Goal: Task Accomplishment & Management: Complete application form

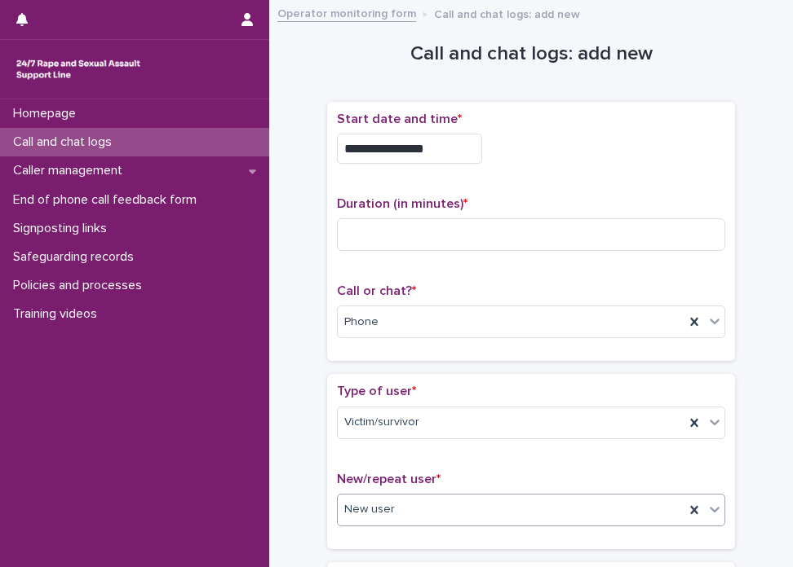
scroll to position [130, 0]
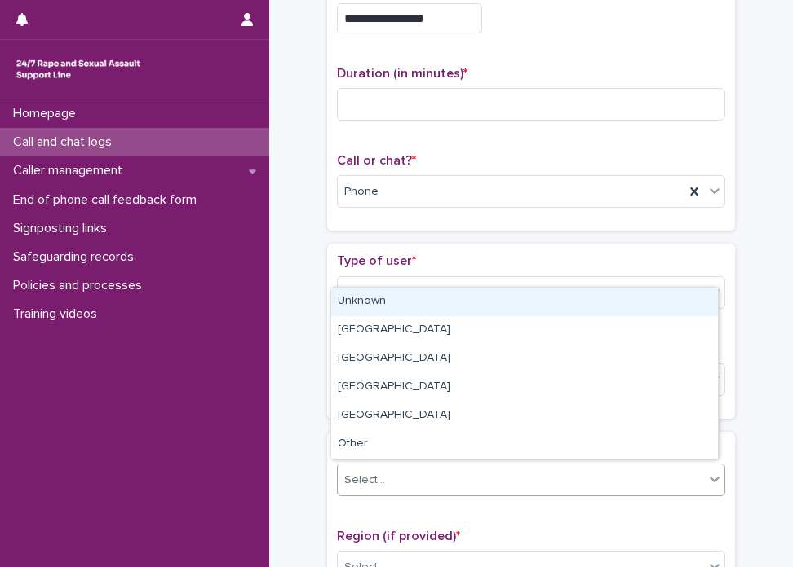
click at [454, 475] on div "Select..." at bounding box center [521, 480] width 366 height 27
click at [457, 306] on div "Unknown" at bounding box center [524, 302] width 386 height 29
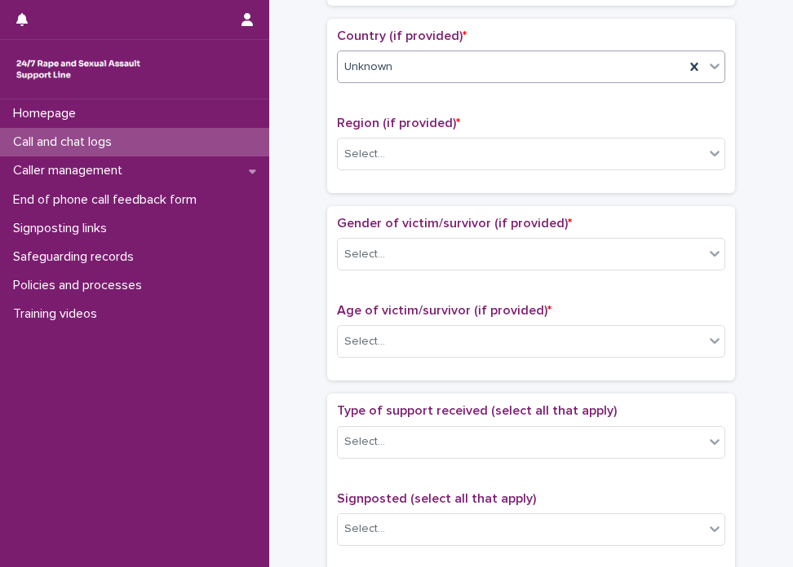
scroll to position [644, 0]
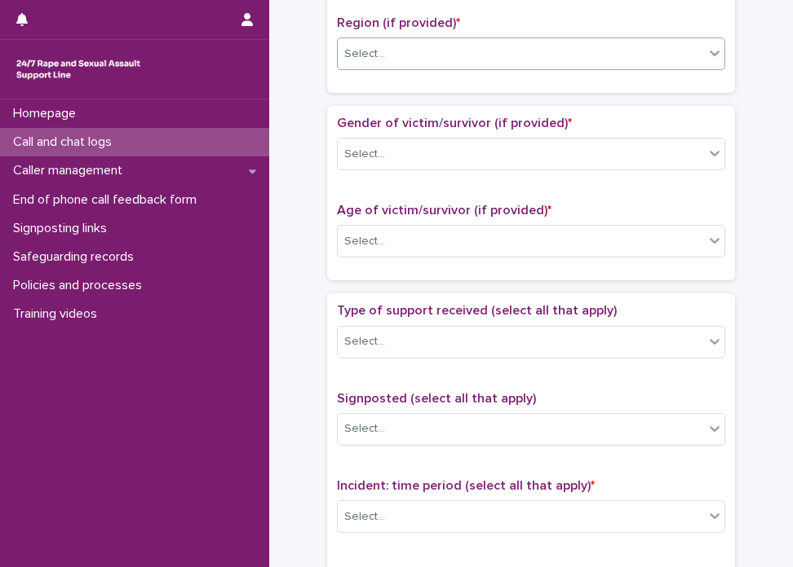
drag, startPoint x: 395, startPoint y: 32, endPoint x: 395, endPoint y: 42, distance: 9.8
click at [395, 42] on div "Region (if provided) * Select..." at bounding box center [531, 49] width 388 height 68
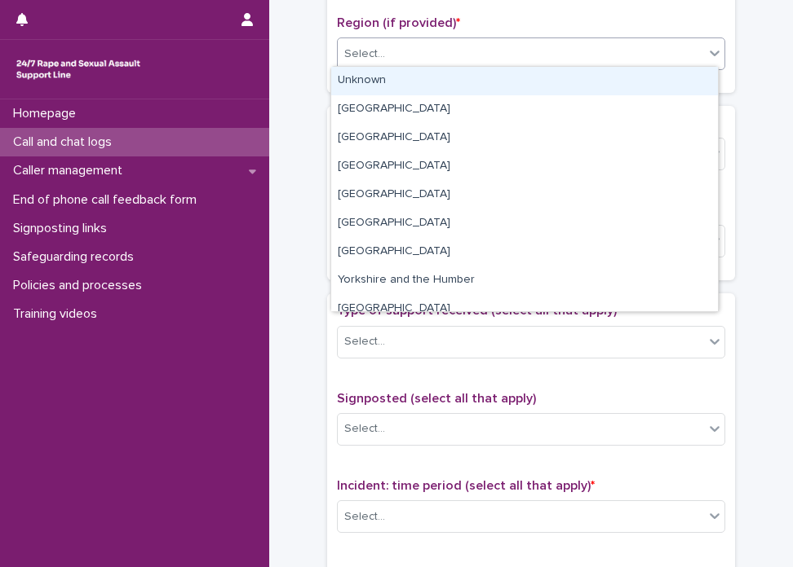
drag, startPoint x: 395, startPoint y: 42, endPoint x: 392, endPoint y: 78, distance: 36.8
click at [392, 78] on body "**********" at bounding box center [396, 283] width 793 height 567
click at [392, 78] on div "Unknown" at bounding box center [524, 81] width 386 height 29
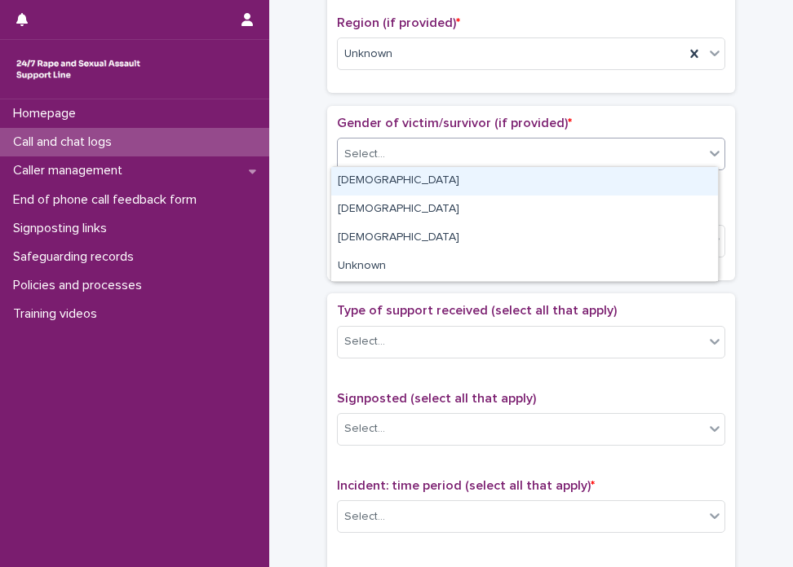
click at [389, 149] on div "Select..." at bounding box center [521, 154] width 366 height 27
click at [389, 179] on div "[DEMOGRAPHIC_DATA]" at bounding box center [524, 181] width 386 height 29
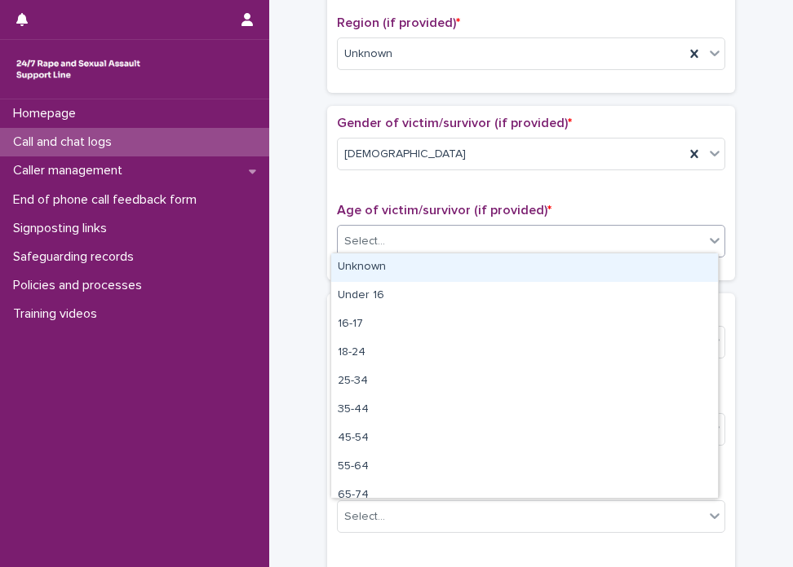
click at [388, 228] on div "Select..." at bounding box center [521, 241] width 366 height 27
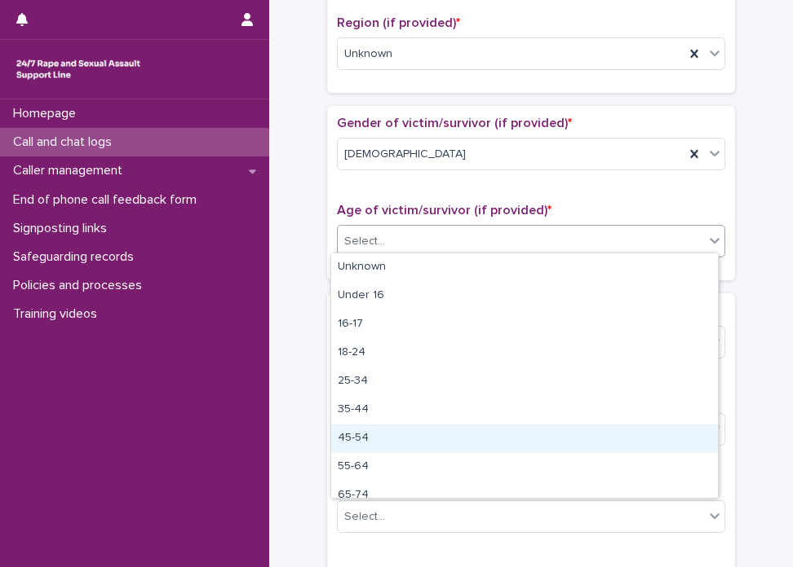
click at [409, 435] on div "45-54" at bounding box center [524, 439] width 386 height 29
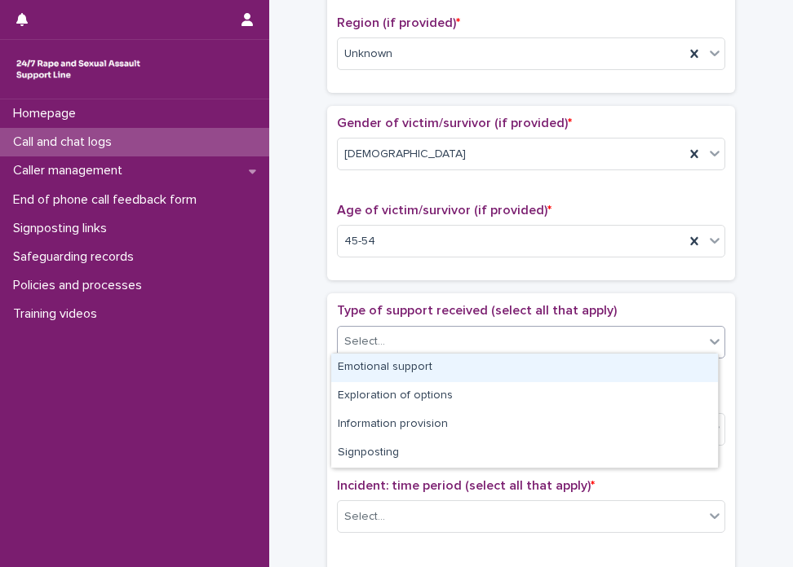
click at [489, 329] on div "Select..." at bounding box center [521, 342] width 366 height 27
click at [482, 378] on div "Emotional support" at bounding box center [524, 368] width 386 height 29
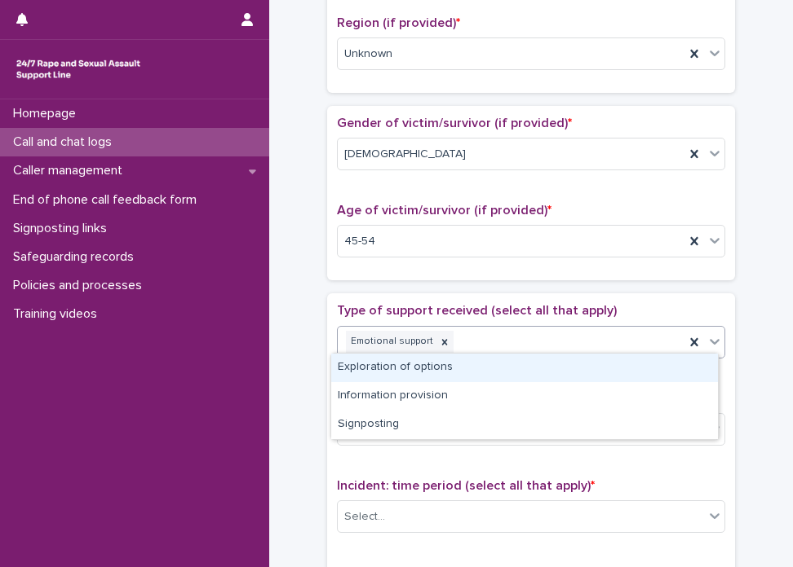
drag, startPoint x: 567, startPoint y: 333, endPoint x: 550, endPoint y: 362, distance: 33.7
click at [550, 362] on body "**********" at bounding box center [396, 283] width 793 height 567
click at [550, 362] on div "Exploration of options" at bounding box center [524, 368] width 386 height 29
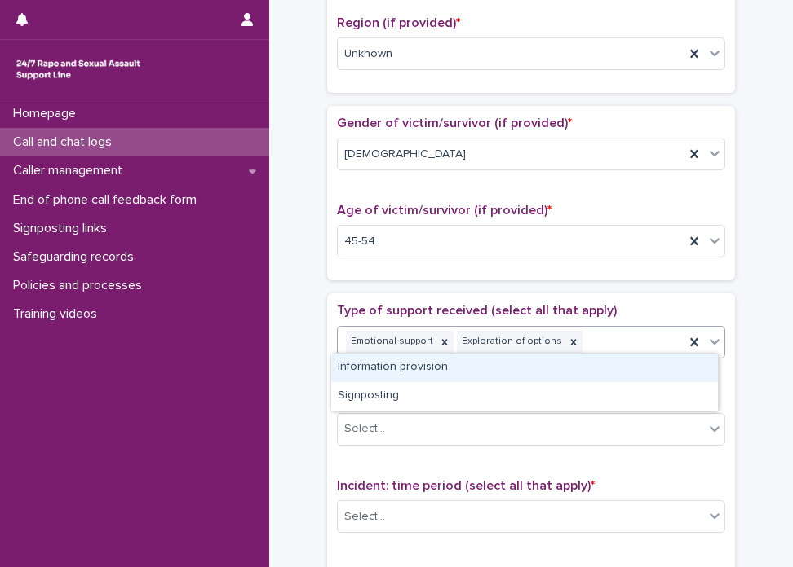
click at [591, 331] on div "Emotional support Exploration of options" at bounding box center [511, 342] width 347 height 29
click at [567, 337] on icon at bounding box center [572, 342] width 11 height 11
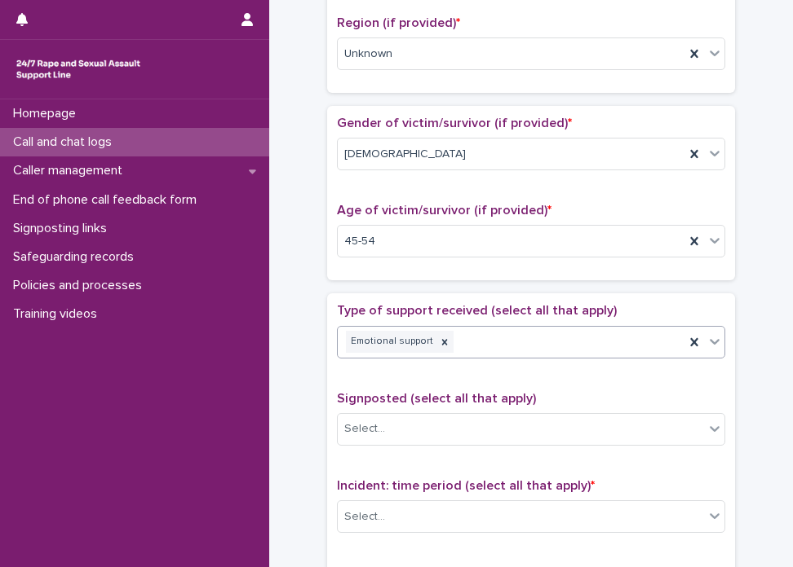
click at [554, 332] on div "Emotional support" at bounding box center [511, 342] width 347 height 29
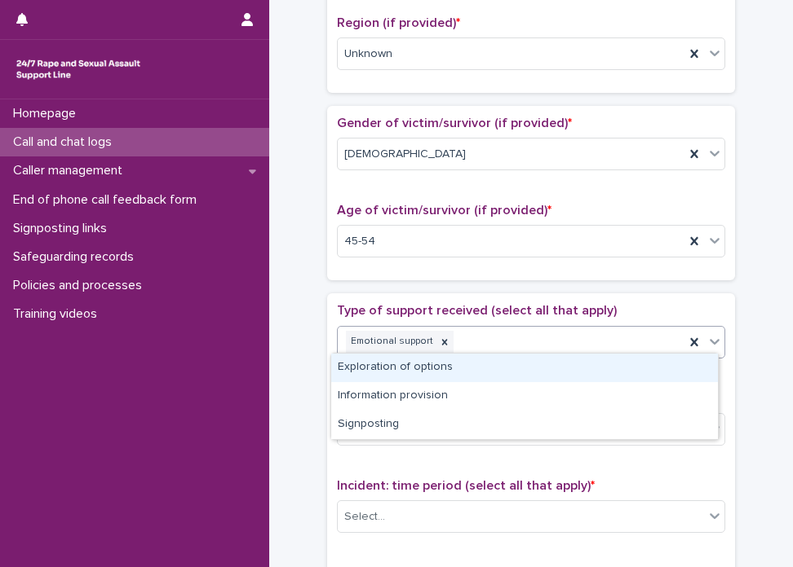
click at [551, 334] on div "Emotional support" at bounding box center [511, 342] width 347 height 29
click at [519, 376] on div "Exploration of options" at bounding box center [524, 368] width 386 height 29
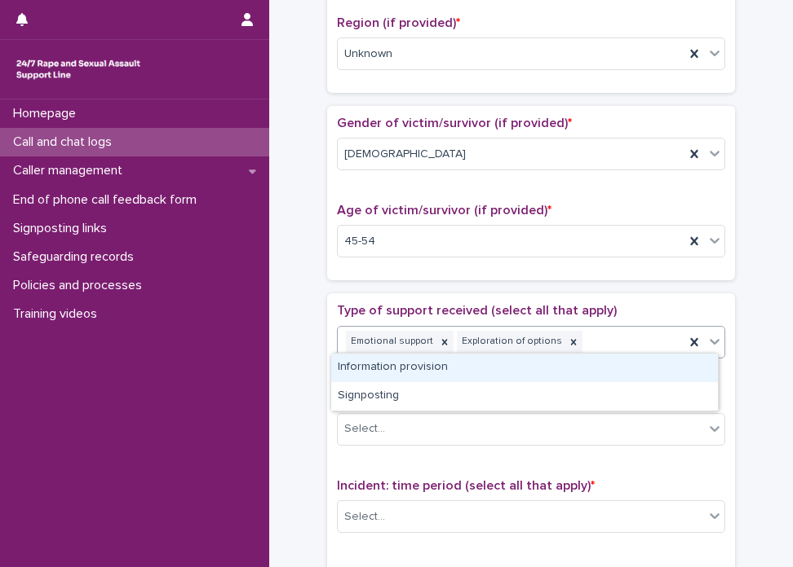
click at [550, 383] on body "**********" at bounding box center [396, 283] width 793 height 567
click at [563, 378] on div "Information provision" at bounding box center [524, 368] width 386 height 29
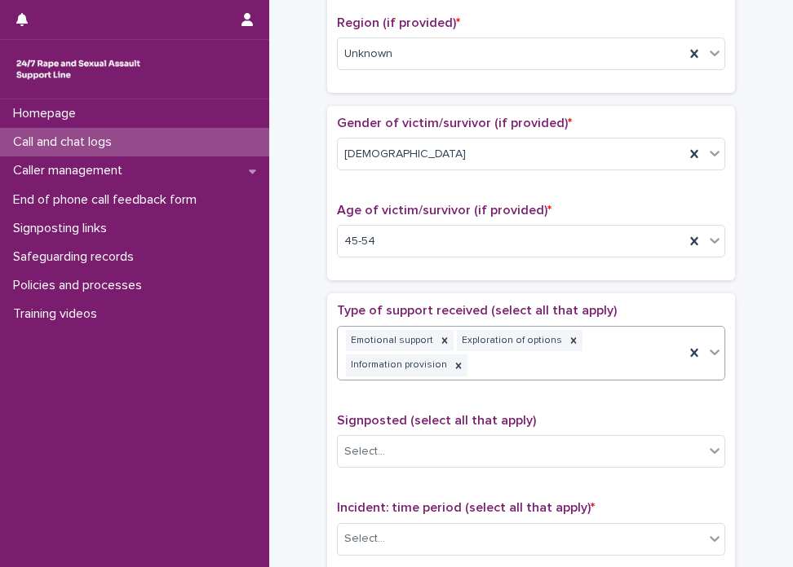
scroll to position [656, 0]
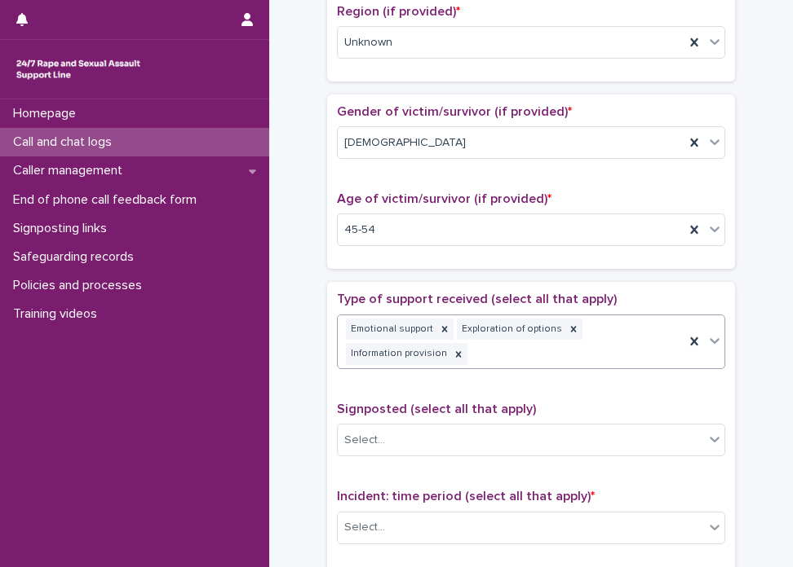
click at [626, 340] on div "Emotional support Exploration of options Information provision" at bounding box center [511, 343] width 347 height 54
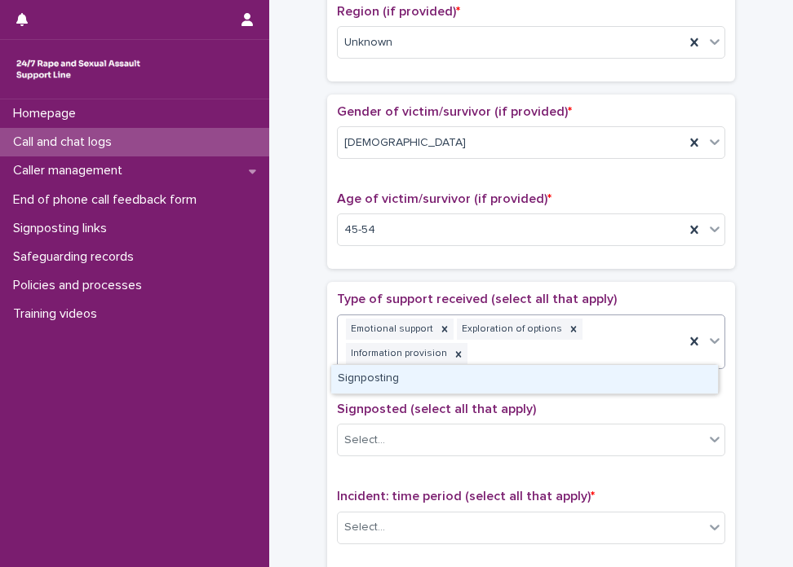
click at [587, 381] on div "Signposting" at bounding box center [524, 379] width 386 height 29
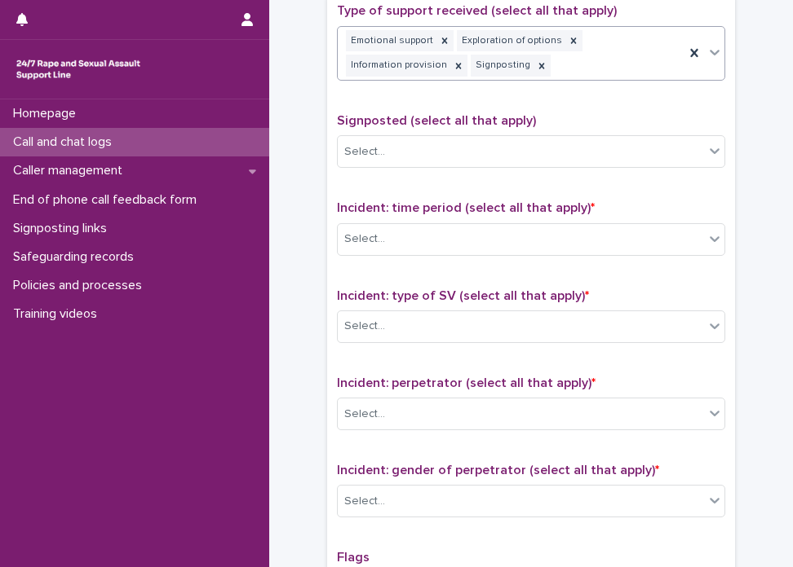
scroll to position [1011, 0]
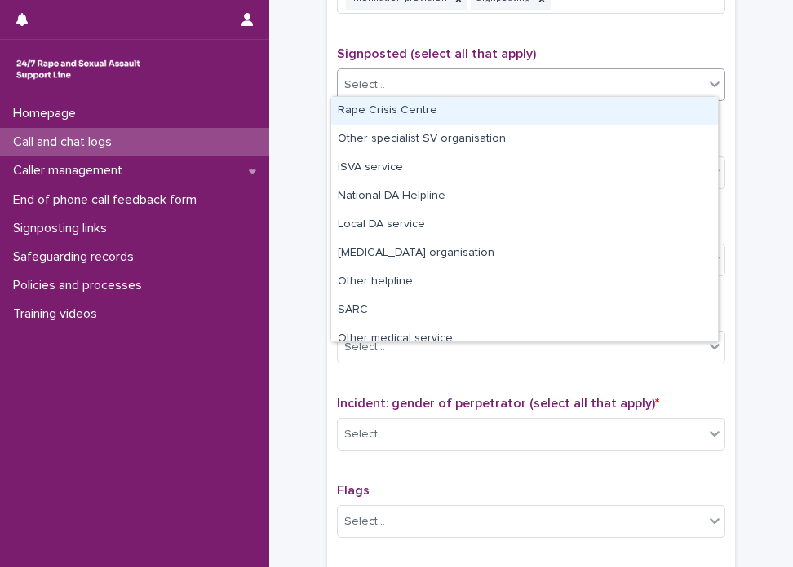
click at [457, 73] on div "Select..." at bounding box center [521, 85] width 366 height 27
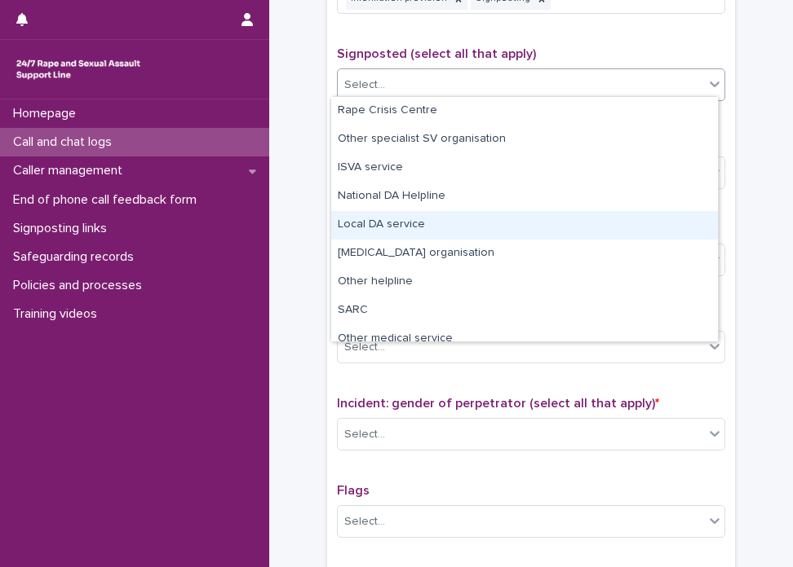
click at [551, 219] on div "Local DA service" at bounding box center [524, 225] width 386 height 29
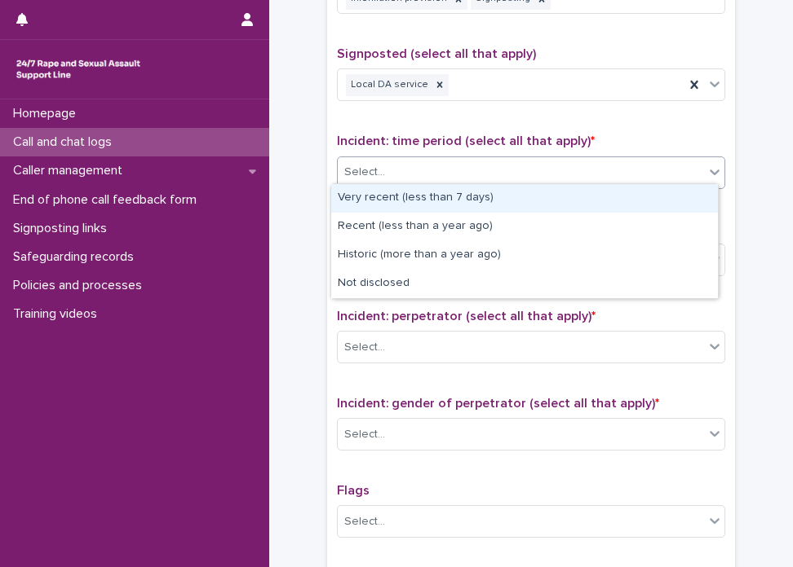
click at [493, 159] on div "Select..." at bounding box center [521, 172] width 366 height 27
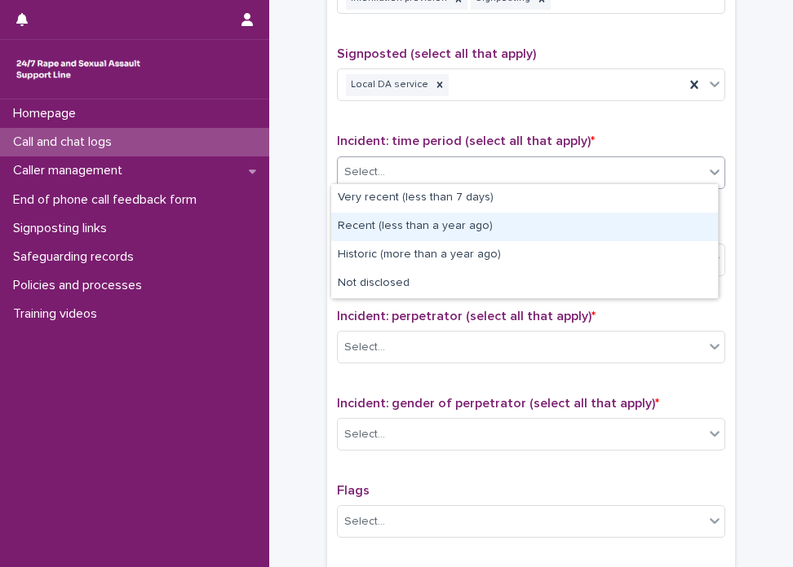
click at [460, 222] on div "Recent (less than a year ago)" at bounding box center [524, 227] width 386 height 29
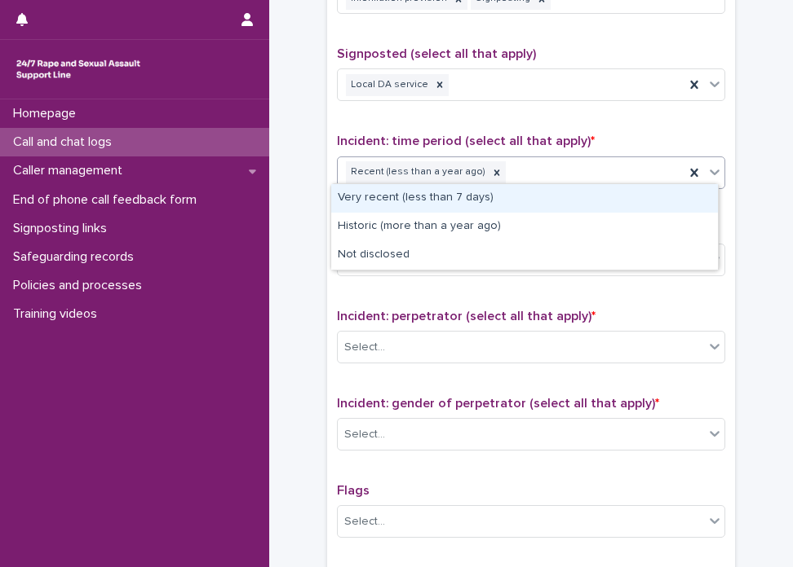
click at [510, 158] on div "Recent (less than a year ago)" at bounding box center [511, 172] width 347 height 29
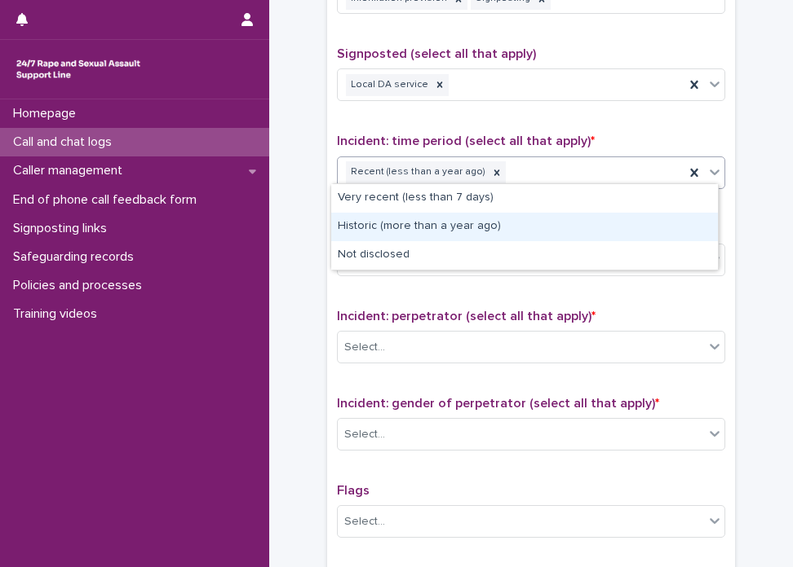
click at [483, 214] on div "Historic (more than a year ago)" at bounding box center [524, 227] width 386 height 29
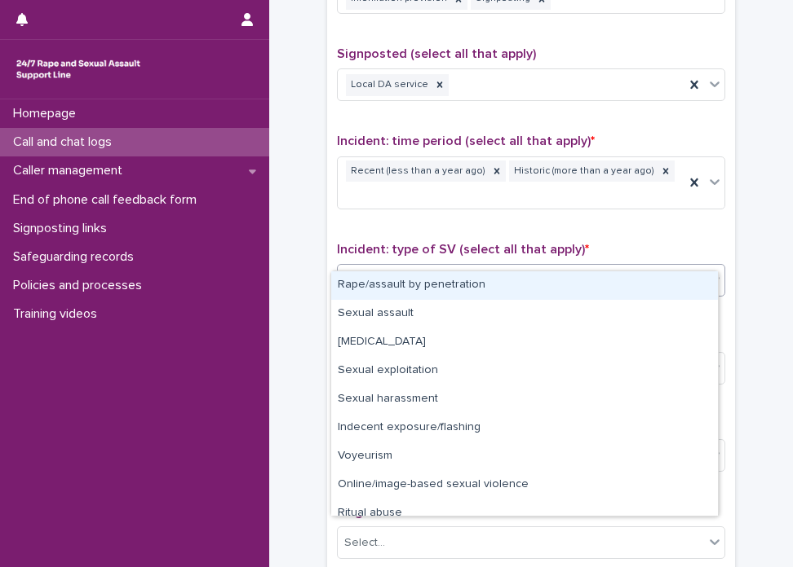
click at [456, 270] on div "Select..." at bounding box center [531, 280] width 388 height 33
click at [444, 288] on div "Rape/assault by penetration" at bounding box center [524, 286] width 386 height 29
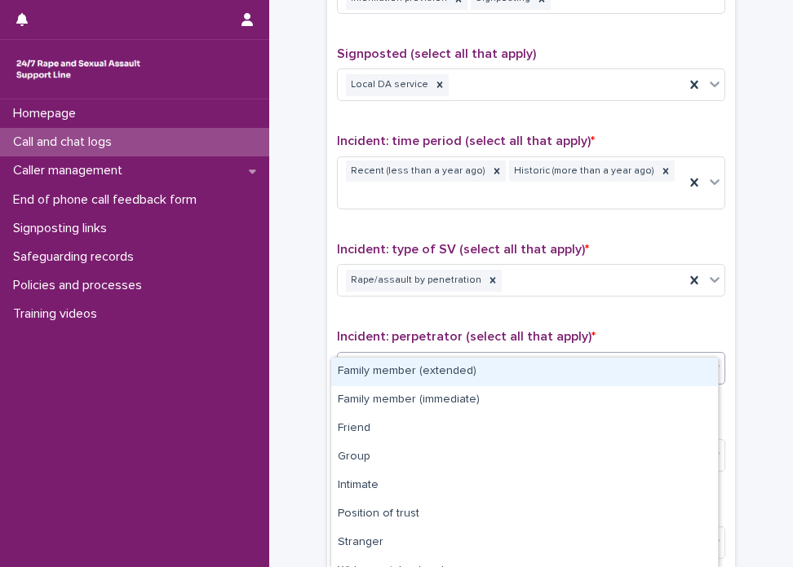
click at [473, 355] on div "Select..." at bounding box center [521, 368] width 366 height 27
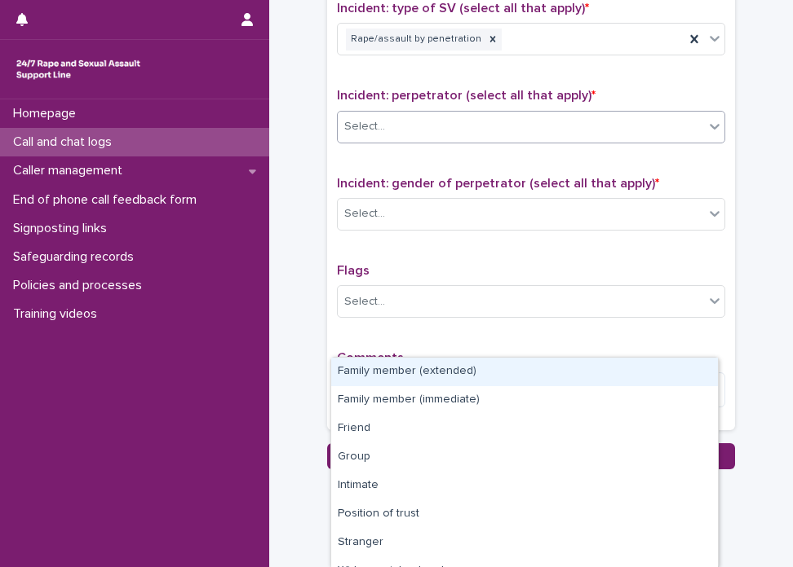
scroll to position [1254, 0]
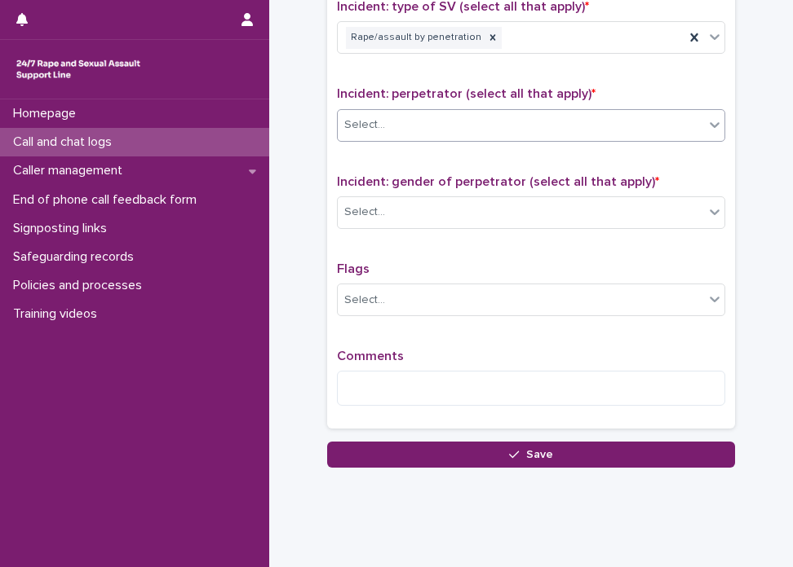
click at [474, 112] on div "Select..." at bounding box center [521, 125] width 366 height 27
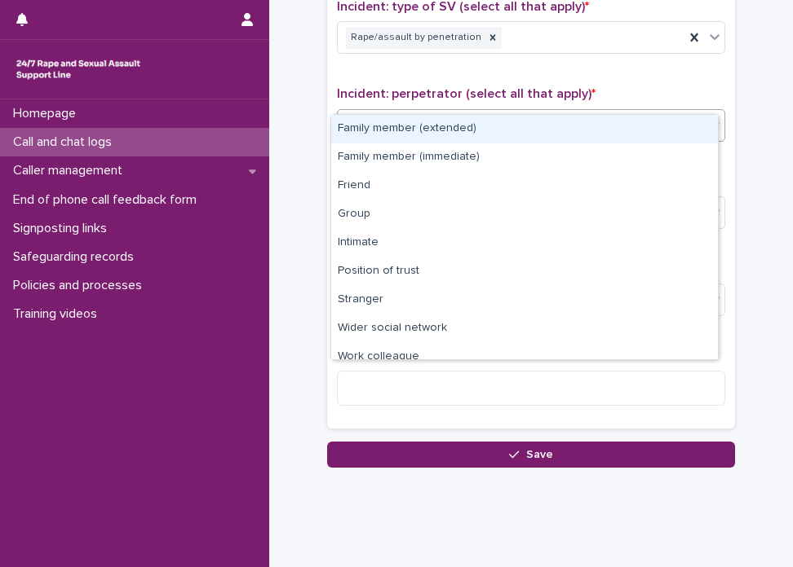
click at [474, 112] on div "Select..." at bounding box center [521, 125] width 366 height 27
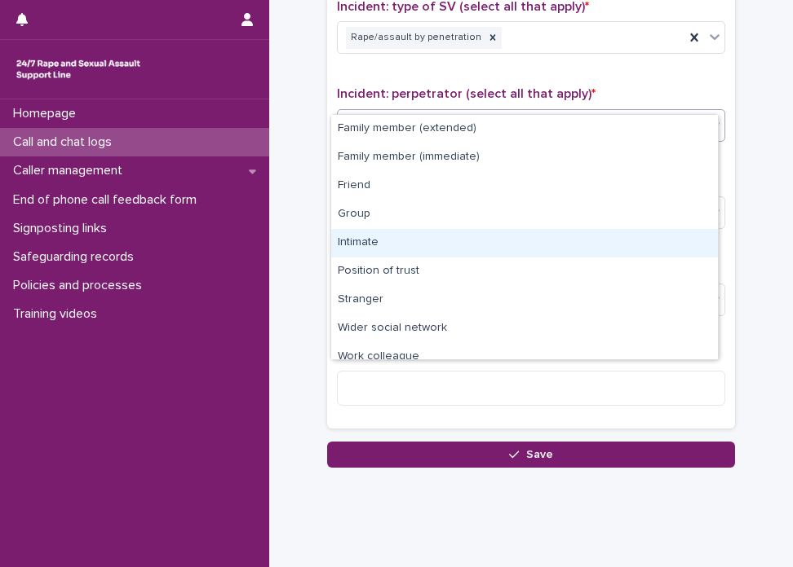
click at [391, 247] on div "Intimate" at bounding box center [524, 243] width 386 height 29
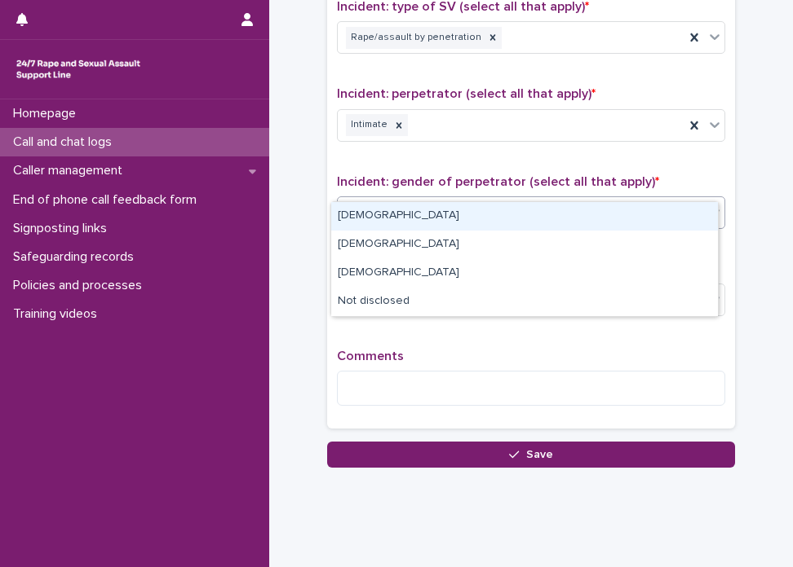
click at [391, 199] on div "Select..." at bounding box center [521, 212] width 366 height 27
click at [386, 214] on div "[DEMOGRAPHIC_DATA]" at bounding box center [524, 216] width 386 height 29
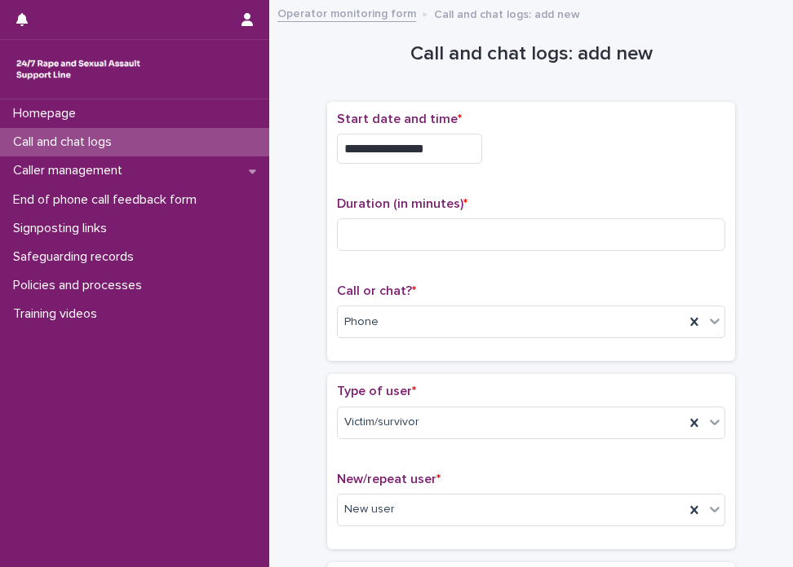
scroll to position [0, 0]
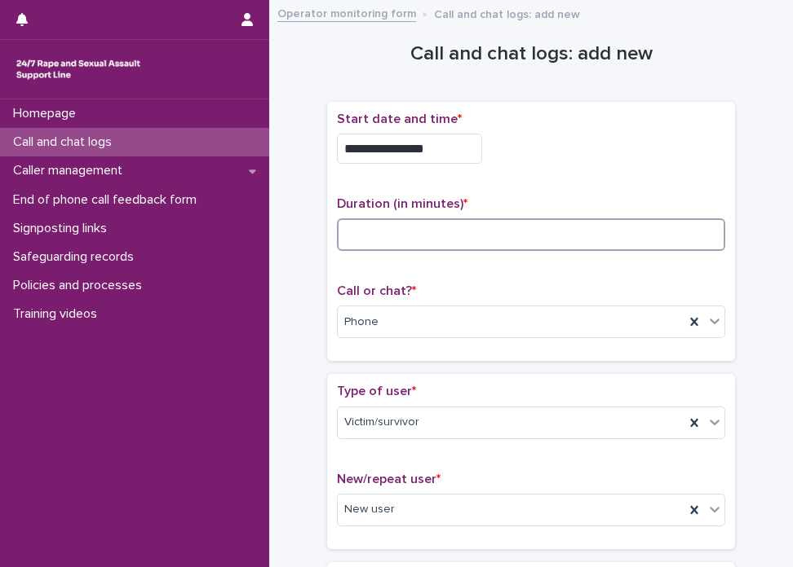
click at [457, 241] on input at bounding box center [531, 235] width 388 height 33
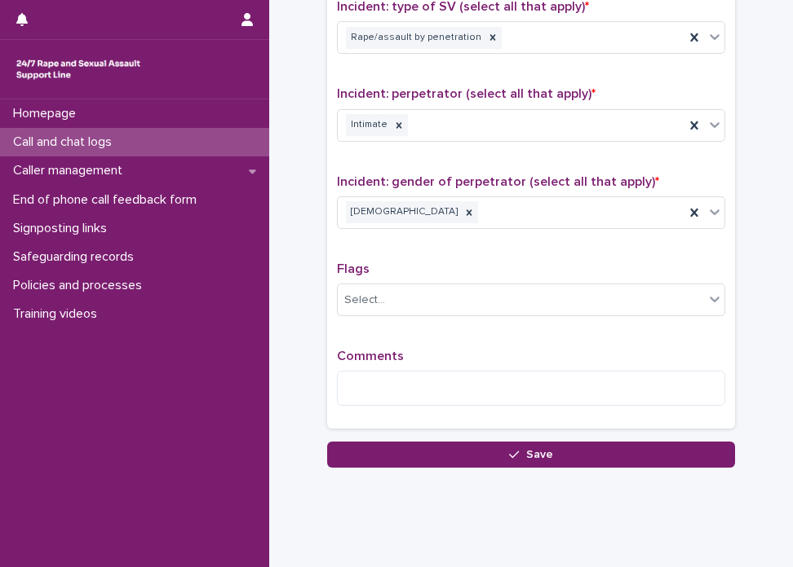
scroll to position [757, 0]
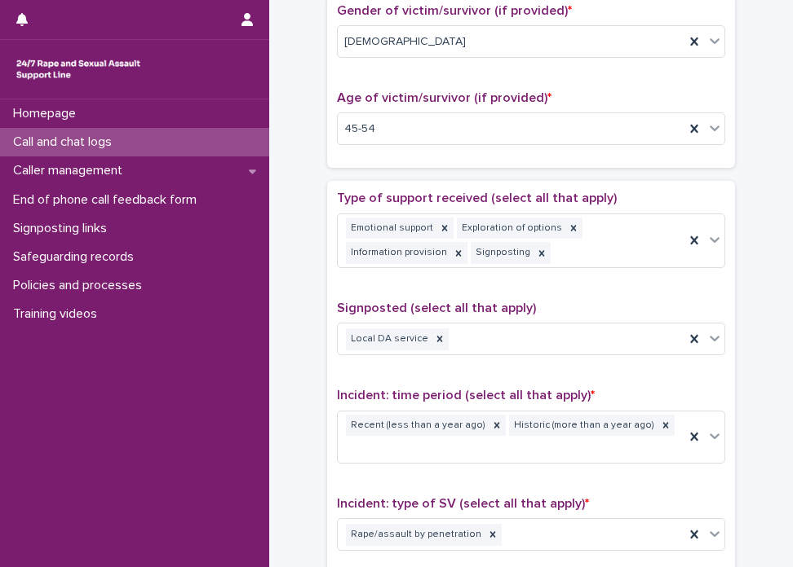
drag, startPoint x: 770, startPoint y: 43, endPoint x: 790, endPoint y: 74, distance: 36.6
click at [790, 74] on div "**********" at bounding box center [396, 283] width 793 height 567
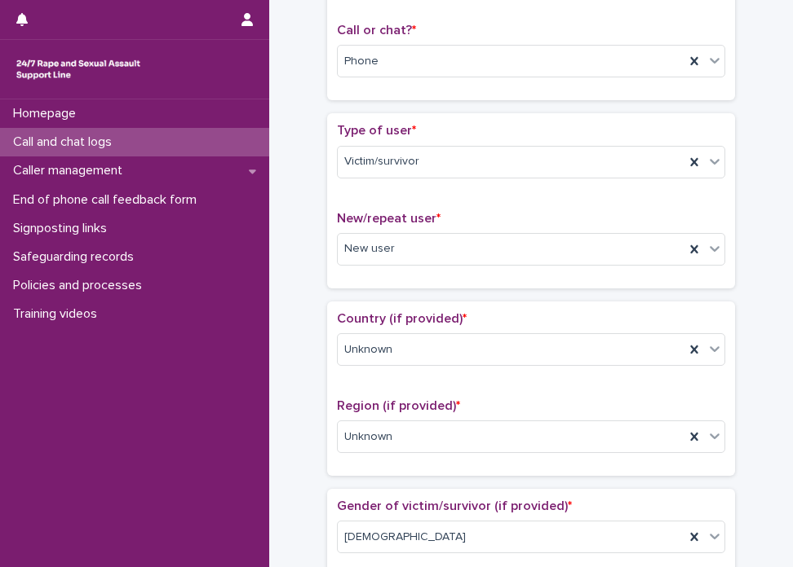
scroll to position [0, 0]
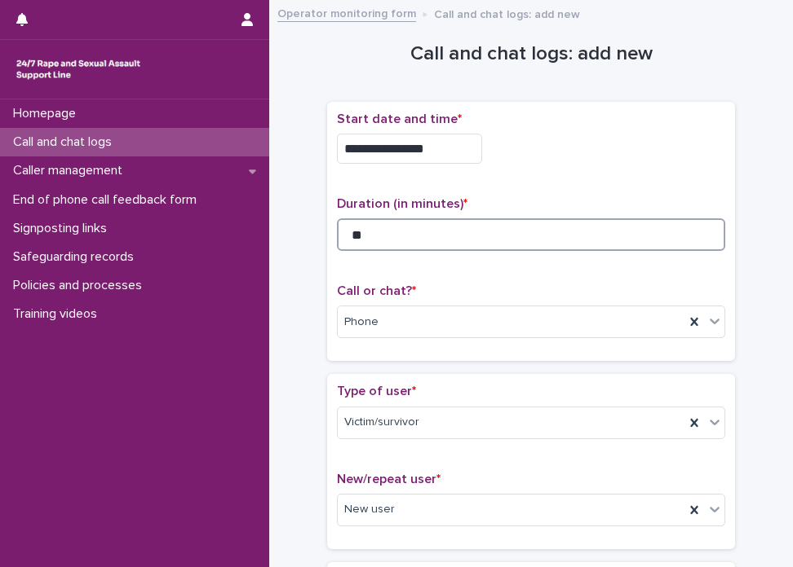
click at [394, 230] on input "**" at bounding box center [531, 235] width 388 height 33
type input "**"
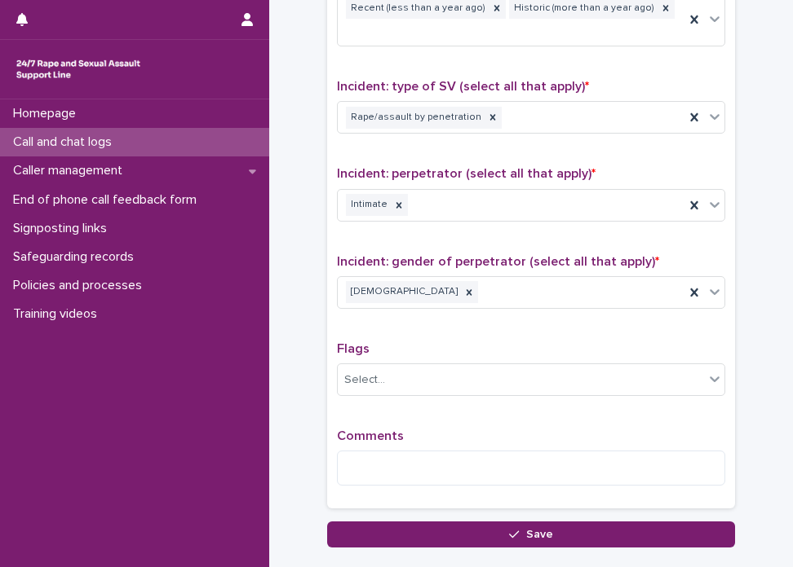
scroll to position [1254, 0]
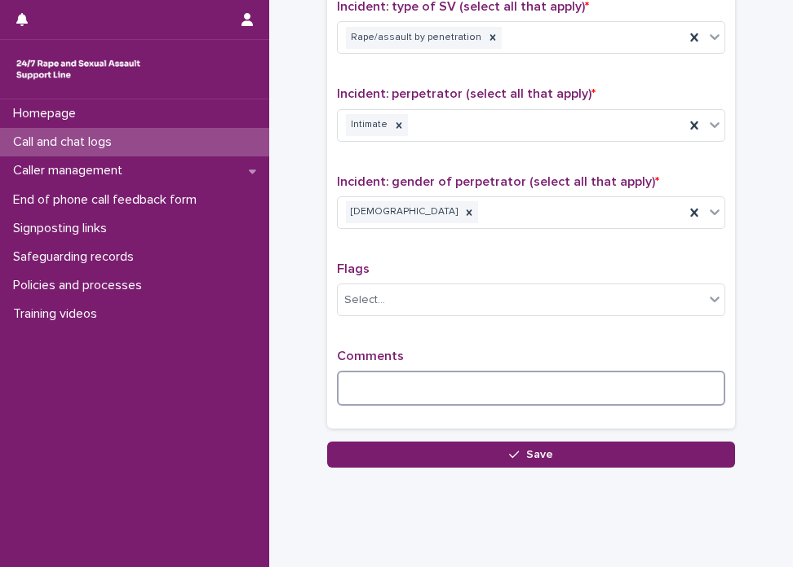
click at [497, 371] on textarea at bounding box center [531, 388] width 388 height 35
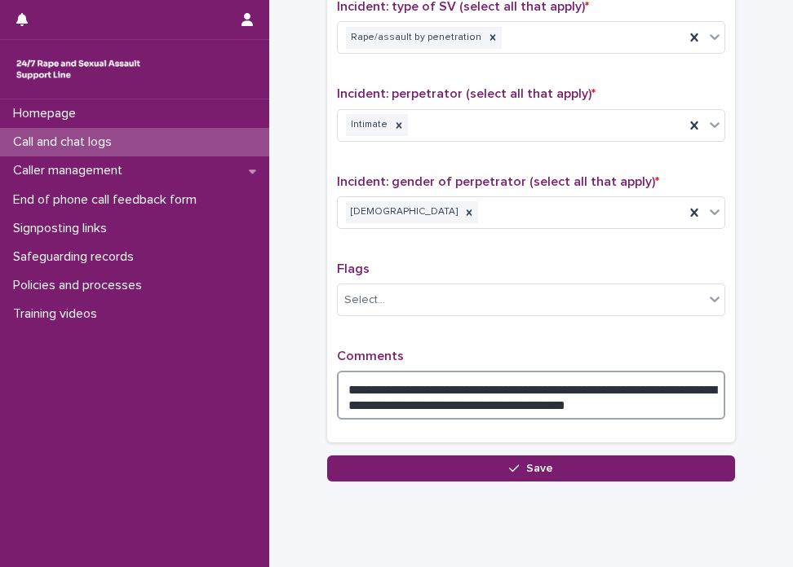
type textarea "**********"
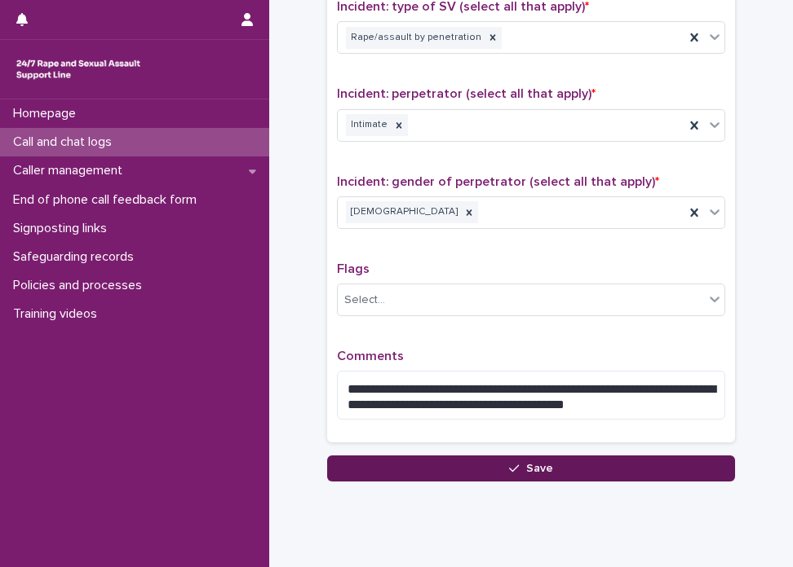
click at [605, 456] on button "Save" at bounding box center [531, 469] width 408 height 26
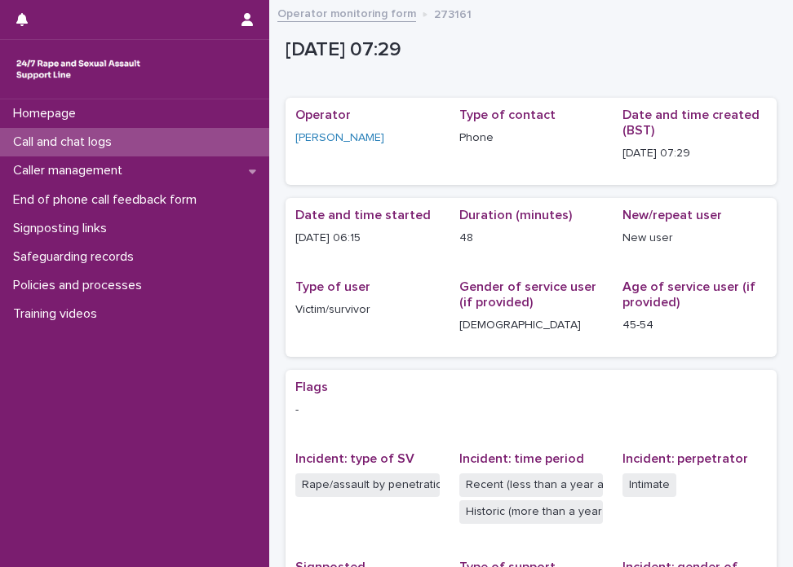
click at [404, 9] on link "Operator monitoring form" at bounding box center [346, 12] width 139 height 19
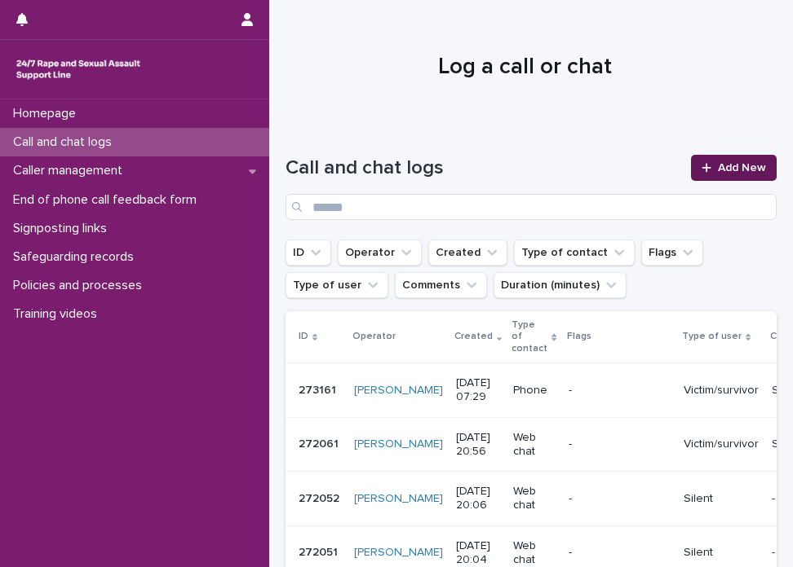
click at [740, 173] on span "Add New" at bounding box center [742, 167] width 48 height 11
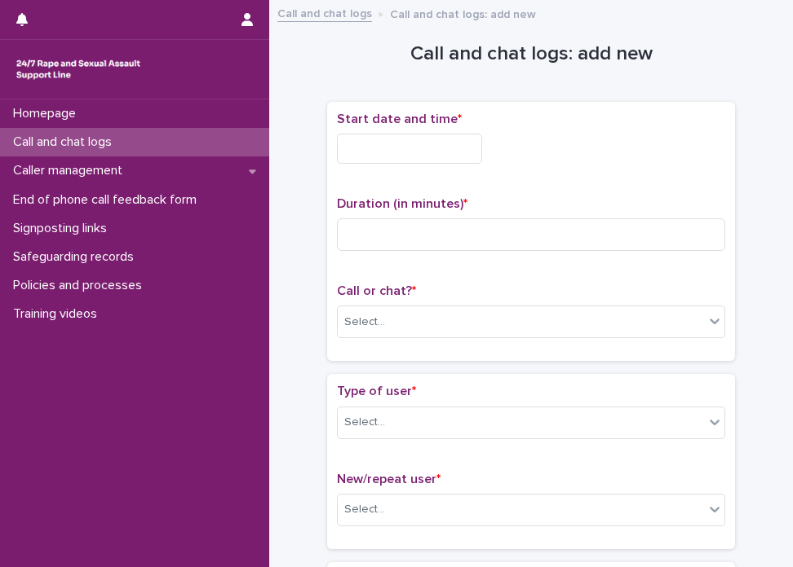
click at [384, 164] on div "Start date and time *" at bounding box center [531, 144] width 388 height 65
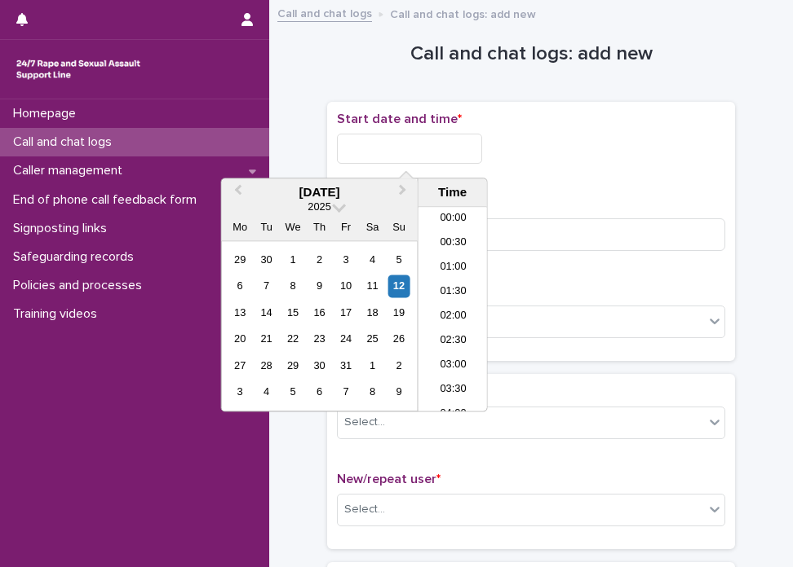
click at [395, 152] on input "text" at bounding box center [409, 149] width 145 height 30
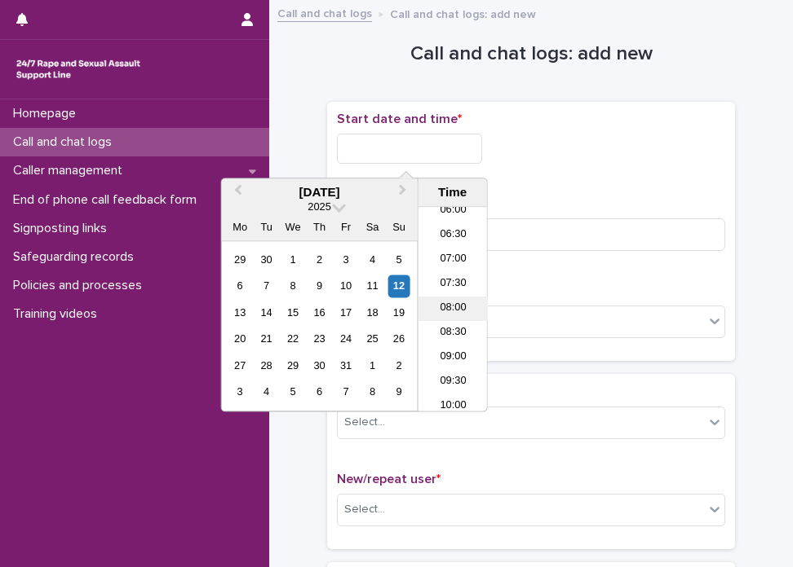
click at [446, 307] on li "08:00" at bounding box center [452, 310] width 69 height 24
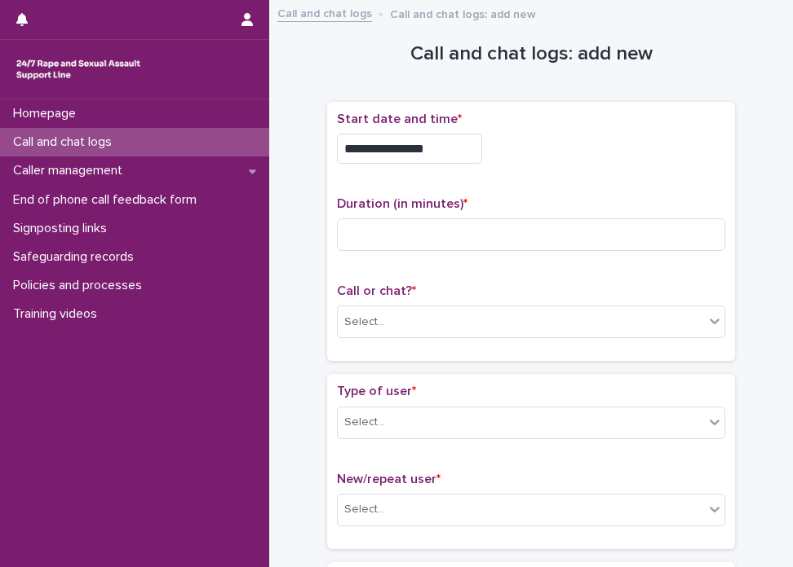
click at [437, 144] on input "**********" at bounding box center [409, 149] width 145 height 30
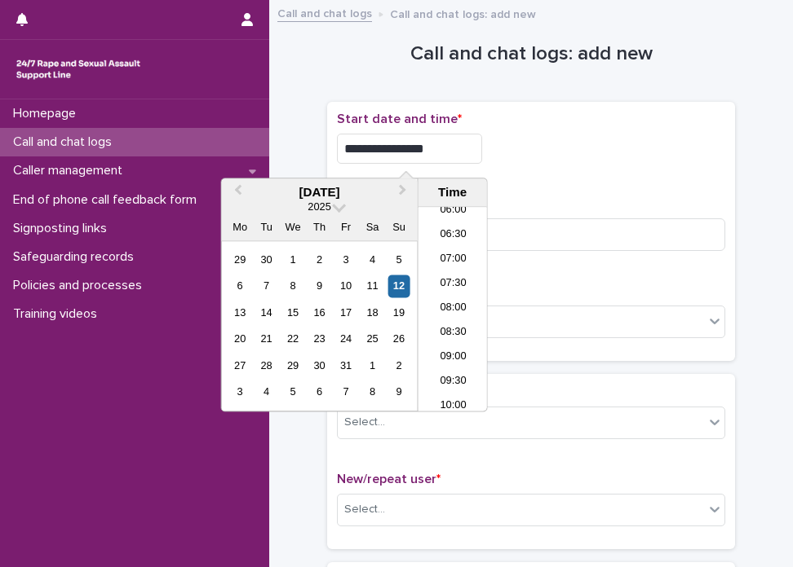
type input "**********"
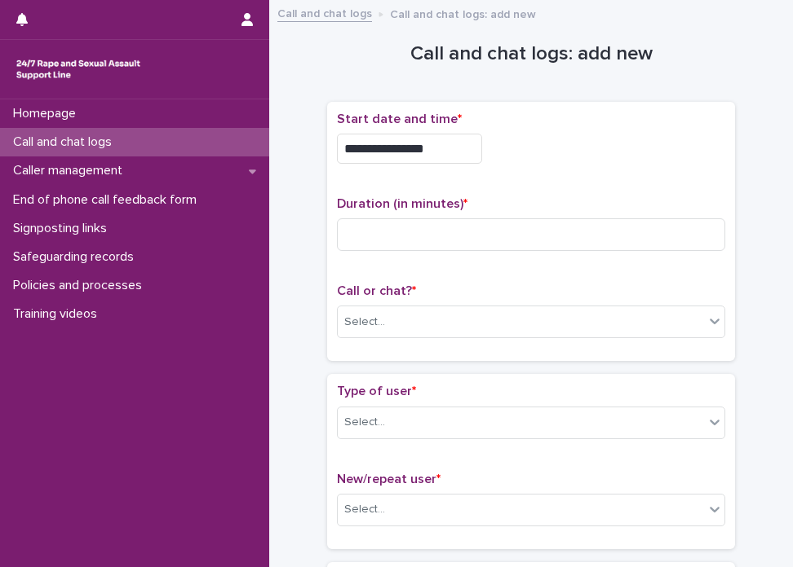
click at [656, 302] on div "Call or chat? * Select..." at bounding box center [531, 318] width 388 height 68
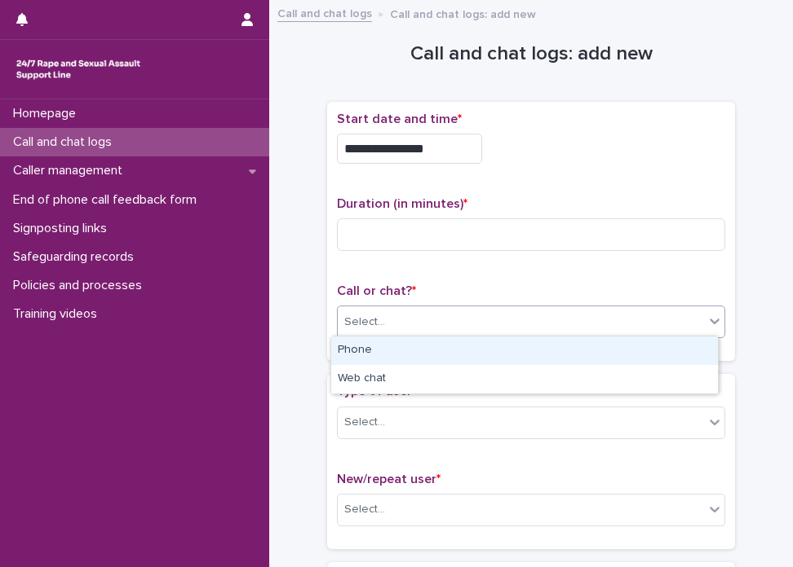
click at [620, 335] on div "Select..." at bounding box center [531, 322] width 388 height 33
click at [479, 353] on div "Phone" at bounding box center [524, 351] width 386 height 29
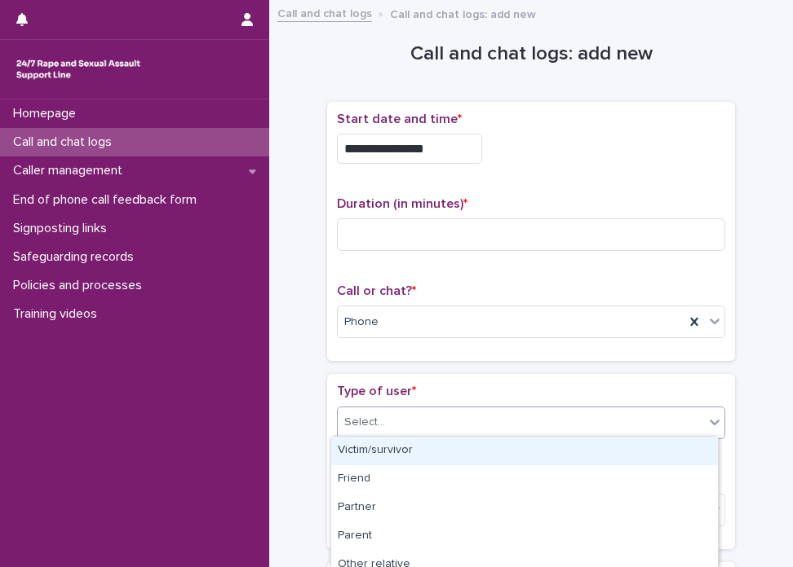
click at [483, 428] on div "Select..." at bounding box center [521, 422] width 366 height 27
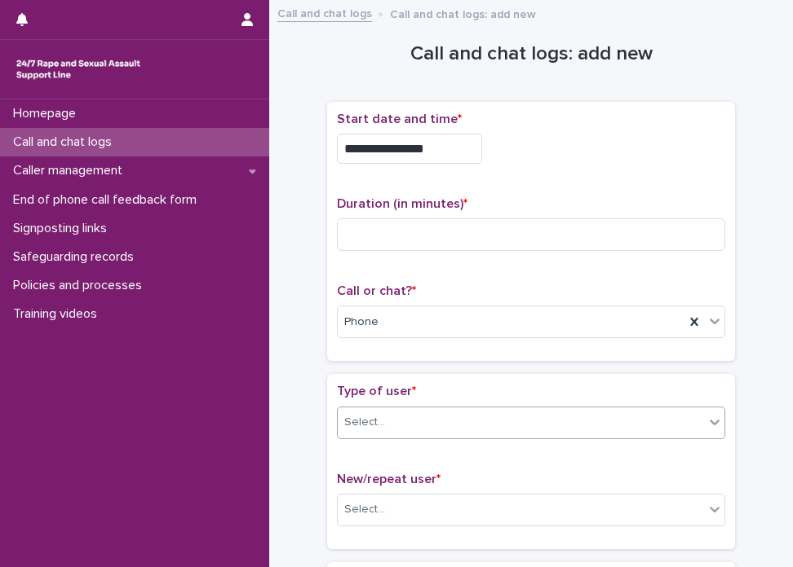
click at [444, 416] on div "Select..." at bounding box center [521, 422] width 366 height 27
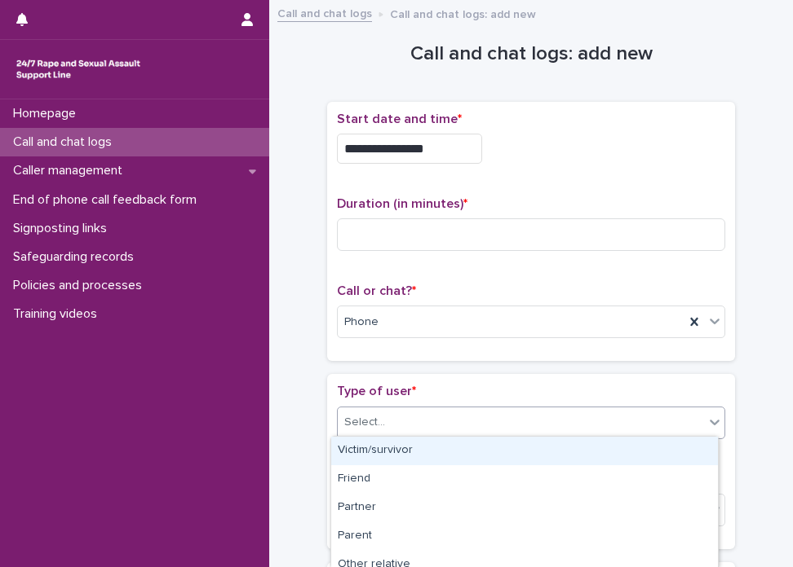
click at [456, 439] on div "Victim/survivor" at bounding box center [524, 451] width 386 height 29
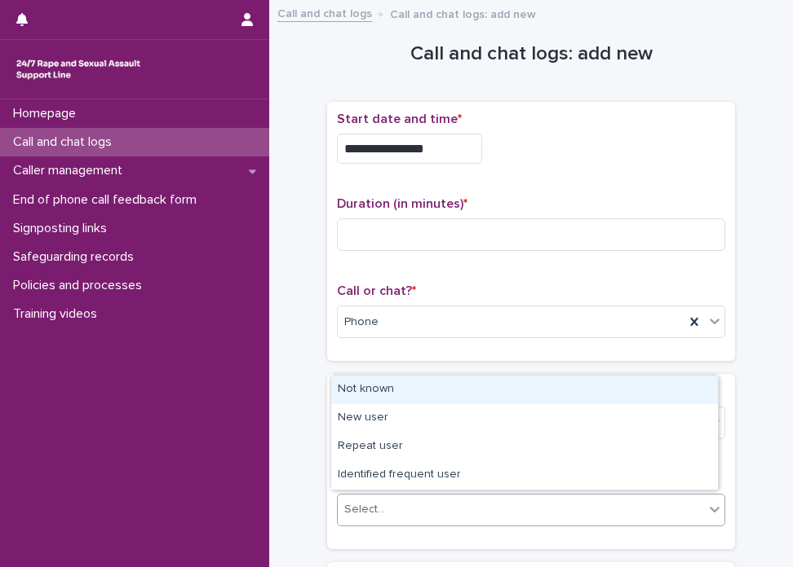
click at [435, 501] on div "Select..." at bounding box center [521, 510] width 366 height 27
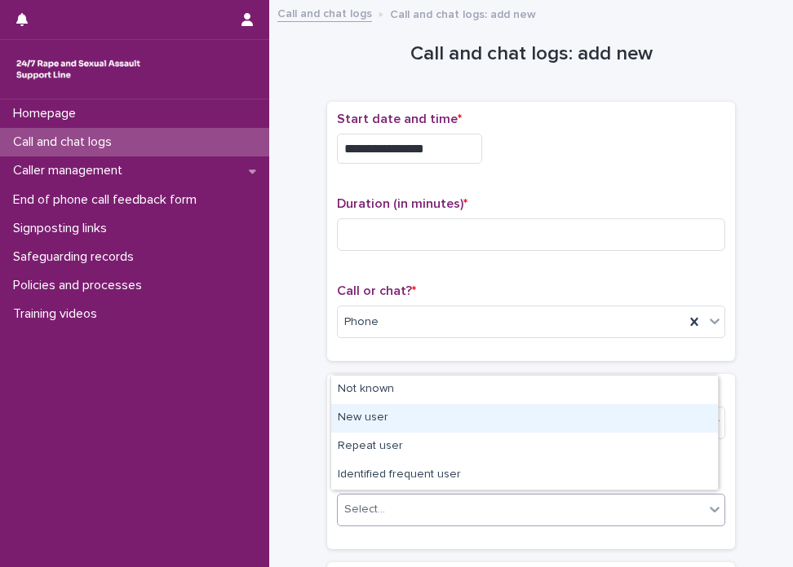
click at [430, 413] on div "New user" at bounding box center [524, 418] width 386 height 29
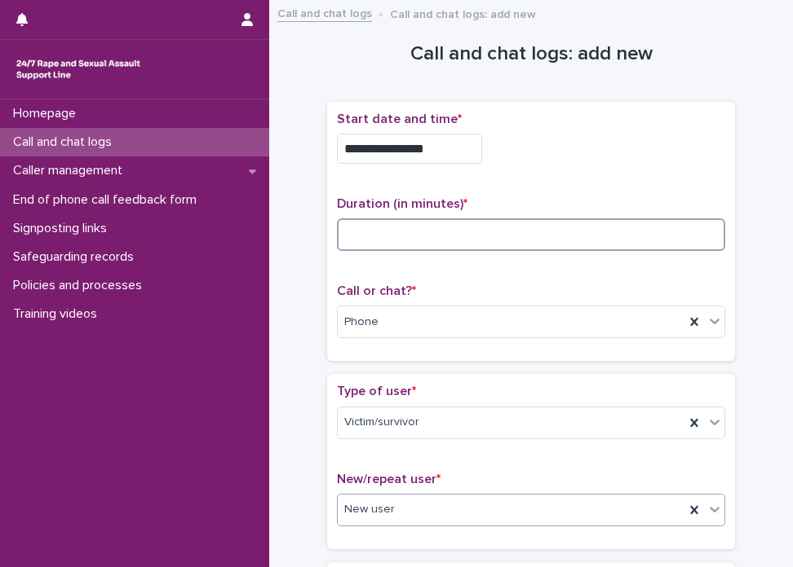
click at [439, 228] on input at bounding box center [531, 235] width 388 height 33
type input "**"
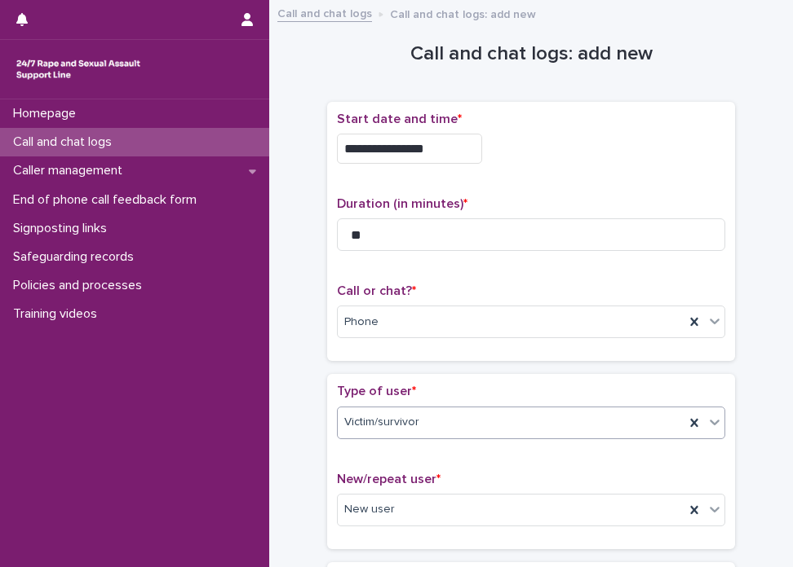
click at [426, 409] on div "Victim/survivor" at bounding box center [511, 422] width 347 height 27
drag, startPoint x: 790, startPoint y: 308, endPoint x: 705, endPoint y: 57, distance: 265.1
click at [705, 57] on h1 "Call and chat logs: add new" at bounding box center [531, 54] width 408 height 24
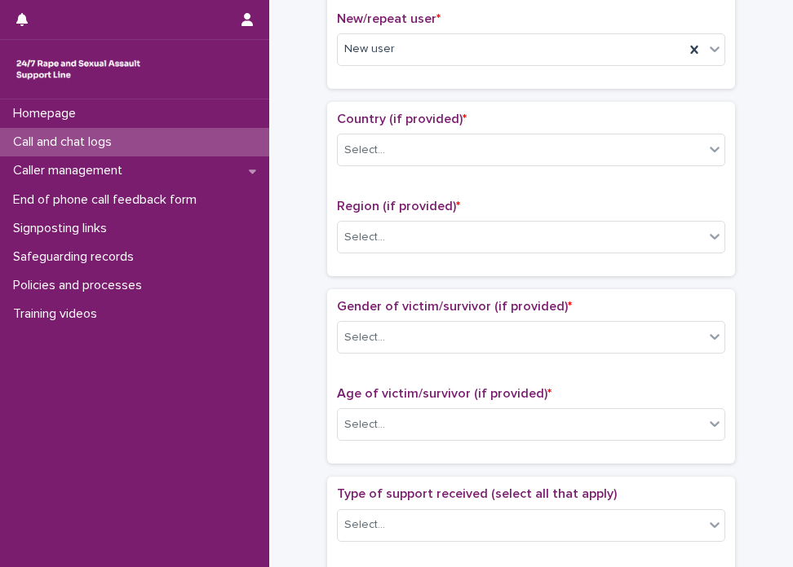
scroll to position [478, 0]
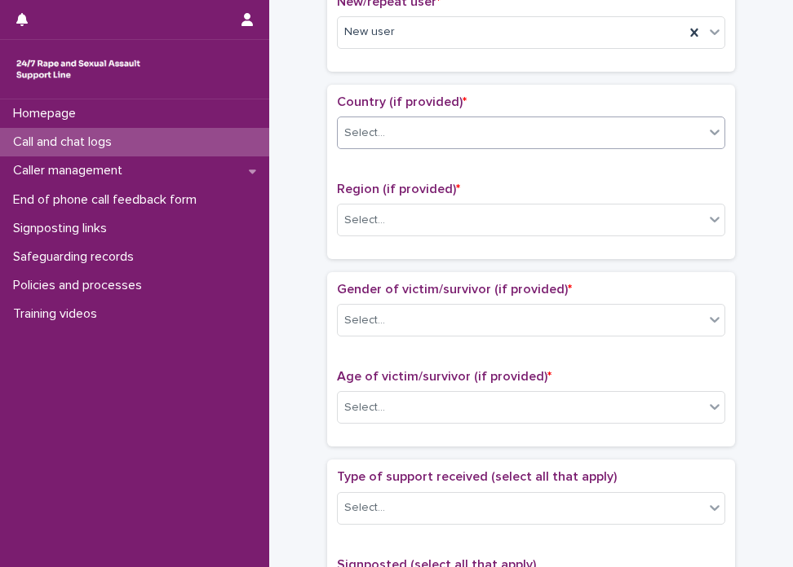
click at [364, 125] on div "Select..." at bounding box center [364, 133] width 41 height 17
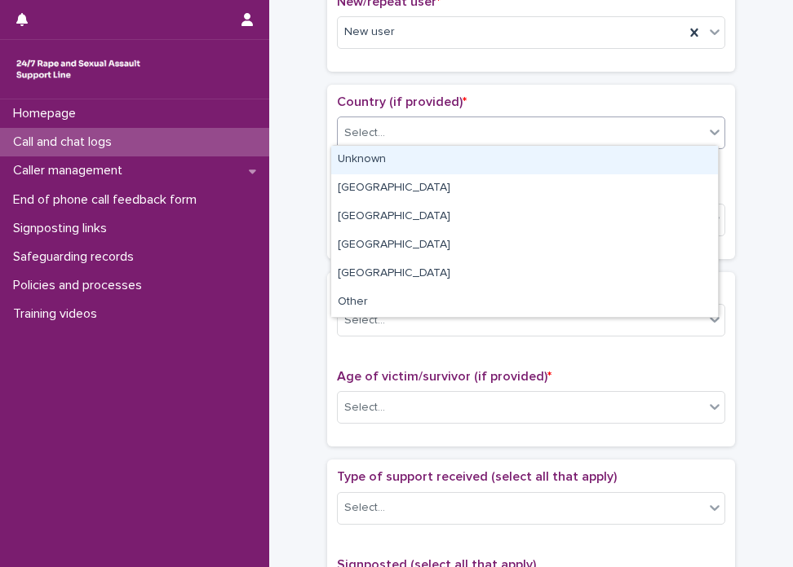
click at [362, 155] on div "Unknown" at bounding box center [524, 160] width 386 height 29
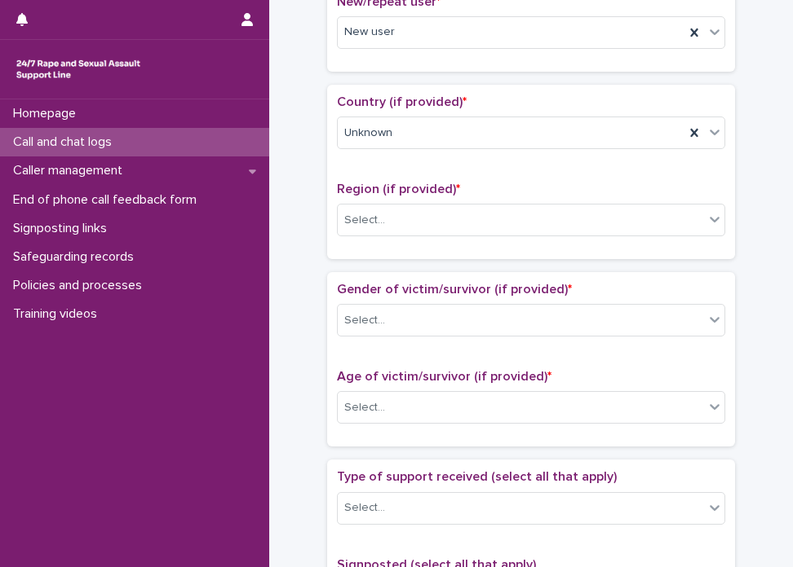
click at [343, 234] on div "Region (if provided) * Select..." at bounding box center [531, 216] width 388 height 68
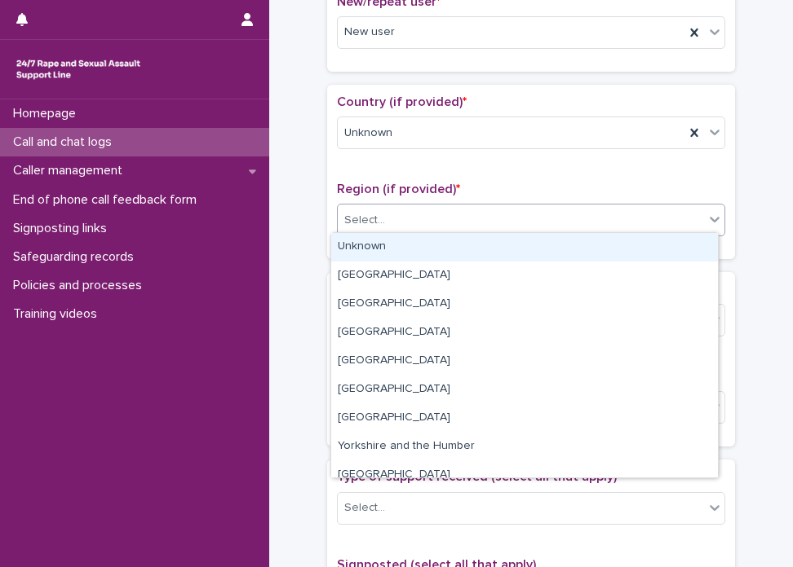
click at [385, 219] on div "Select..." at bounding box center [521, 220] width 366 height 27
click at [397, 250] on div "Unknown" at bounding box center [524, 247] width 386 height 29
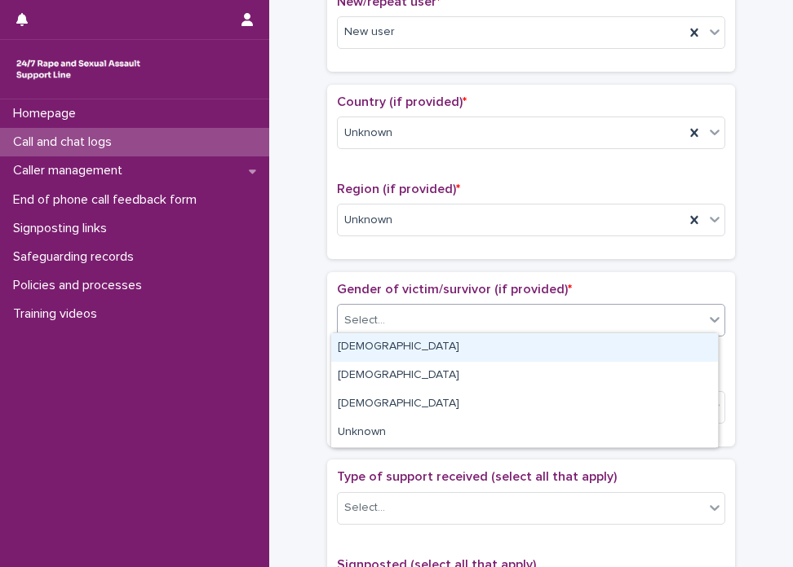
click at [391, 311] on div "Select..." at bounding box center [521, 320] width 366 height 27
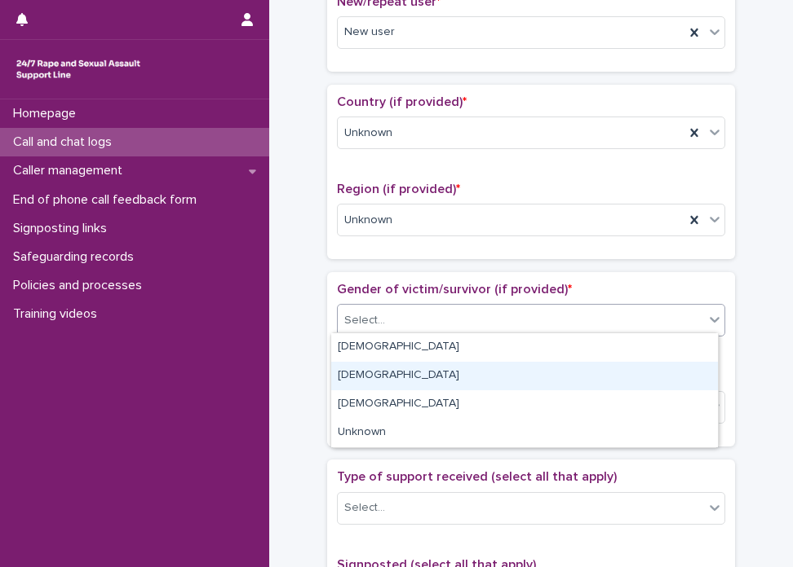
click at [389, 372] on div "[DEMOGRAPHIC_DATA]" at bounding box center [524, 376] width 386 height 29
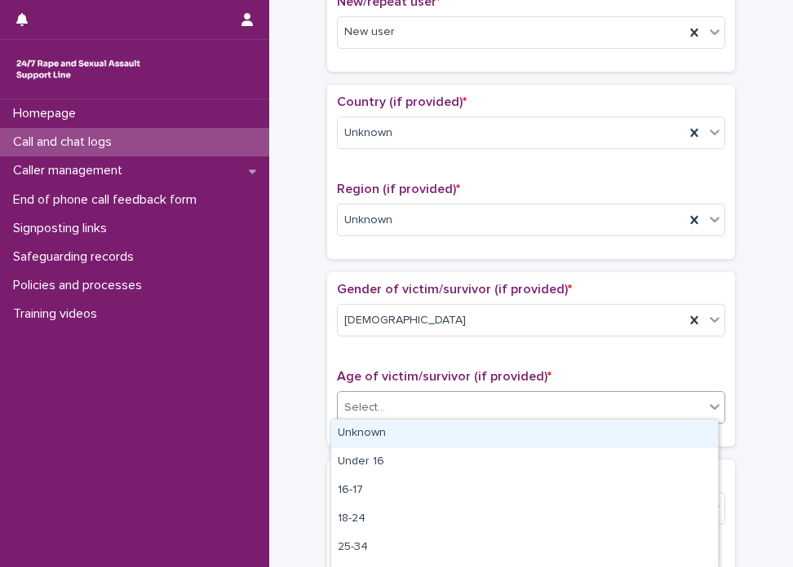
click at [387, 417] on div "Select..." at bounding box center [531, 407] width 388 height 33
click at [388, 438] on div "Unknown" at bounding box center [524, 434] width 386 height 29
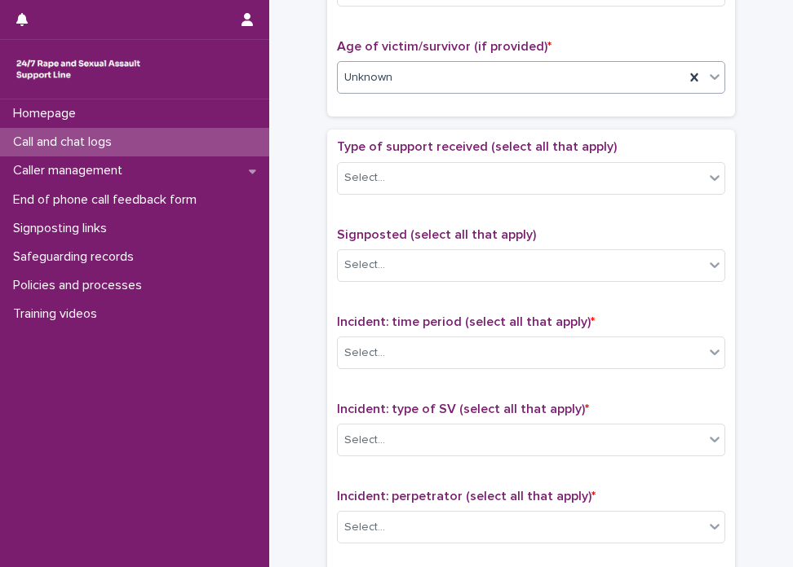
scroll to position [819, 0]
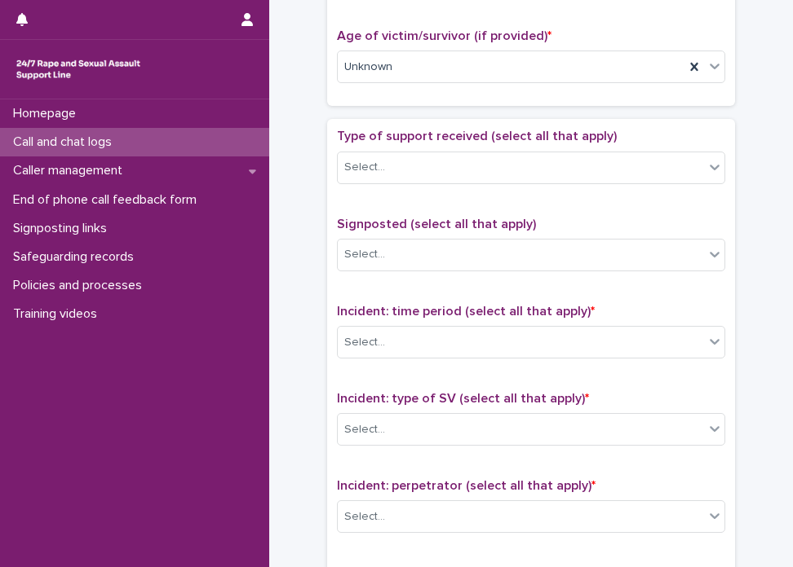
click at [526, 143] on div "Type of support received (select all that apply) Select..." at bounding box center [531, 163] width 388 height 68
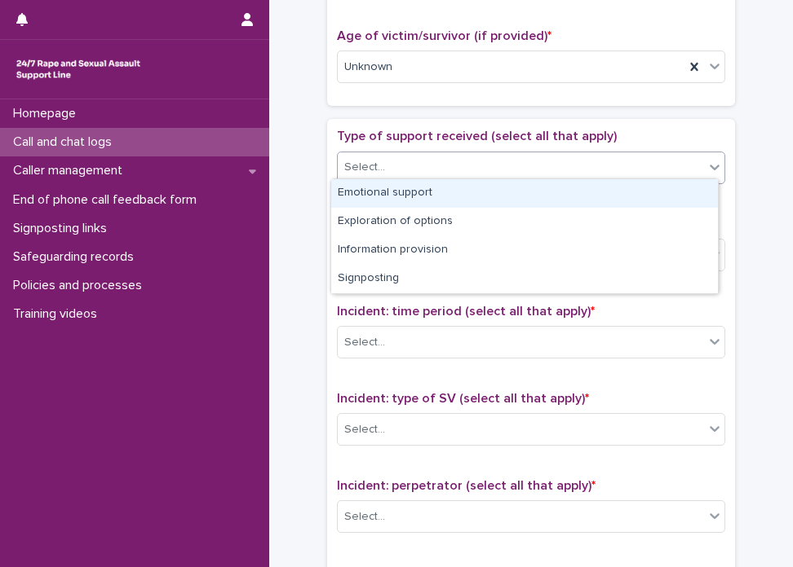
click at [523, 156] on div "Select..." at bounding box center [521, 167] width 366 height 27
click at [507, 185] on div "Emotional support" at bounding box center [524, 193] width 386 height 29
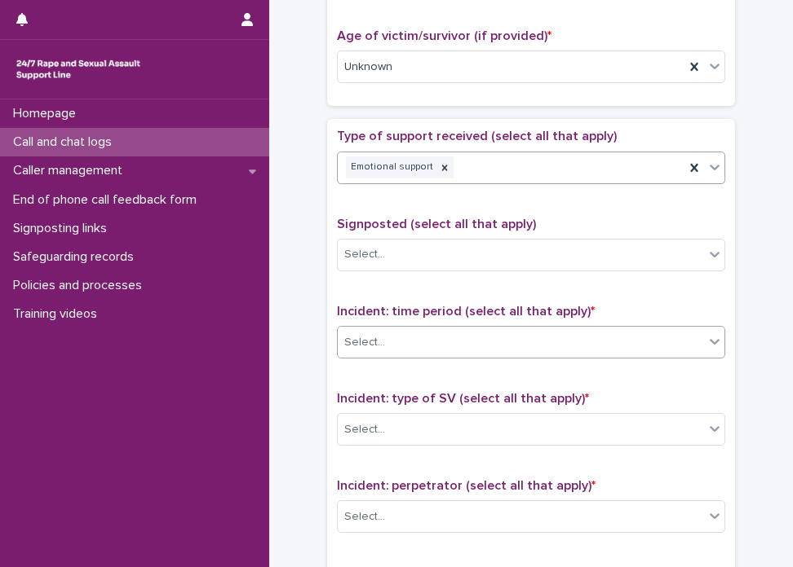
click at [444, 329] on div "Select..." at bounding box center [521, 342] width 366 height 27
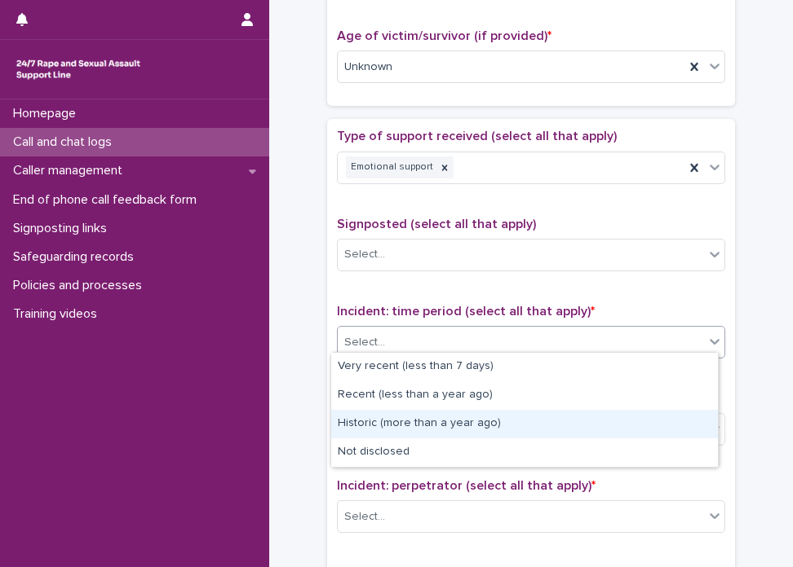
click at [443, 420] on div "Historic (more than a year ago)" at bounding box center [524, 424] width 386 height 29
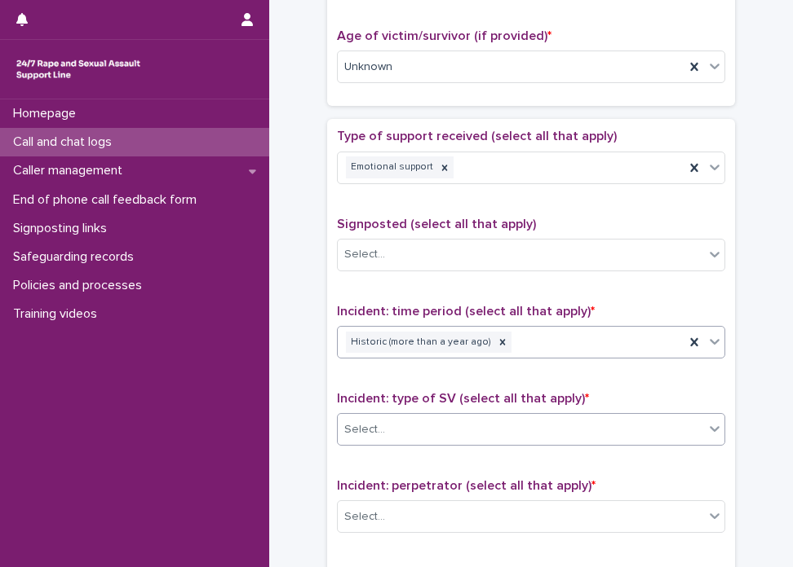
click at [446, 417] on div "Select..." at bounding box center [521, 430] width 366 height 27
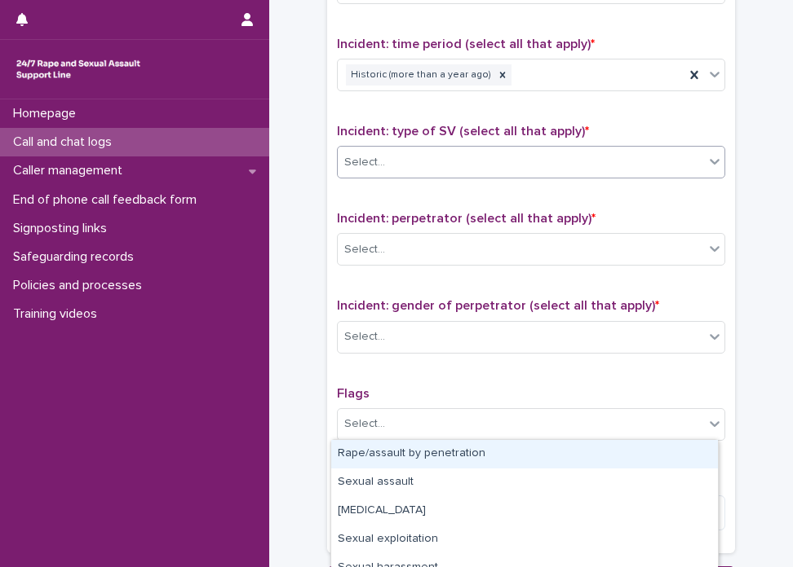
scroll to position [1119, 0]
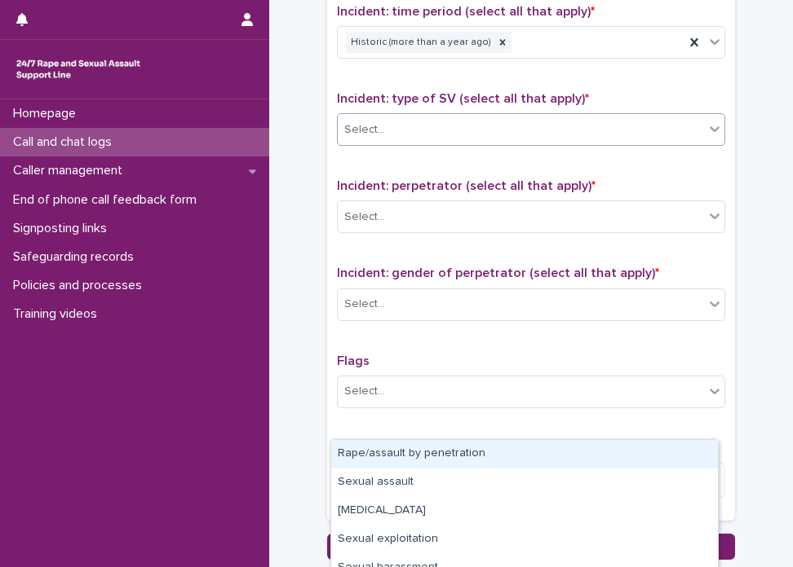
click at [506, 134] on div "Select..." at bounding box center [521, 130] width 366 height 27
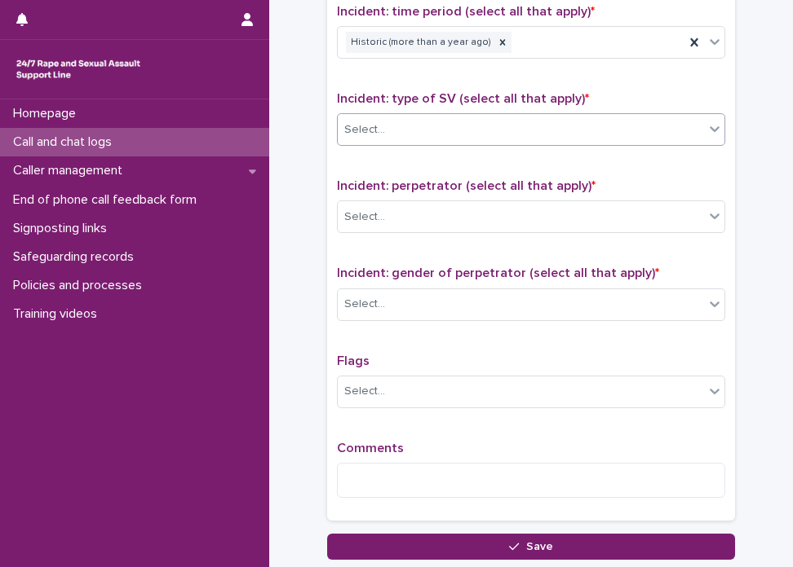
click at [506, 134] on div "Select..." at bounding box center [521, 130] width 366 height 27
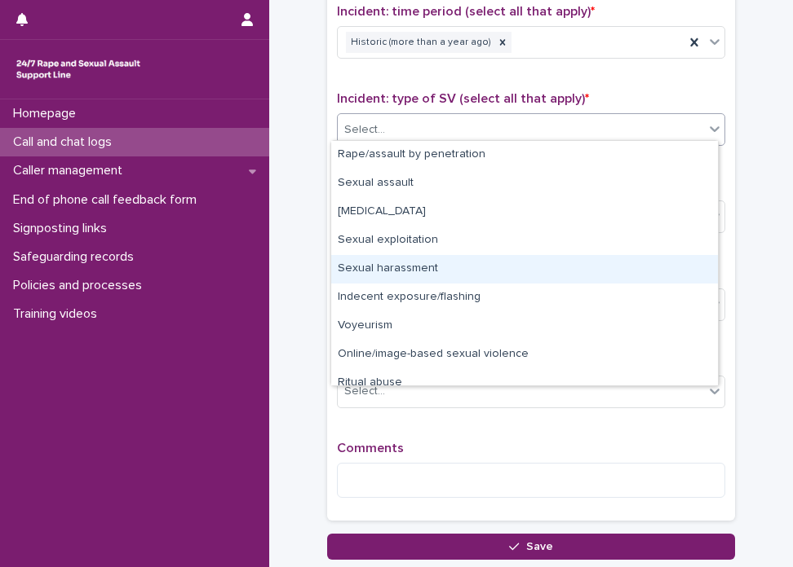
click at [449, 272] on div "Sexual harassment" at bounding box center [524, 269] width 386 height 29
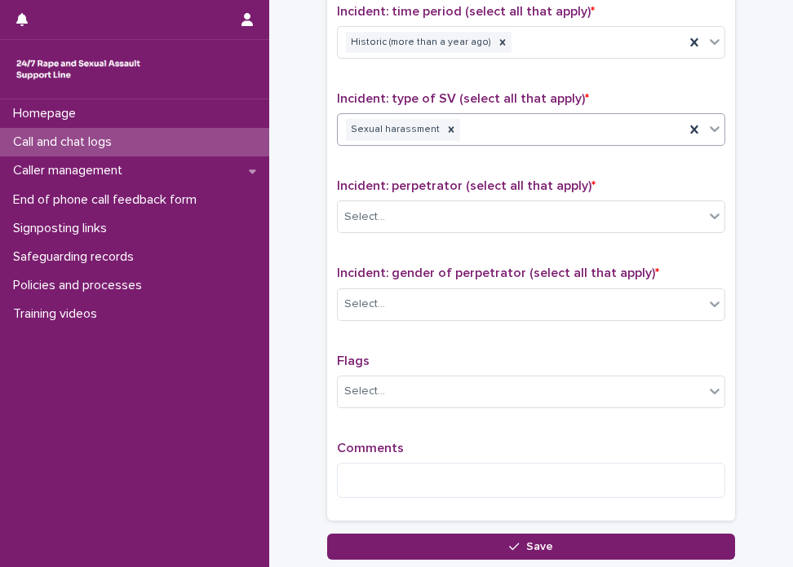
click at [508, 130] on div "Sexual harassment" at bounding box center [511, 130] width 347 height 29
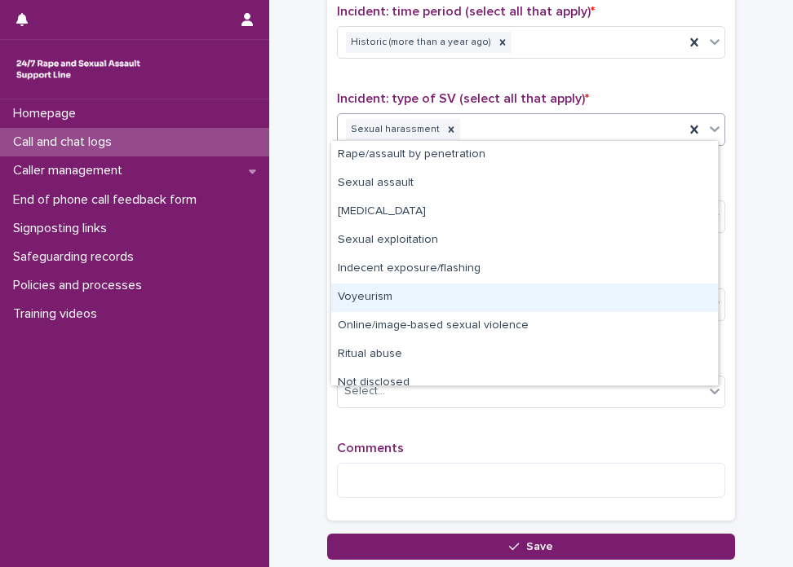
click at [442, 297] on div "Voyeurism" at bounding box center [524, 298] width 386 height 29
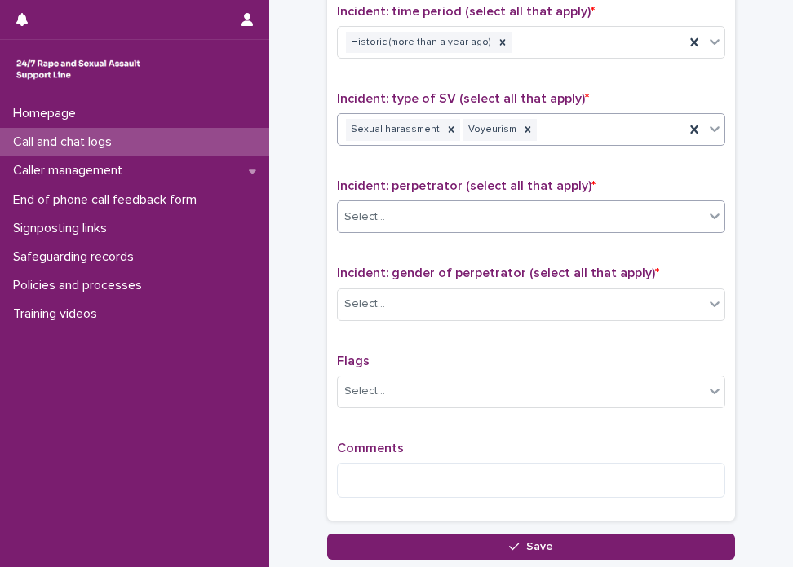
click at [418, 216] on div "Select..." at bounding box center [521, 217] width 366 height 27
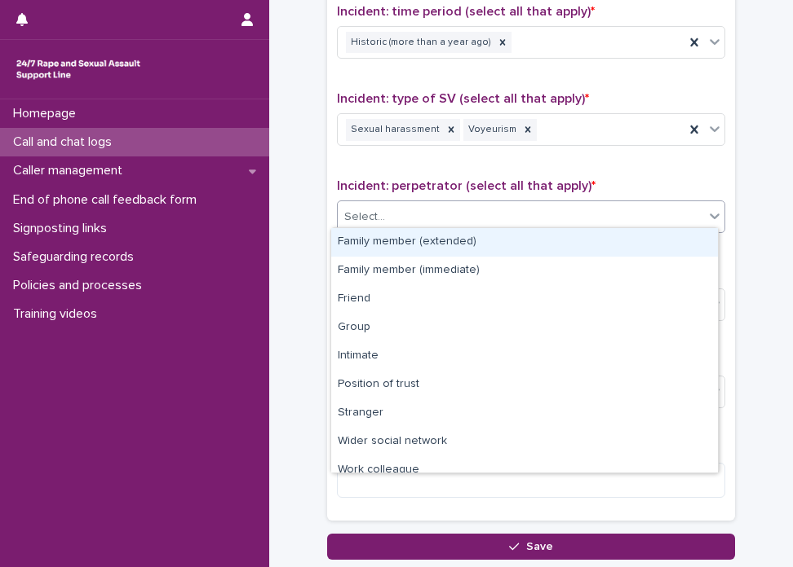
click at [450, 241] on div "Family member (extended)" at bounding box center [524, 242] width 386 height 29
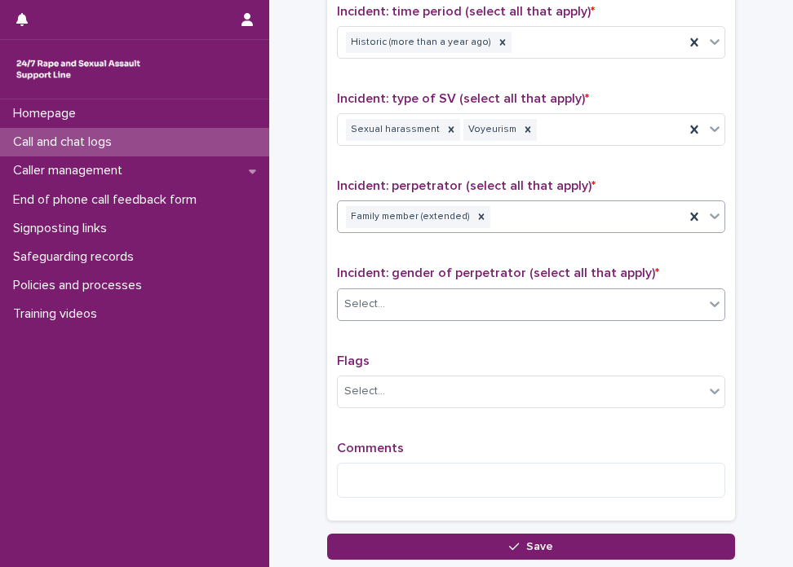
click at [440, 304] on div "Select..." at bounding box center [521, 304] width 366 height 27
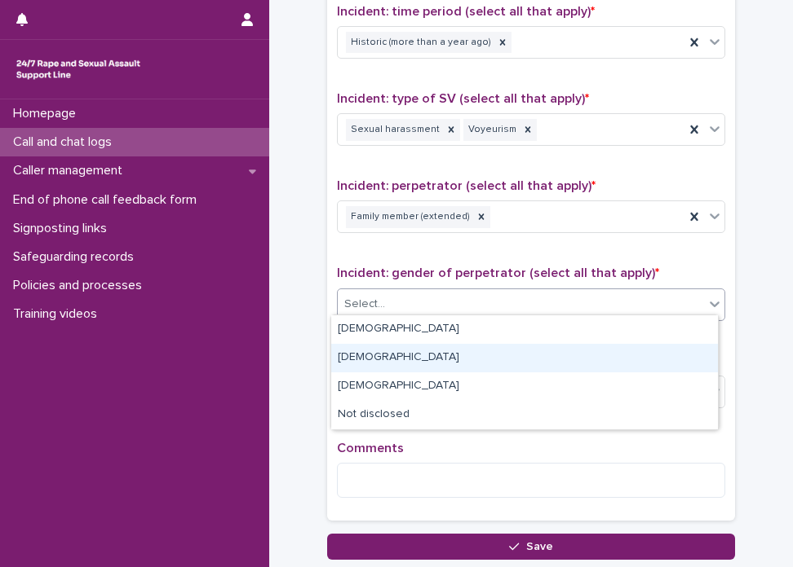
click at [431, 351] on div "[DEMOGRAPHIC_DATA]" at bounding box center [524, 358] width 386 height 29
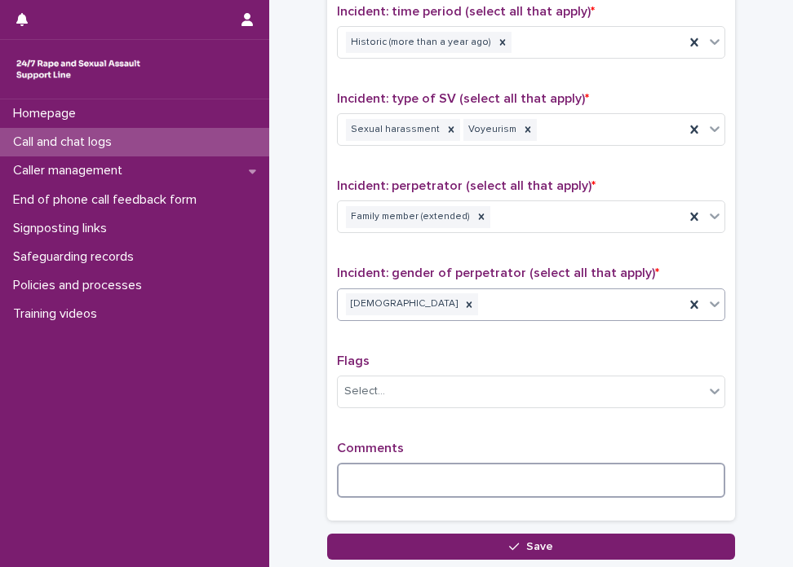
click at [398, 473] on textarea at bounding box center [531, 480] width 388 height 35
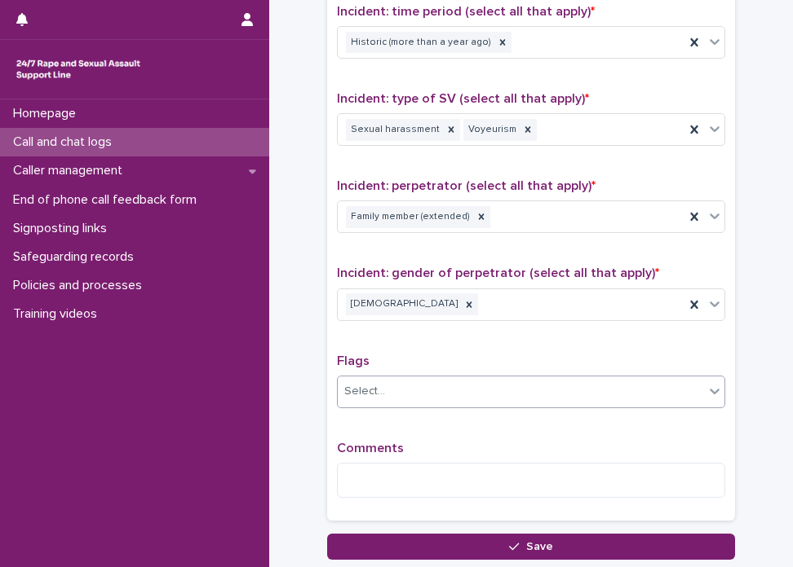
click at [386, 386] on input "text" at bounding box center [387, 390] width 2 height 15
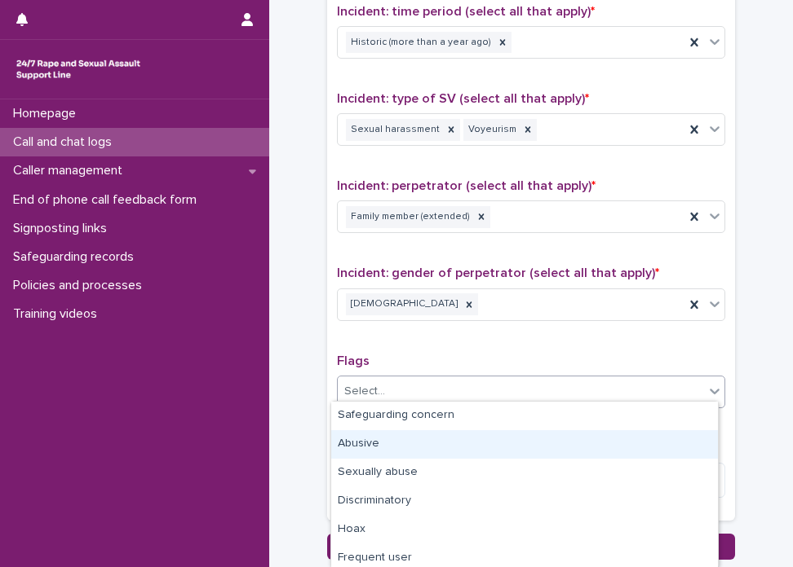
click at [417, 437] on div "Abusive" at bounding box center [524, 445] width 386 height 29
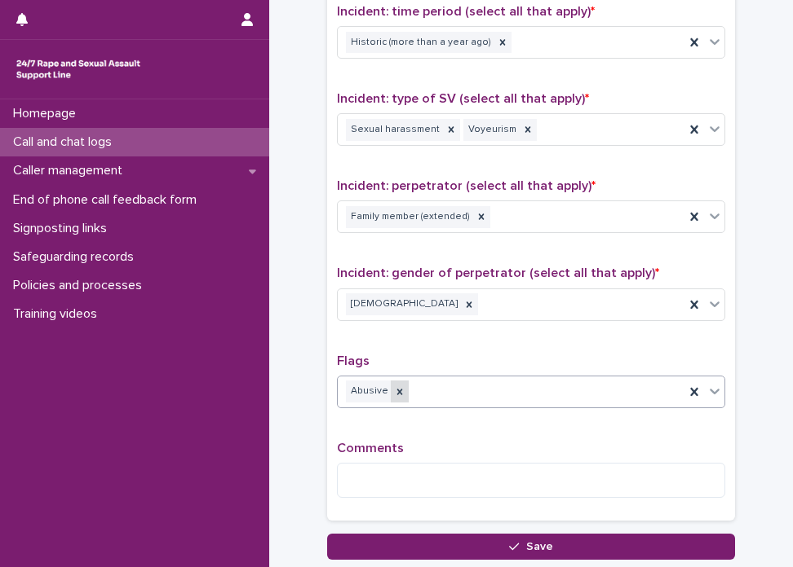
click at [395, 387] on div at bounding box center [400, 392] width 18 height 22
click at [395, 387] on div "Select..." at bounding box center [521, 391] width 366 height 27
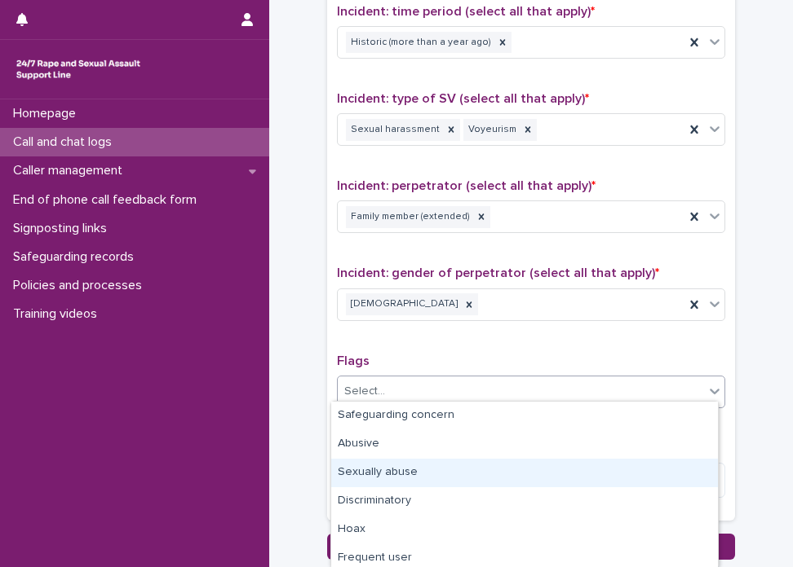
click at [423, 475] on div "Sexually abuse" at bounding box center [524, 473] width 386 height 29
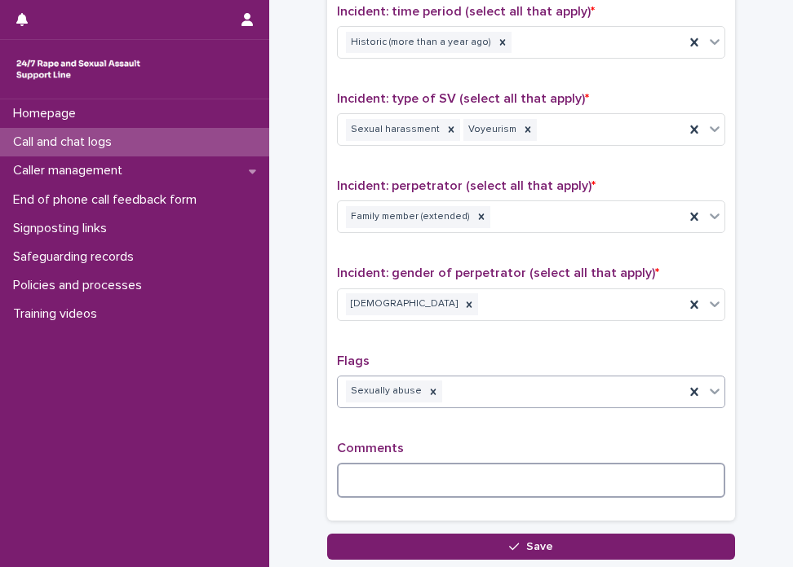
click at [529, 469] on textarea at bounding box center [531, 480] width 388 height 35
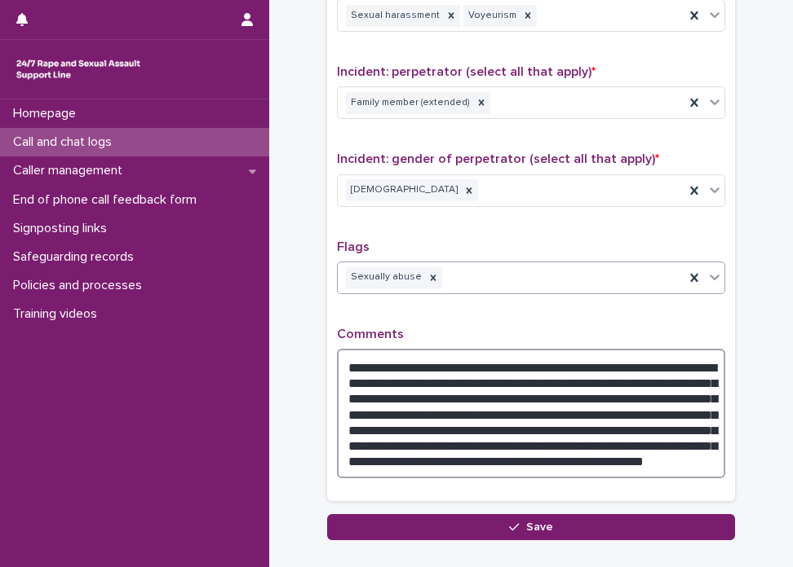
scroll to position [1252, 0]
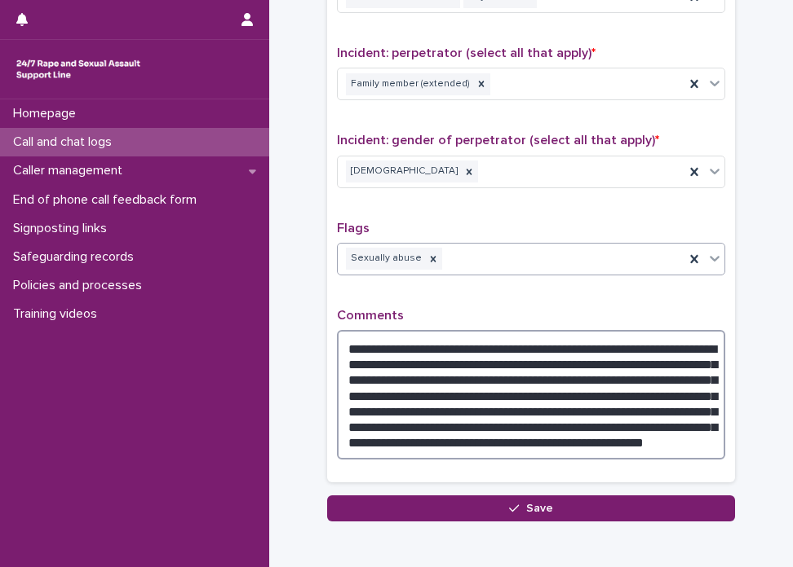
click at [633, 420] on textarea "**********" at bounding box center [531, 395] width 388 height 130
click at [607, 420] on textarea "**********" at bounding box center [531, 395] width 388 height 130
click at [363, 439] on textarea "**********" at bounding box center [531, 395] width 388 height 130
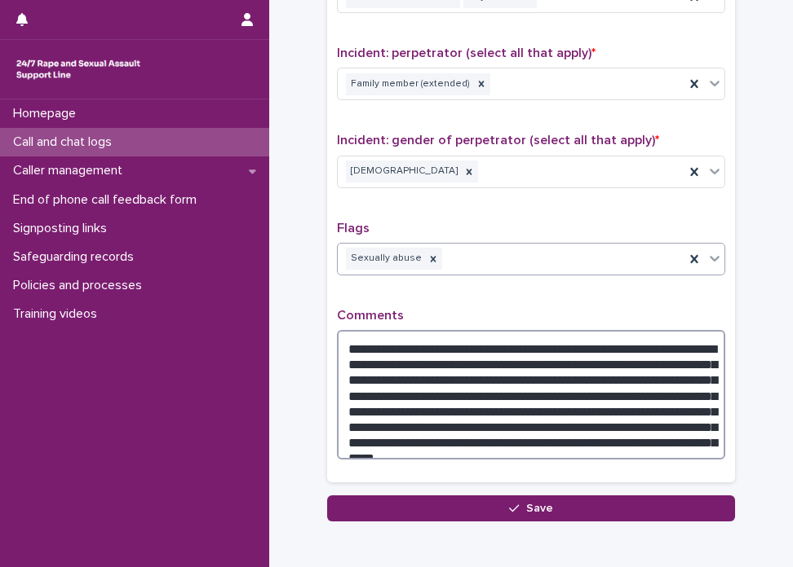
scroll to position [0, 0]
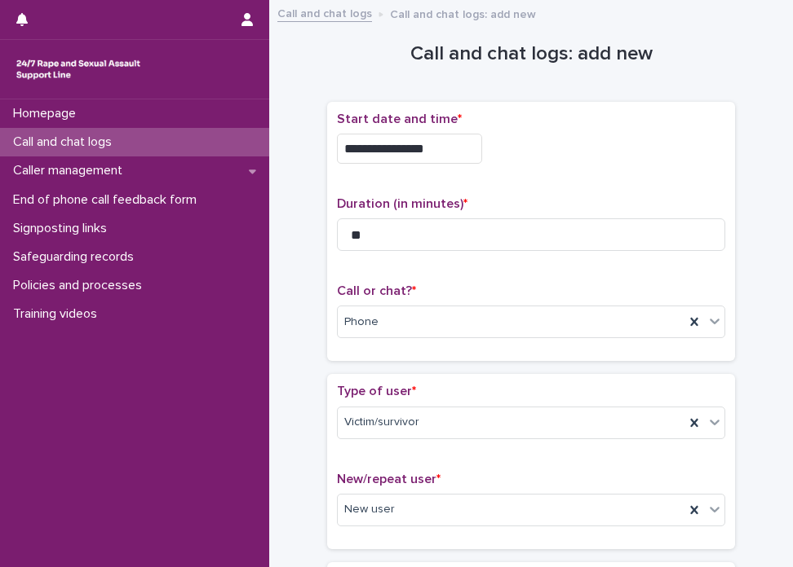
type textarea "**********"
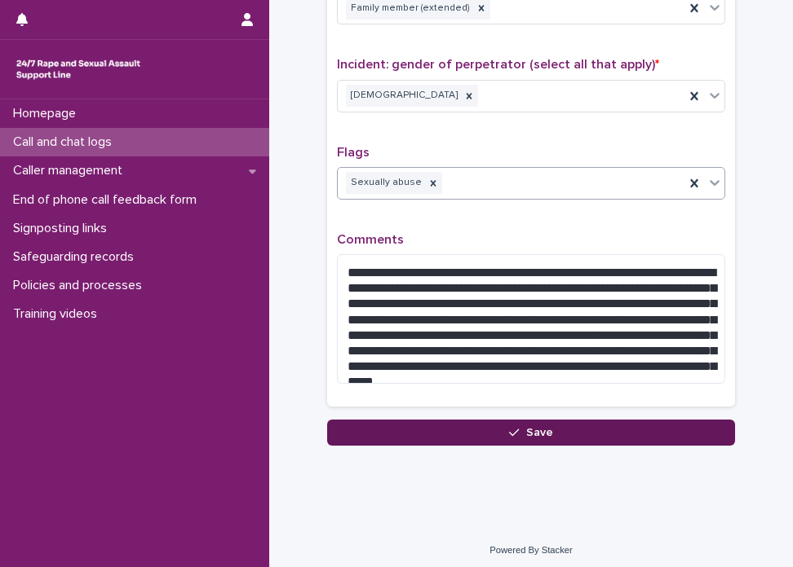
click at [563, 426] on button "Save" at bounding box center [531, 433] width 408 height 26
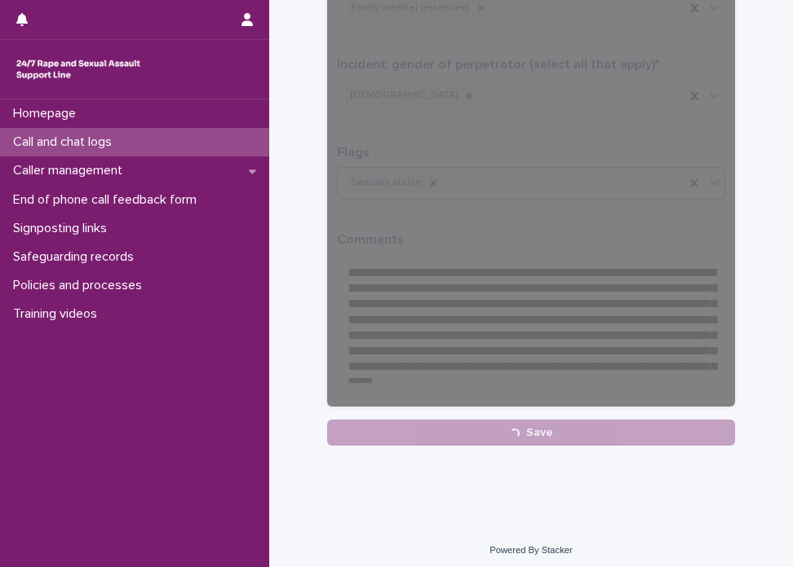
scroll to position [0, 0]
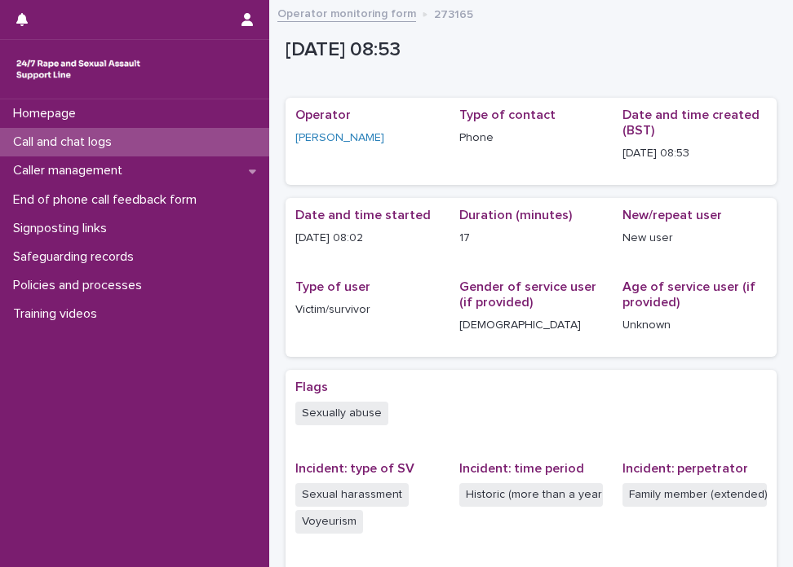
click at [334, 19] on link "Operator monitoring form" at bounding box center [346, 12] width 139 height 19
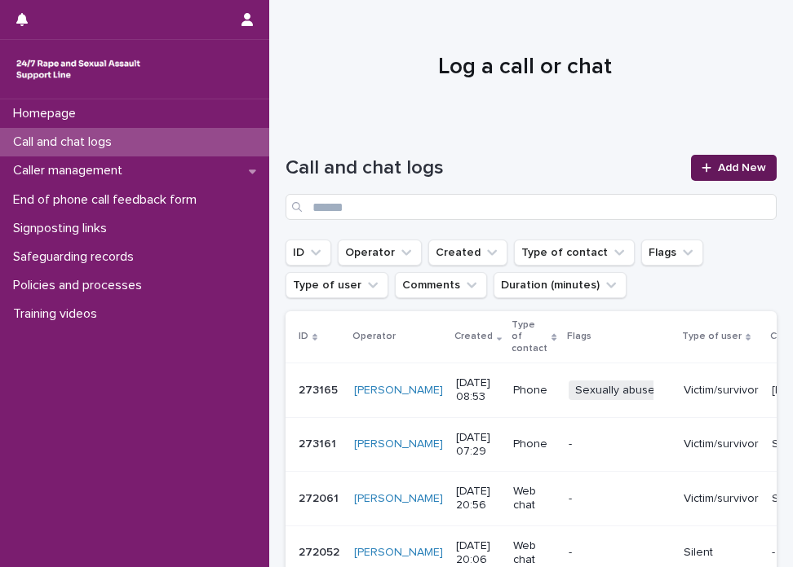
click at [704, 161] on link "Add New" at bounding box center [734, 168] width 86 height 26
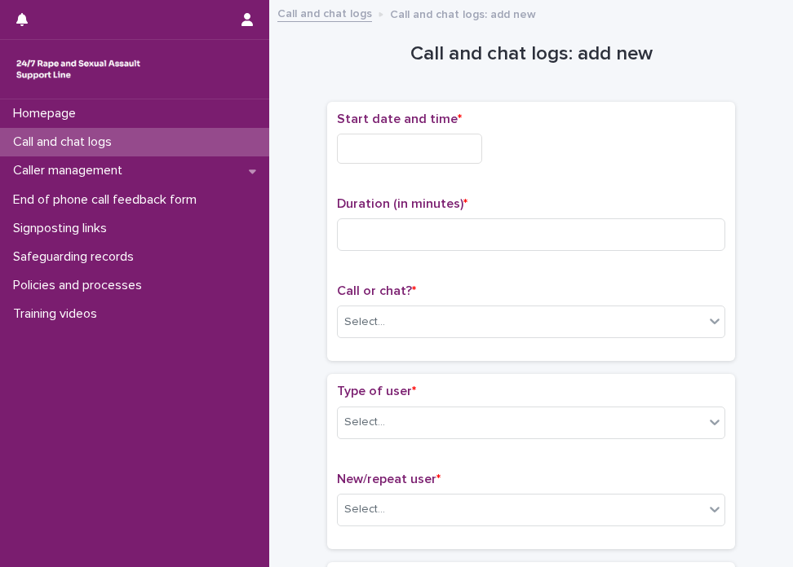
click at [403, 131] on div "Start date and time *" at bounding box center [531, 144] width 388 height 65
click at [397, 154] on input "text" at bounding box center [409, 149] width 145 height 30
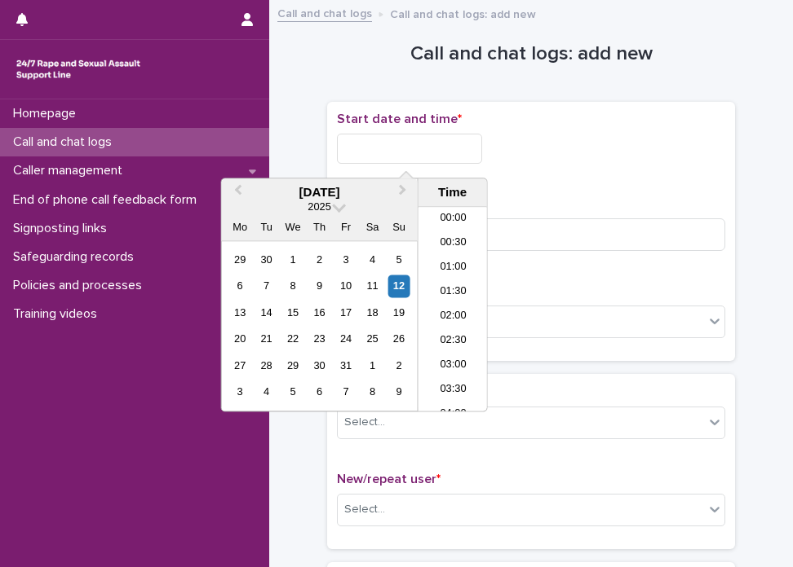
scroll to position [351, 0]
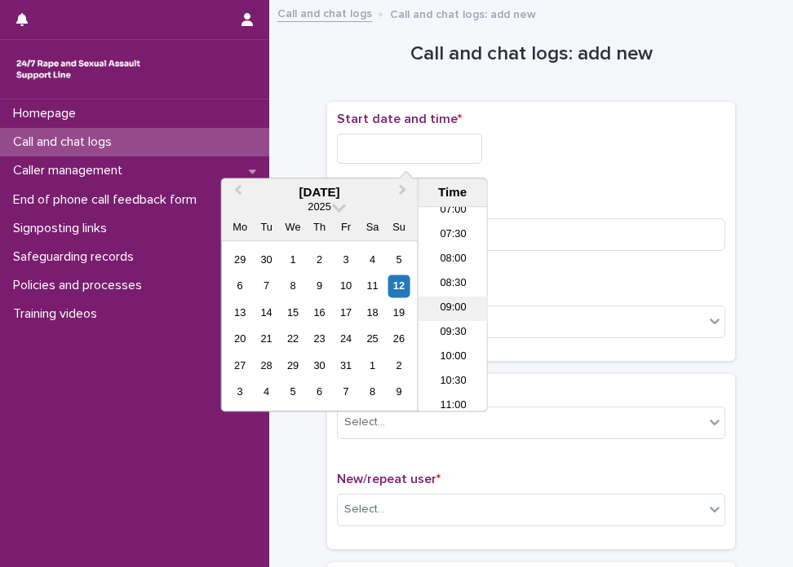
click at [440, 298] on li "09:00" at bounding box center [452, 310] width 69 height 24
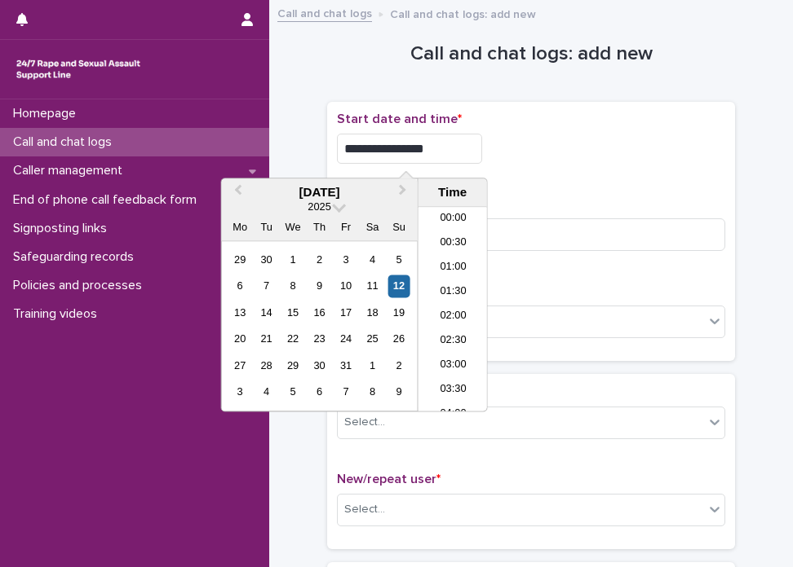
click at [454, 142] on input "**********" at bounding box center [409, 149] width 145 height 30
type input "**********"
click at [512, 233] on input at bounding box center [531, 235] width 388 height 33
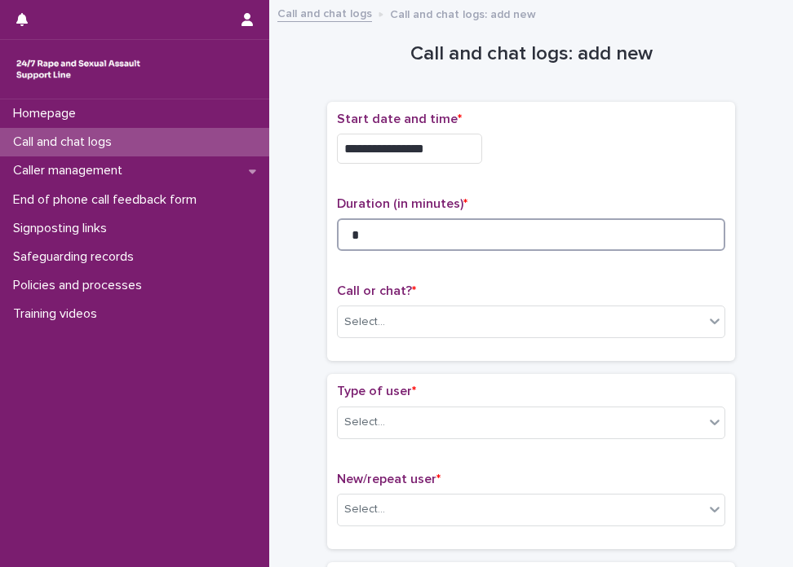
type input "*"
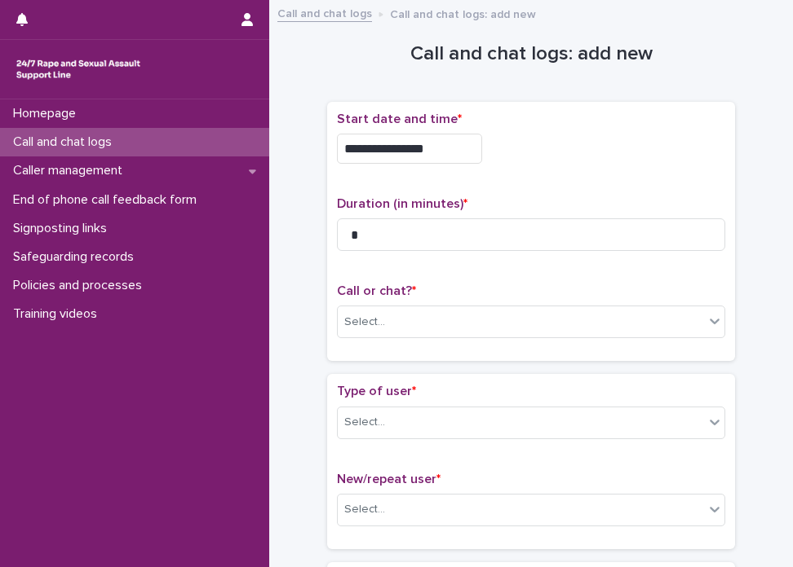
click at [492, 306] on div "Select..." at bounding box center [531, 322] width 388 height 33
click at [479, 316] on div "Select..." at bounding box center [521, 322] width 366 height 27
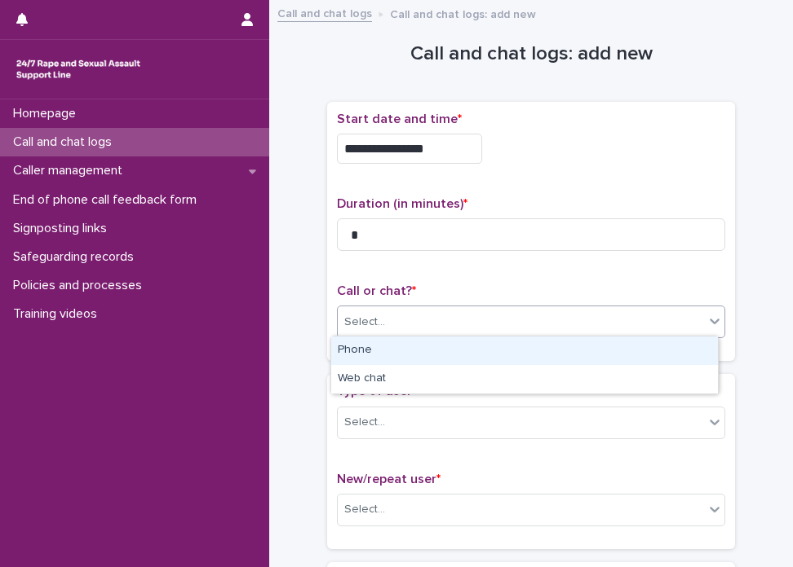
click at [448, 360] on div "Phone" at bounding box center [524, 351] width 386 height 29
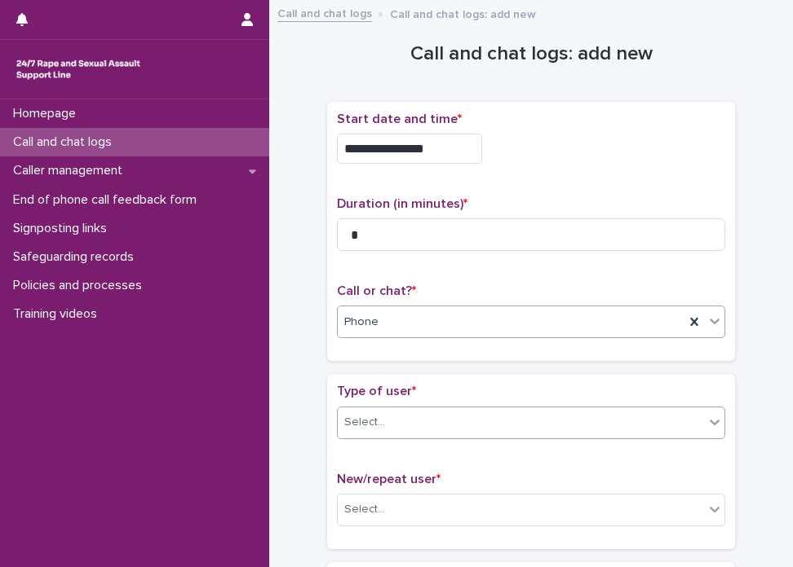
click at [425, 433] on div "Select..." at bounding box center [521, 422] width 366 height 27
drag, startPoint x: 718, startPoint y: 475, endPoint x: 672, endPoint y: 428, distance: 65.7
click at [672, 428] on div "Type of user * Select... New/repeat user * Select..." at bounding box center [531, 461] width 408 height 174
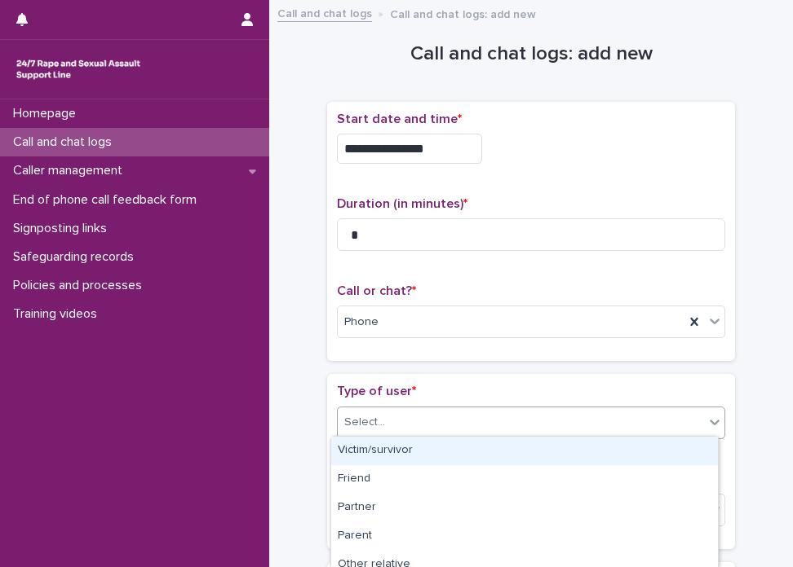
click at [672, 428] on div "Select..." at bounding box center [521, 422] width 366 height 27
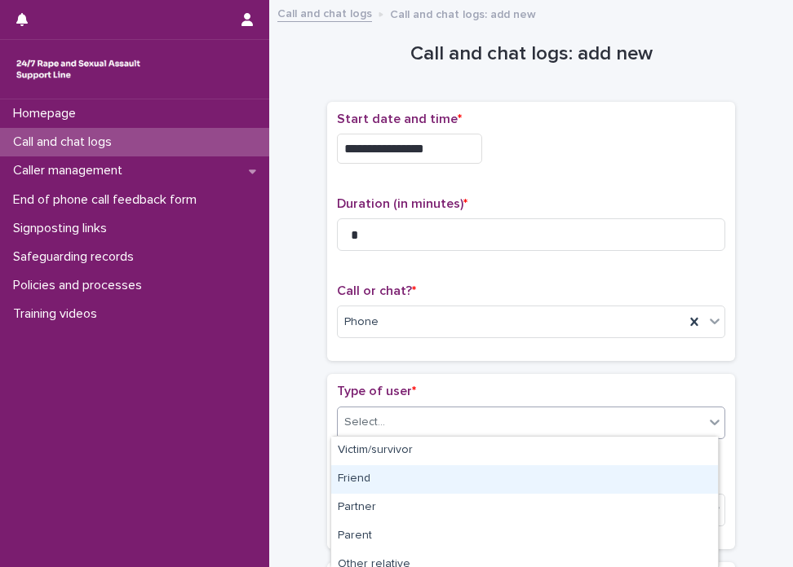
scroll to position [296, 0]
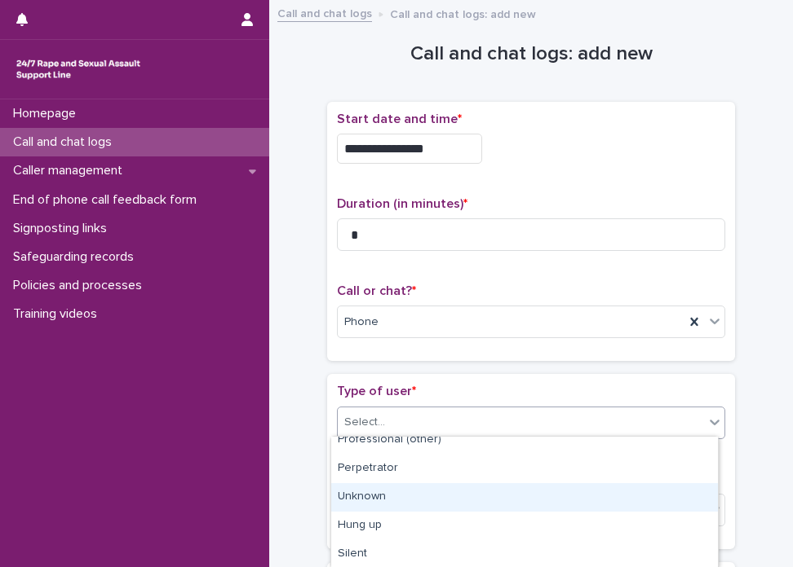
click at [577, 509] on div "Unknown" at bounding box center [524, 497] width 386 height 29
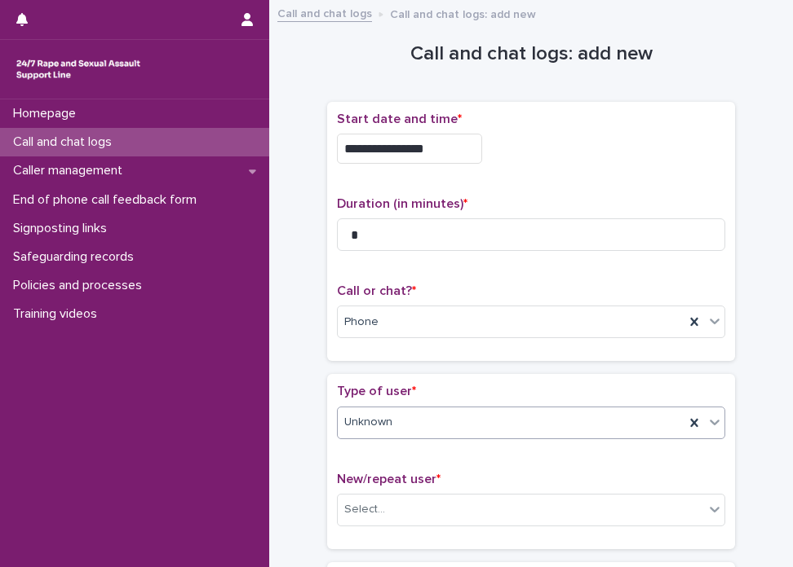
click at [515, 413] on div "Unknown" at bounding box center [511, 422] width 347 height 27
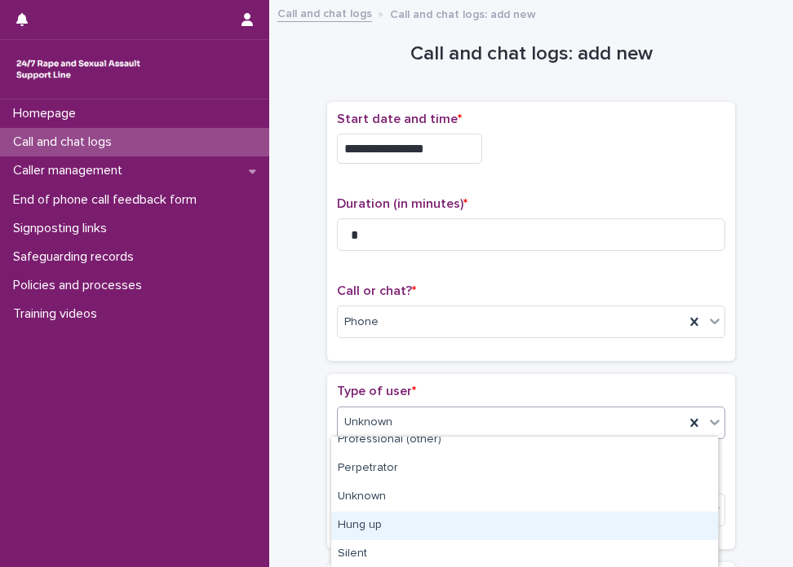
click at [587, 536] on div "Hung up" at bounding box center [524, 526] width 386 height 29
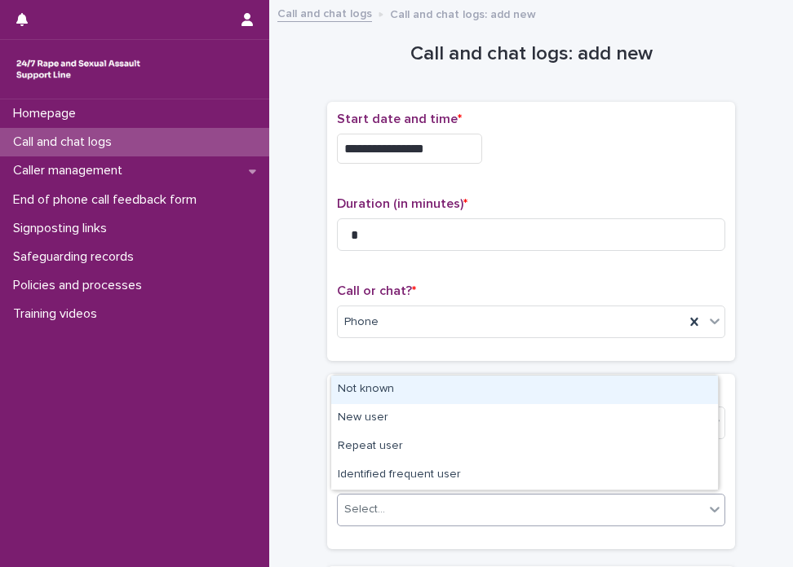
click at [529, 518] on div "Select..." at bounding box center [521, 510] width 366 height 27
click at [442, 394] on div "Not known" at bounding box center [524, 390] width 386 height 29
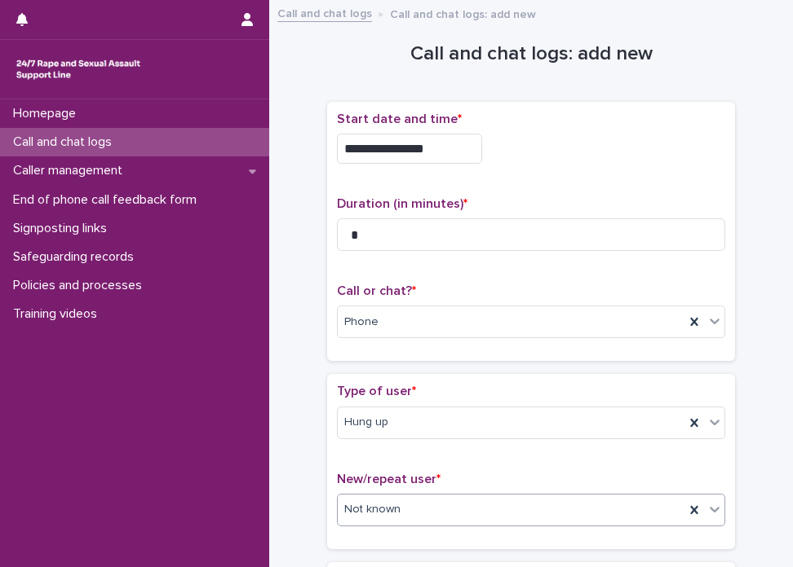
scroll to position [248, 0]
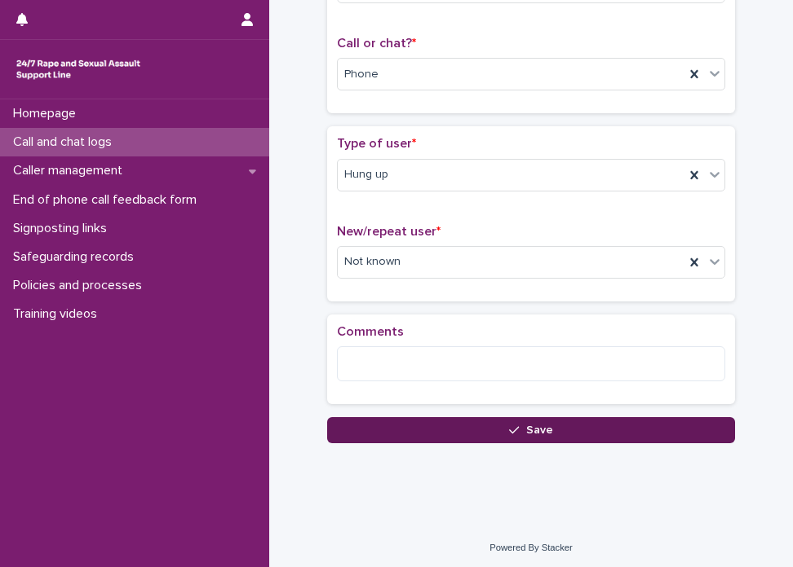
click at [475, 436] on button "Save" at bounding box center [531, 430] width 408 height 26
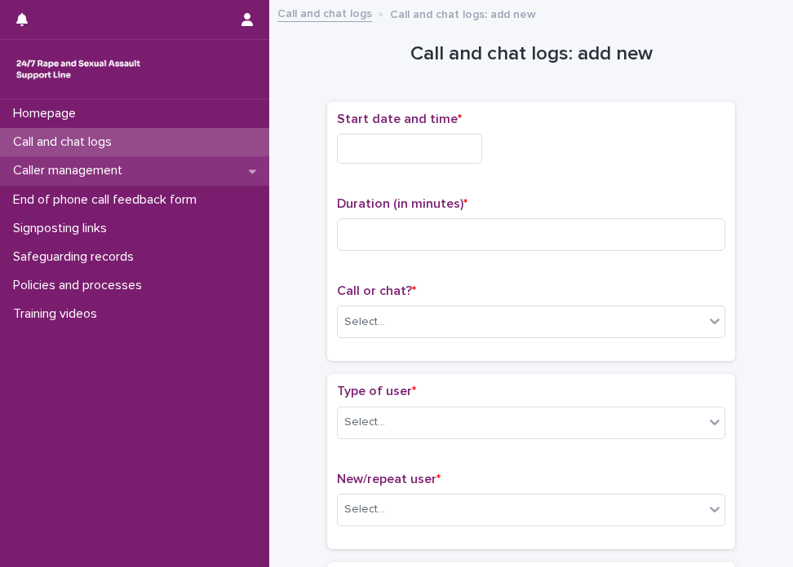
click at [225, 161] on div "Caller management" at bounding box center [134, 171] width 269 height 29
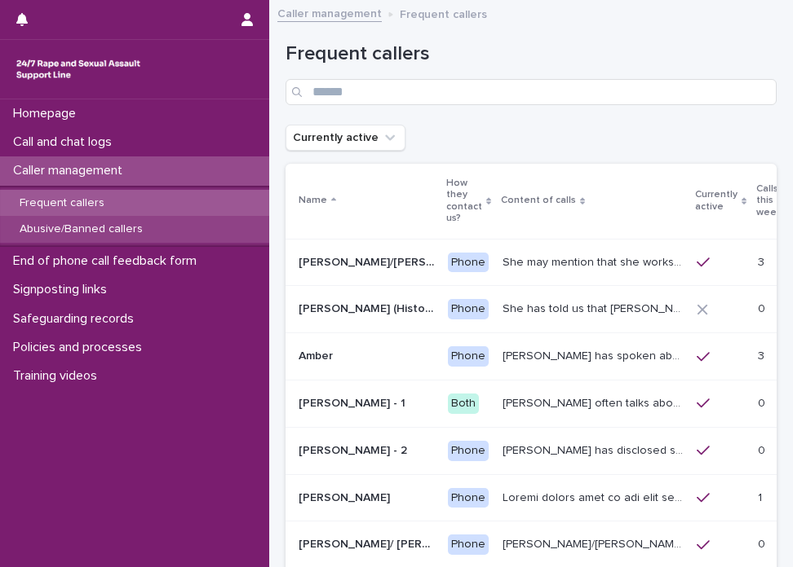
click at [121, 229] on p "Abusive/Banned callers" at bounding box center [81, 230] width 149 height 14
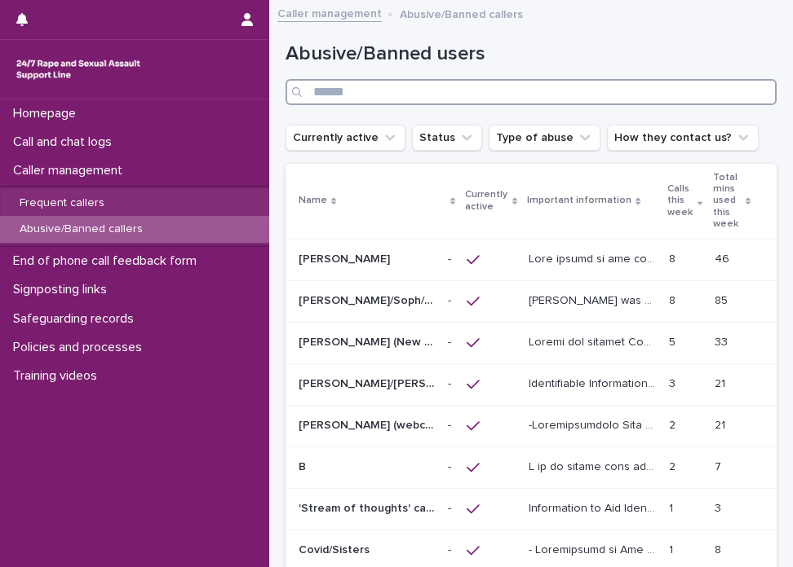
click at [460, 95] on input "Search" at bounding box center [530, 92] width 491 height 26
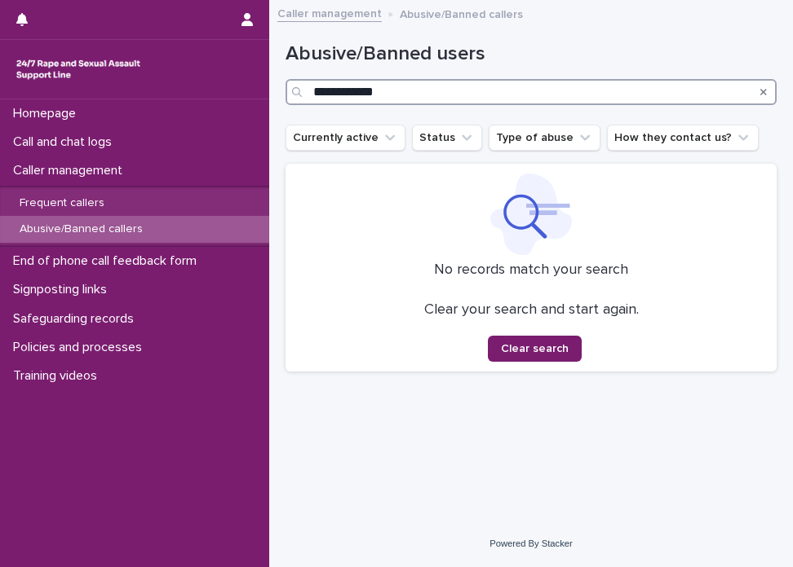
drag, startPoint x: 473, startPoint y: 98, endPoint x: 307, endPoint y: 79, distance: 167.4
click at [307, 79] on div "**********" at bounding box center [530, 92] width 491 height 26
type input "*"
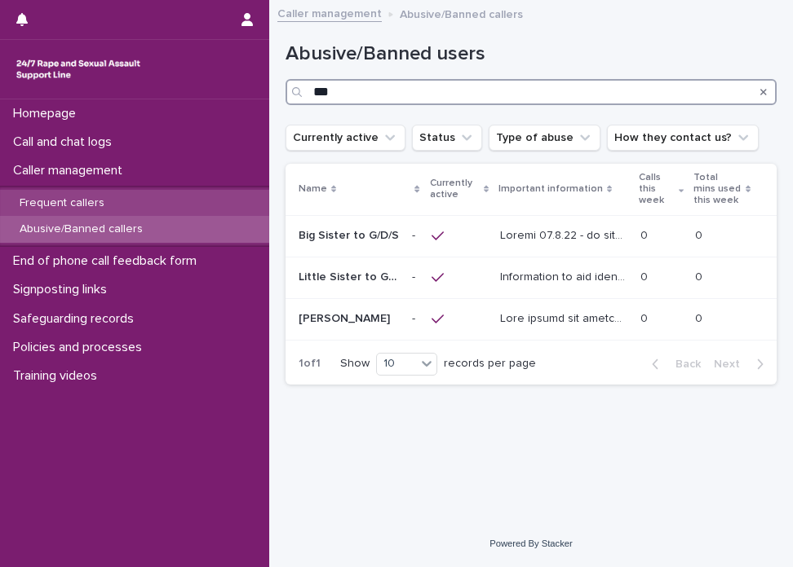
type input "***"
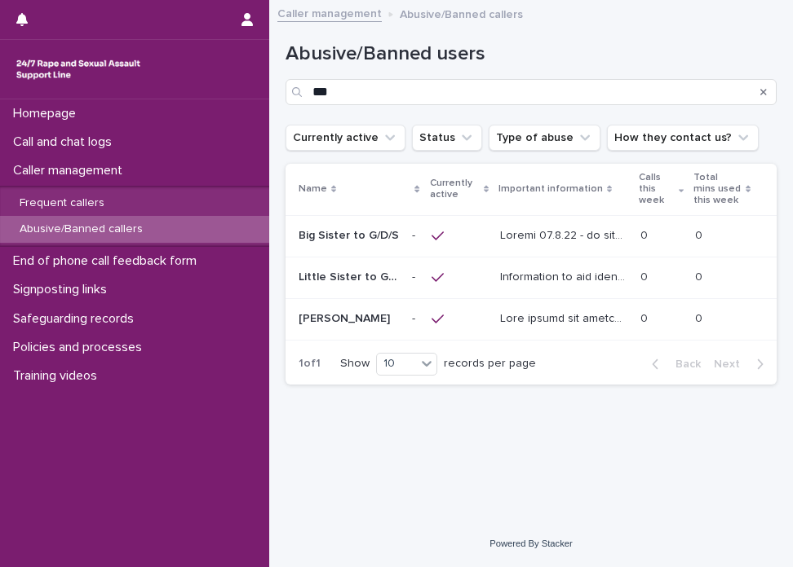
click at [343, 316] on p at bounding box center [348, 319] width 100 height 14
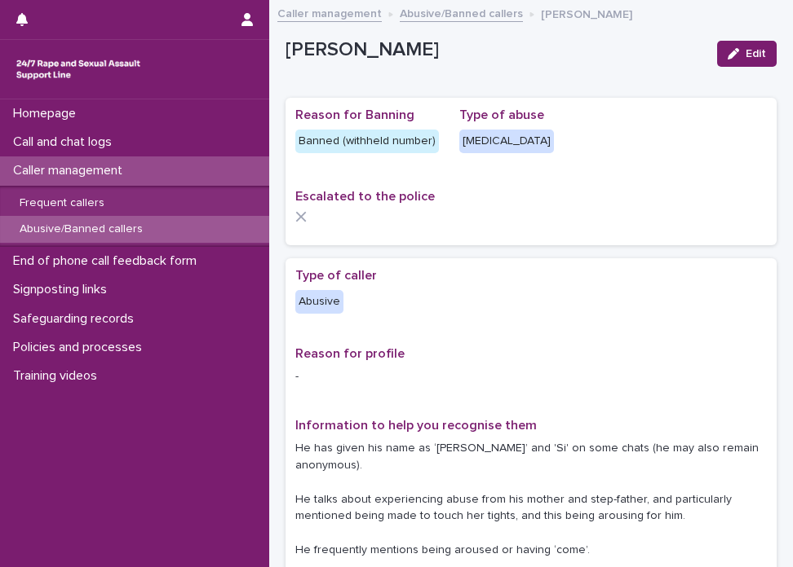
scroll to position [496, 0]
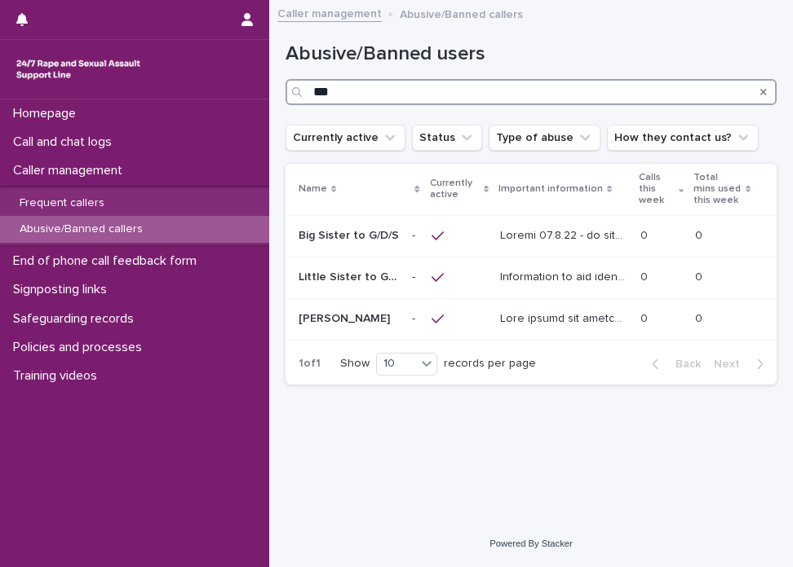
drag, startPoint x: 450, startPoint y: 89, endPoint x: 209, endPoint y: 64, distance: 242.7
click at [269, 64] on div "Homepage Call and chat logs Caller management Frequent callers Abusive/Banned c…" at bounding box center [530, 283] width 523 height 567
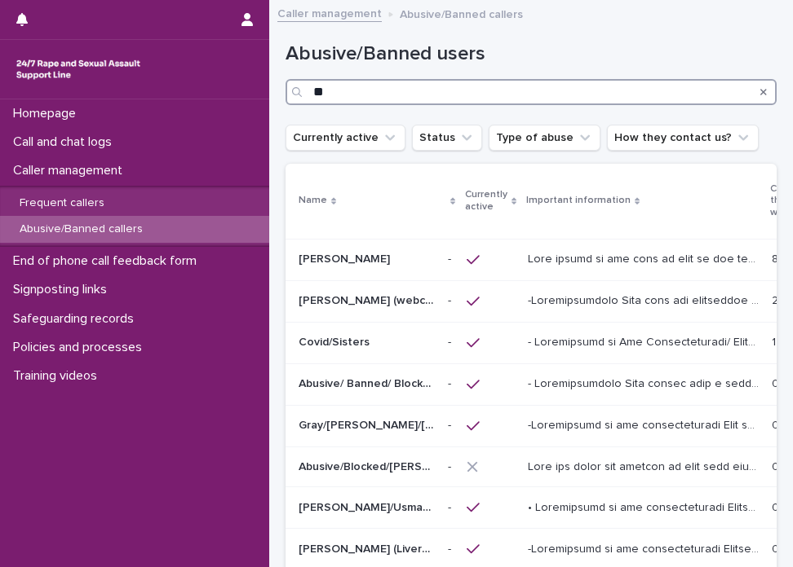
drag, startPoint x: 373, startPoint y: 100, endPoint x: 108, endPoint y: 96, distance: 265.8
click at [269, 96] on div "Homepage Call and chat logs Caller management Frequent callers Abusive/Banned c…" at bounding box center [530, 419] width 523 height 839
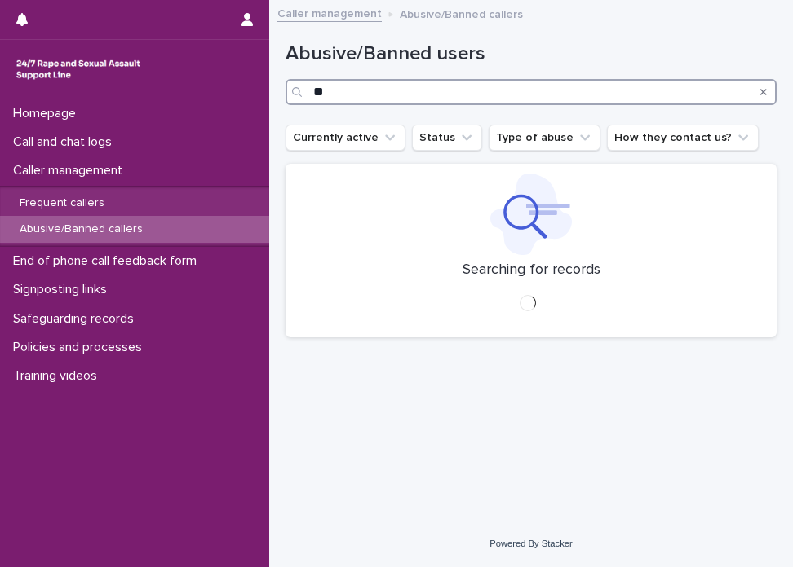
type input "*"
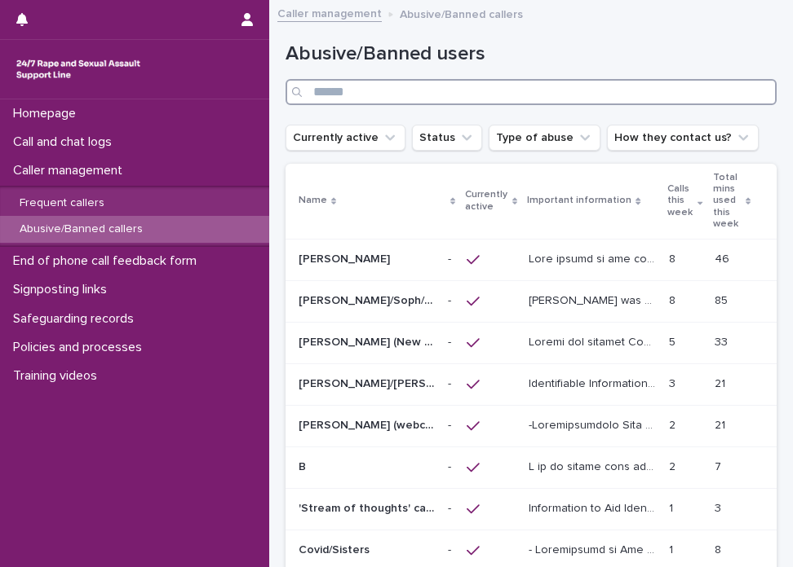
click at [336, 94] on input "Search" at bounding box center [530, 92] width 491 height 26
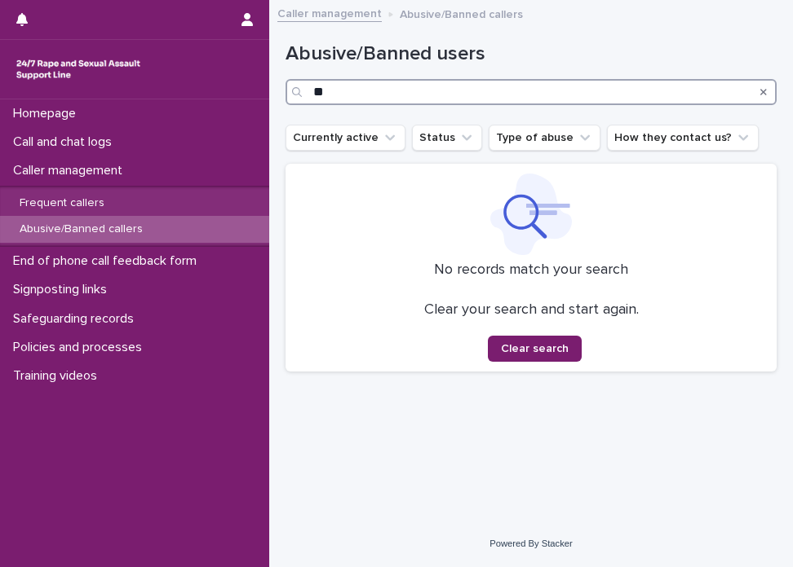
type input "*"
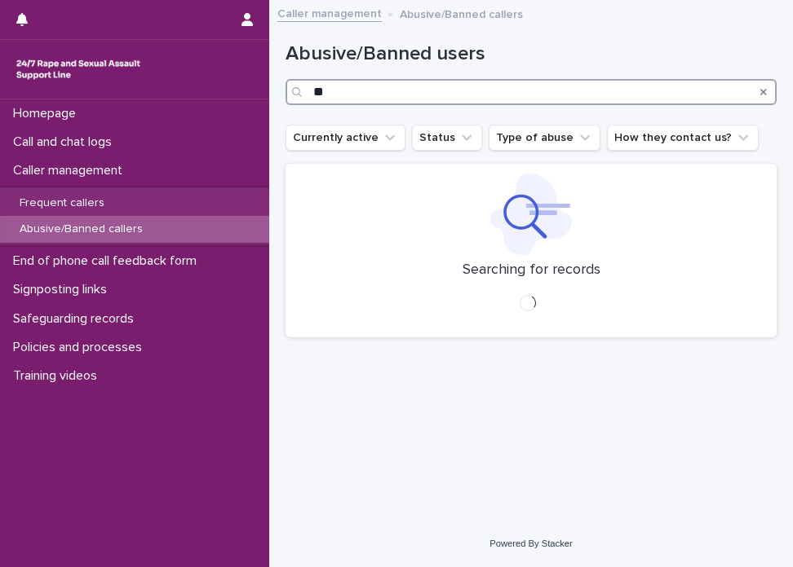
type input "*"
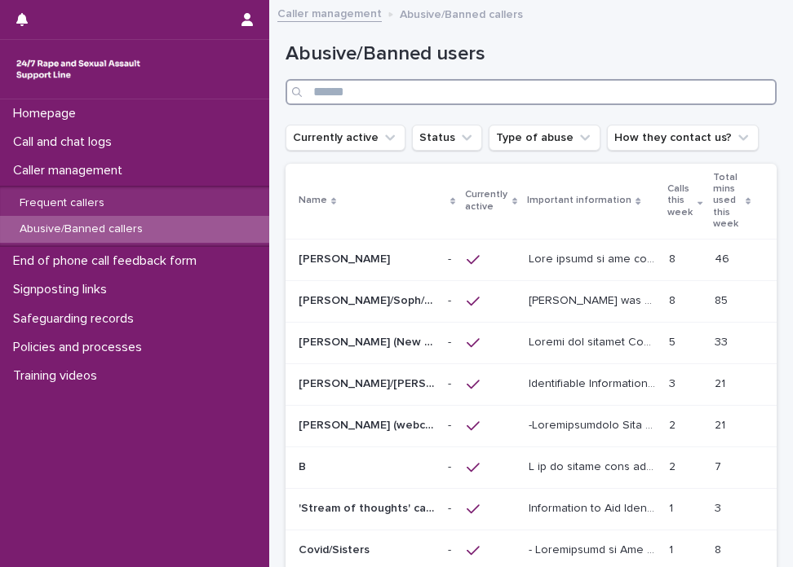
scroll to position [271, 0]
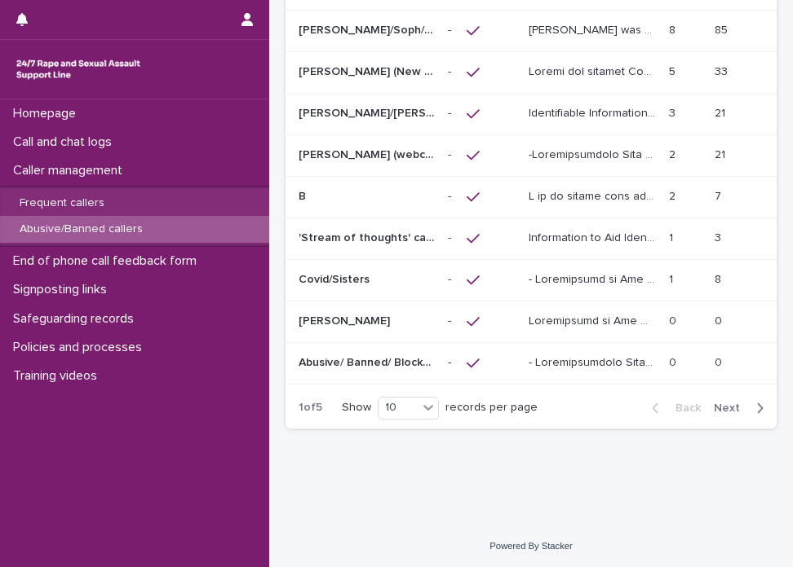
click at [621, 332] on div at bounding box center [591, 321] width 126 height 27
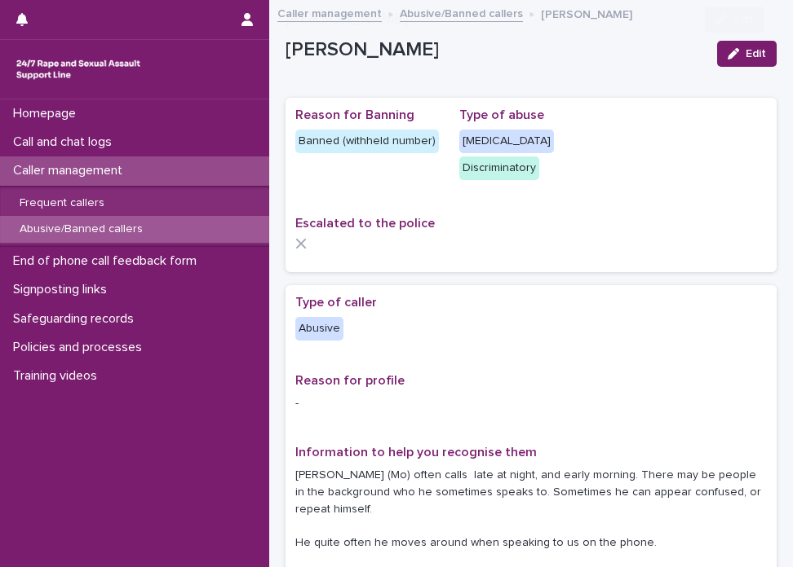
scroll to position [496, 0]
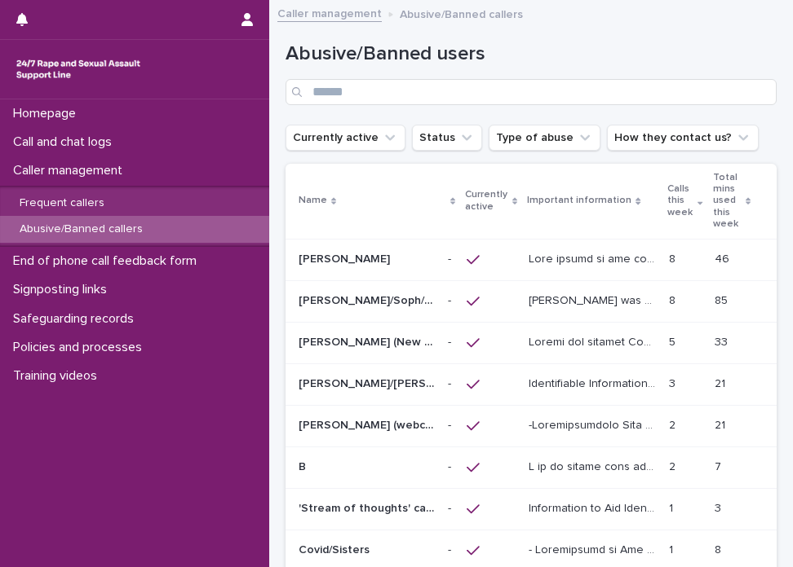
scroll to position [271, 0]
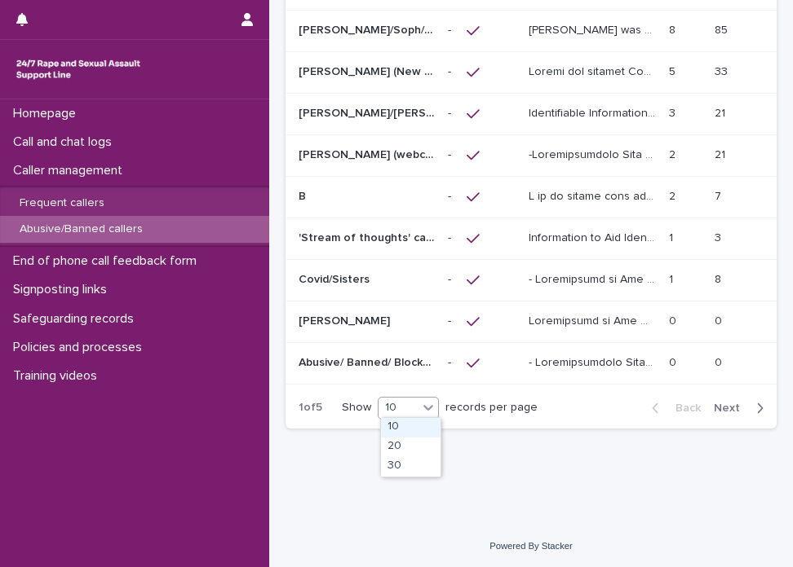
click at [424, 410] on icon at bounding box center [428, 408] width 16 height 16
click at [408, 472] on div "30" at bounding box center [411, 467] width 60 height 20
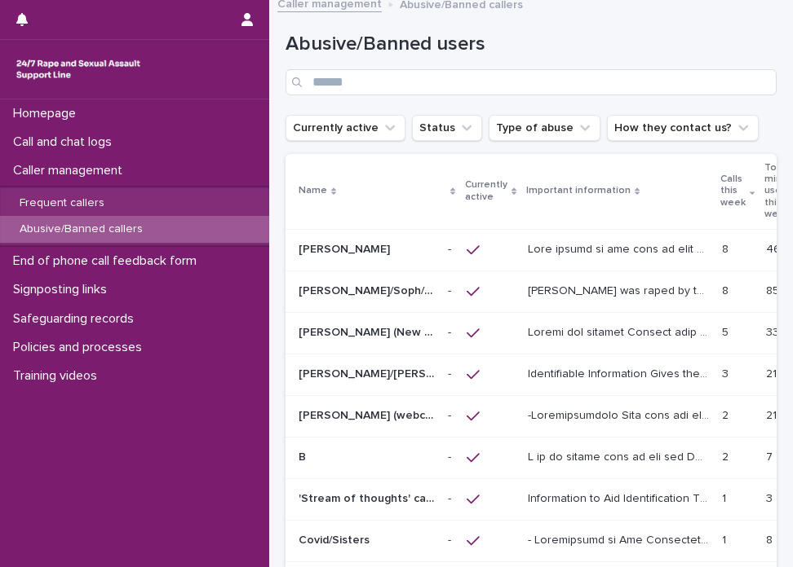
scroll to position [12, 0]
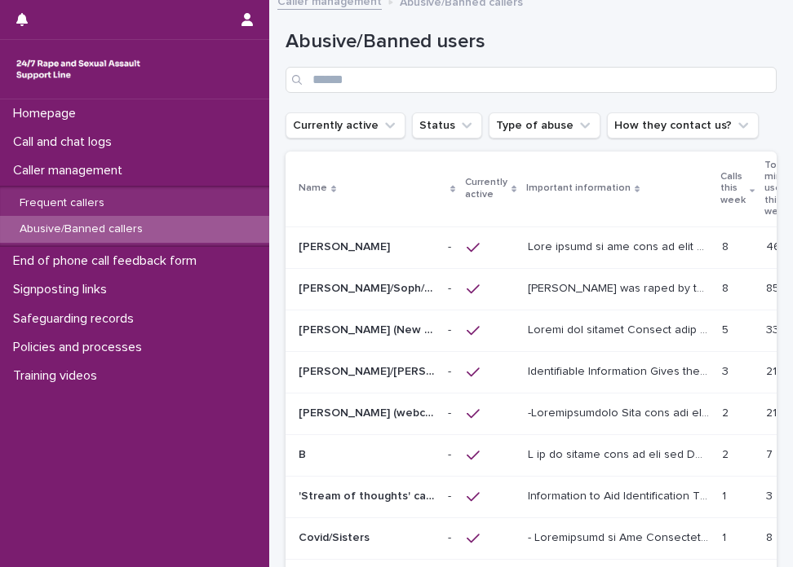
click at [510, 332] on div at bounding box center [490, 331] width 48 height 15
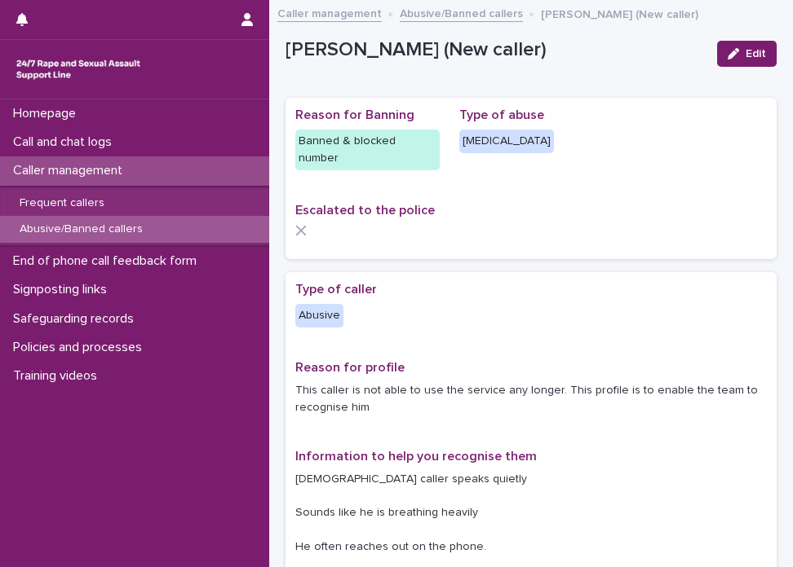
scroll to position [496, 0]
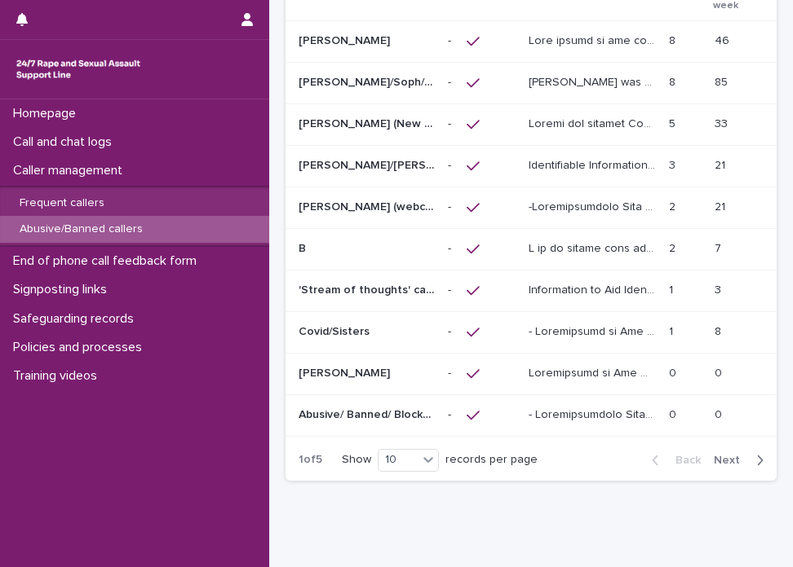
scroll to position [221, 0]
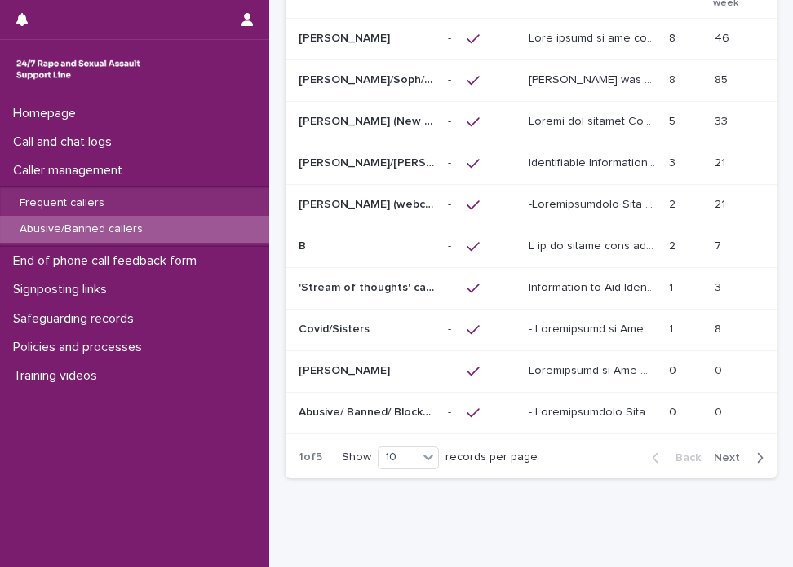
click at [713, 455] on span "Next" at bounding box center [731, 458] width 36 height 11
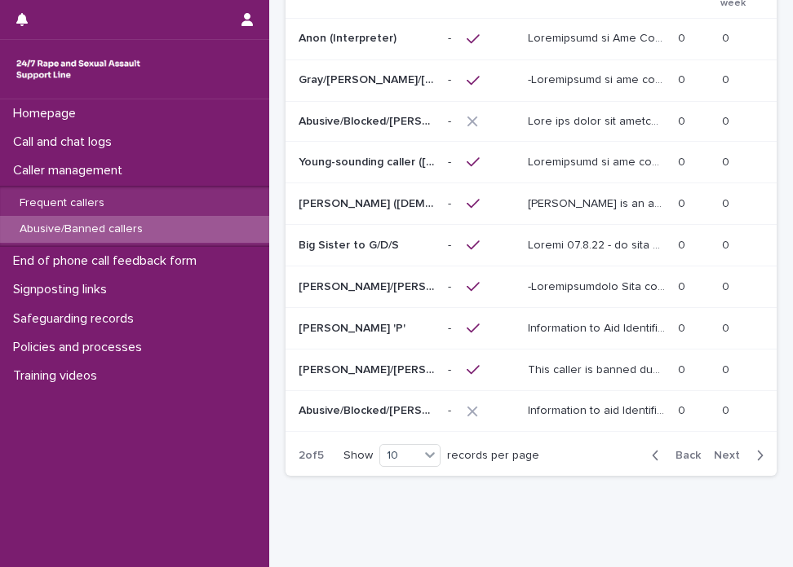
scroll to position [220, 0]
click at [721, 453] on span "Next" at bounding box center [731, 456] width 36 height 11
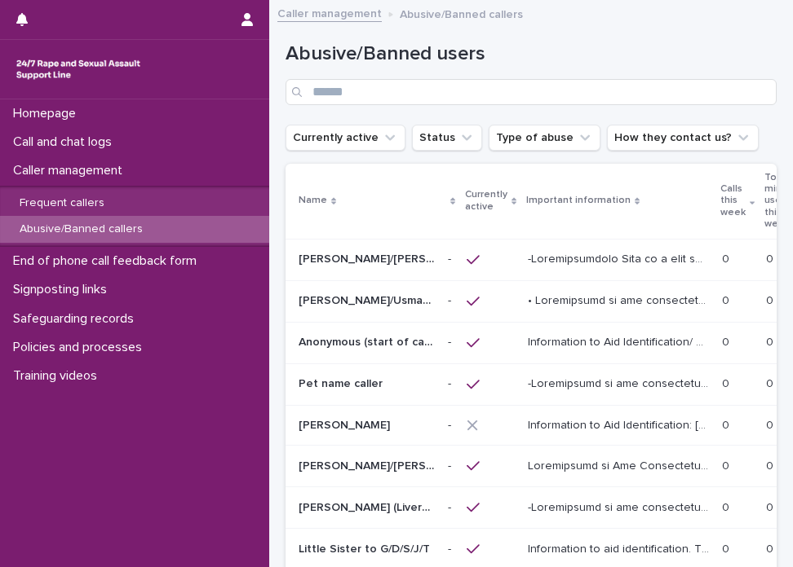
click at [398, 288] on div "Tommy/Usman/Jimmy/M Tommy/Usman/Jimmy/M" at bounding box center [366, 301] width 136 height 27
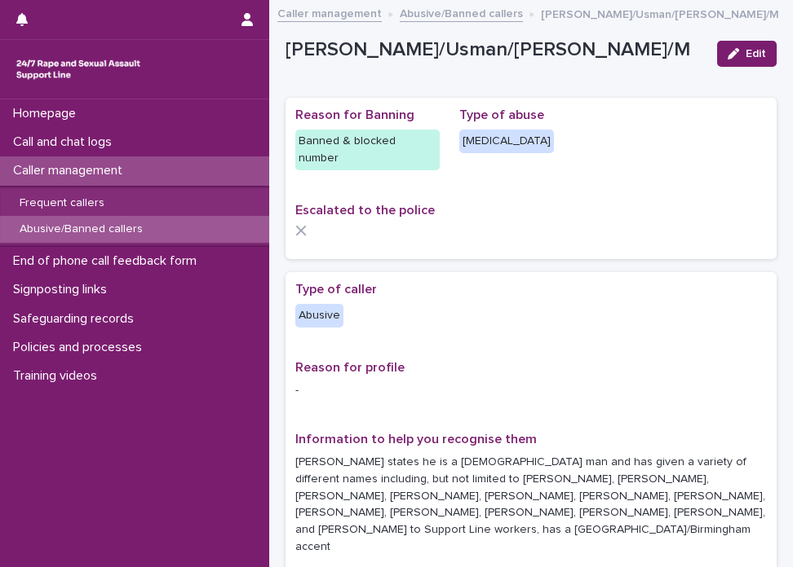
scroll to position [496, 0]
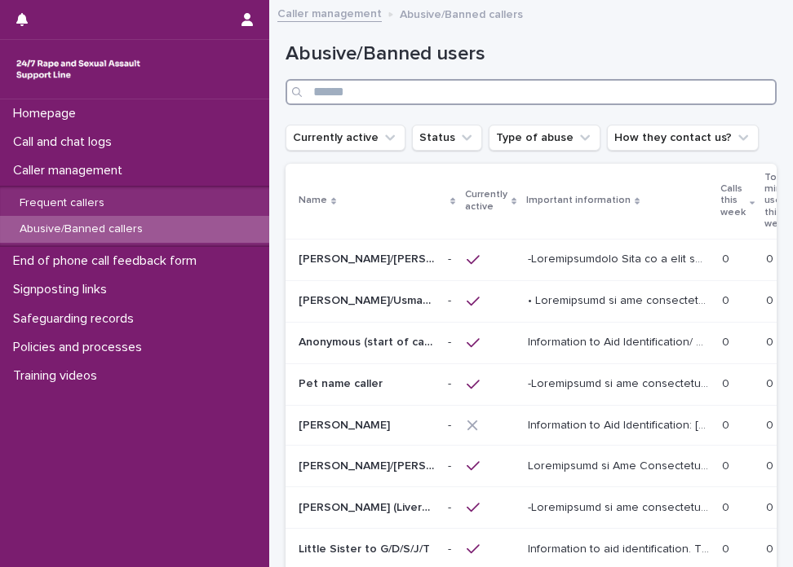
click at [393, 86] on input "Search" at bounding box center [530, 92] width 491 height 26
type input "*********"
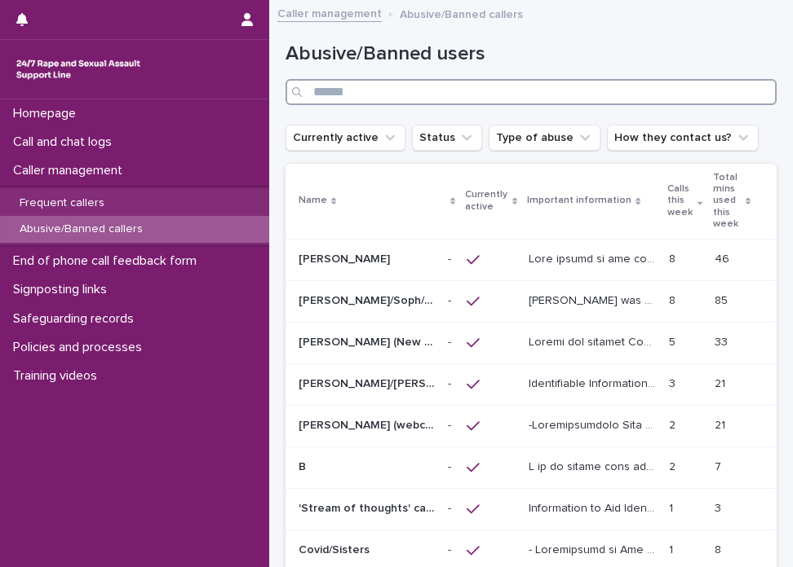
scroll to position [271, 0]
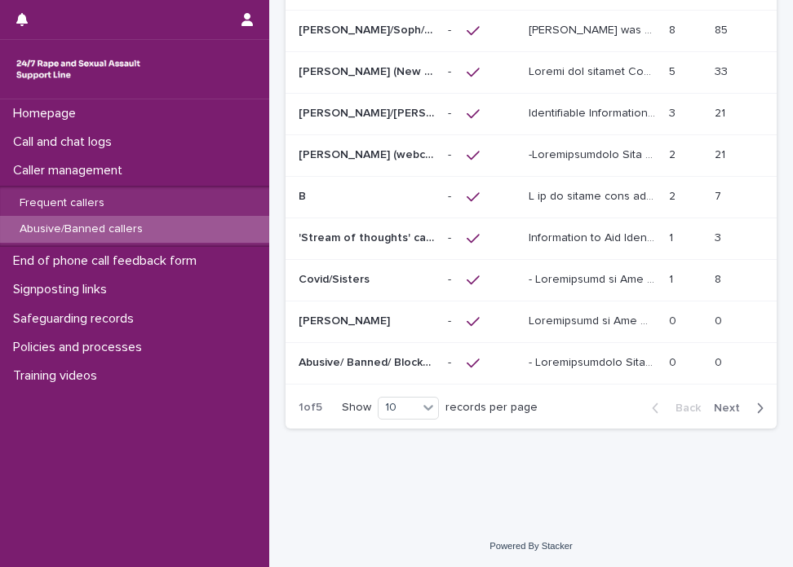
click at [733, 404] on span "Next" at bounding box center [731, 408] width 36 height 11
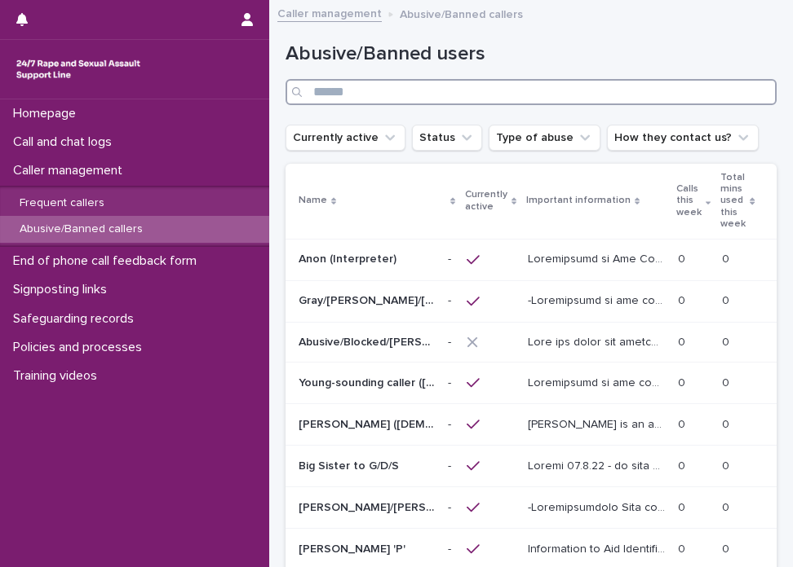
click at [520, 95] on input "Search" at bounding box center [530, 92] width 491 height 26
type input "***"
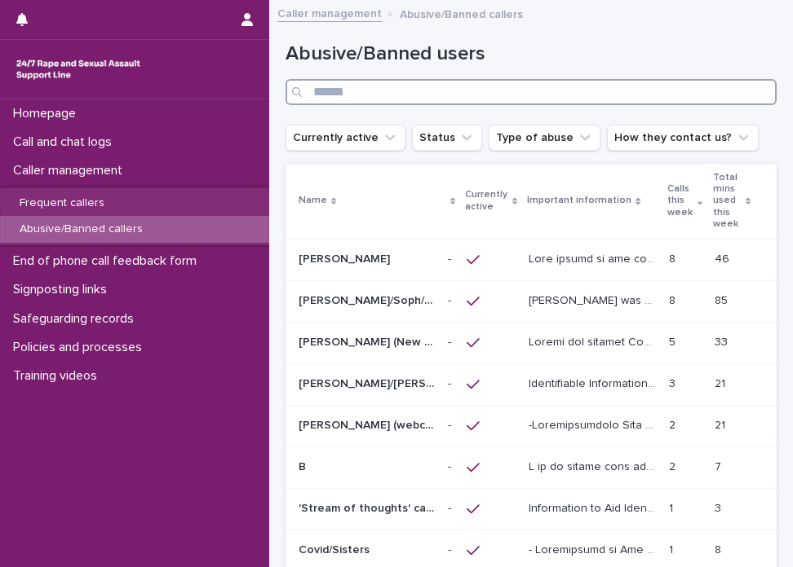
click at [316, 92] on input "Search" at bounding box center [530, 92] width 491 height 26
type input "***"
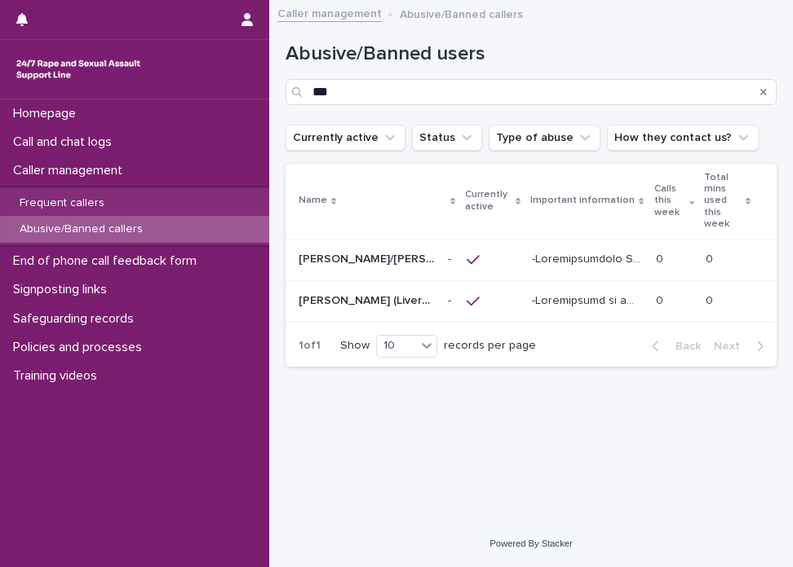
click at [353, 280] on td "Adam (Liverpudlian accent) Adam (Liverpudlian accent)" at bounding box center [363, 301] width 156 height 42
click at [400, 105] on div "Abusive/Banned users ***" at bounding box center [530, 67] width 491 height 115
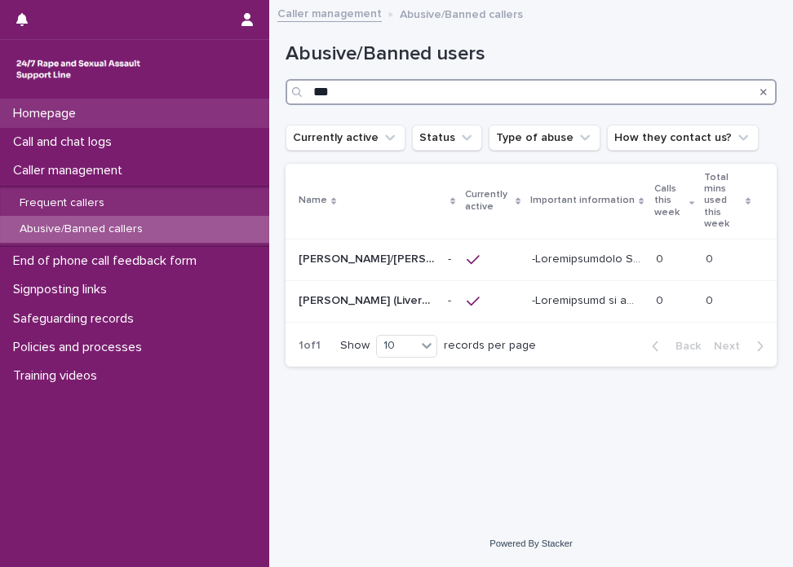
drag, startPoint x: 406, startPoint y: 101, endPoint x: 182, endPoint y: 107, distance: 224.3
click at [269, 107] on div "Homepage Call and chat logs Caller management Frequent callers Abusive/Banned c…" at bounding box center [530, 283] width 523 height 567
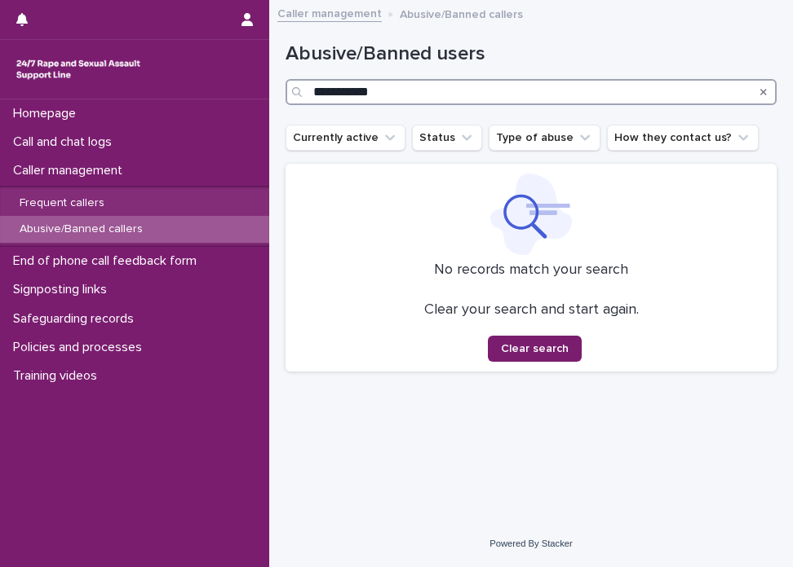
drag, startPoint x: 371, startPoint y: 88, endPoint x: 336, endPoint y: 87, distance: 35.1
click at [336, 87] on input "**********" at bounding box center [530, 92] width 491 height 26
click at [333, 91] on input "**********" at bounding box center [530, 92] width 491 height 26
drag, startPoint x: 333, startPoint y: 91, endPoint x: 275, endPoint y: 94, distance: 57.9
click at [275, 94] on div "**********" at bounding box center [530, 265] width 523 height 511
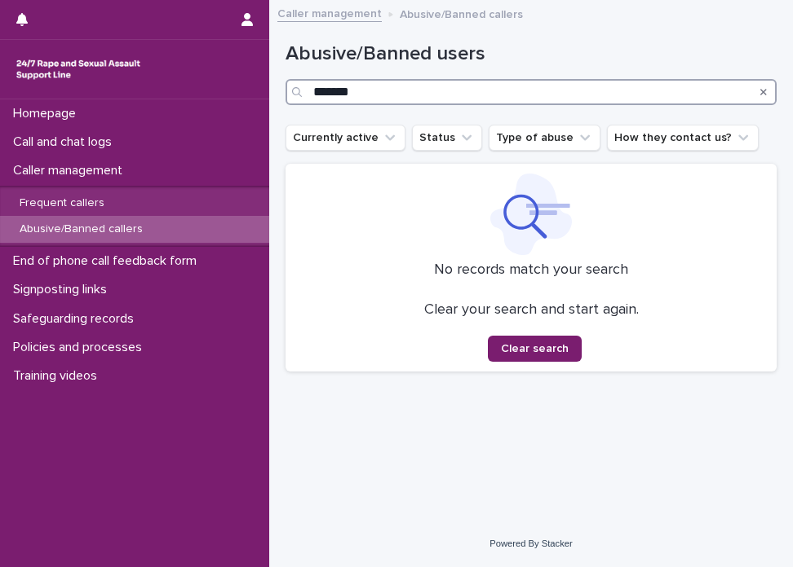
type input "*******"
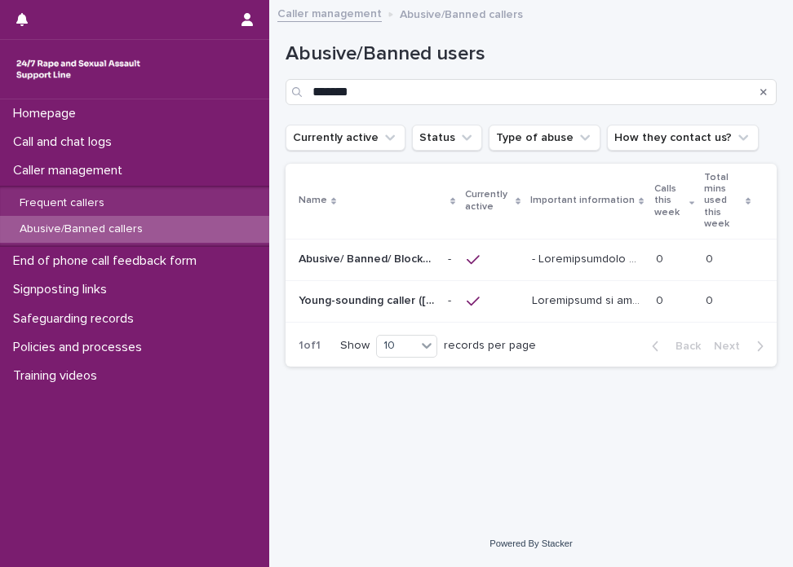
click at [379, 257] on div "Abusive/ Banned/ Blocked Lorry driver/Vanessa/Stacey/Lisa Abusive/ Banned/ Bloc…" at bounding box center [366, 259] width 136 height 27
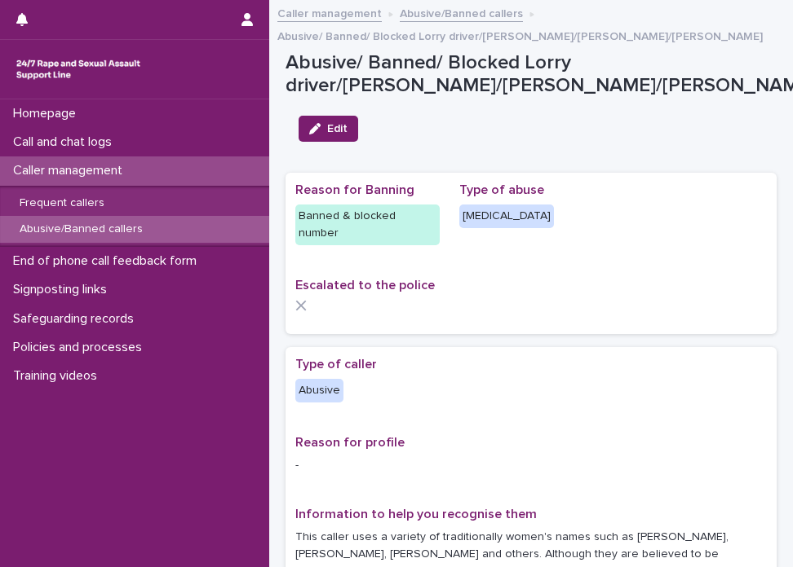
scroll to position [496, 0]
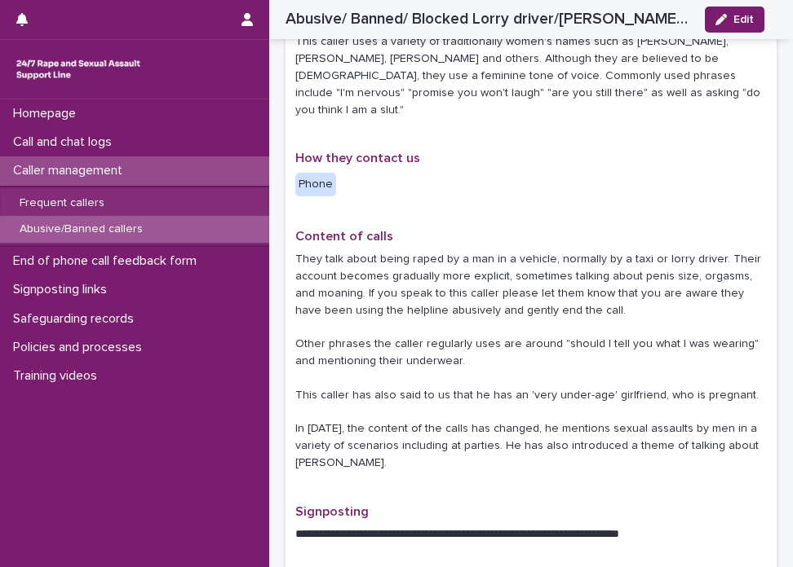
click at [361, 71] on p "This caller uses a variety of traditionally women's names such as Vanessa, Lisa…" at bounding box center [530, 75] width 471 height 85
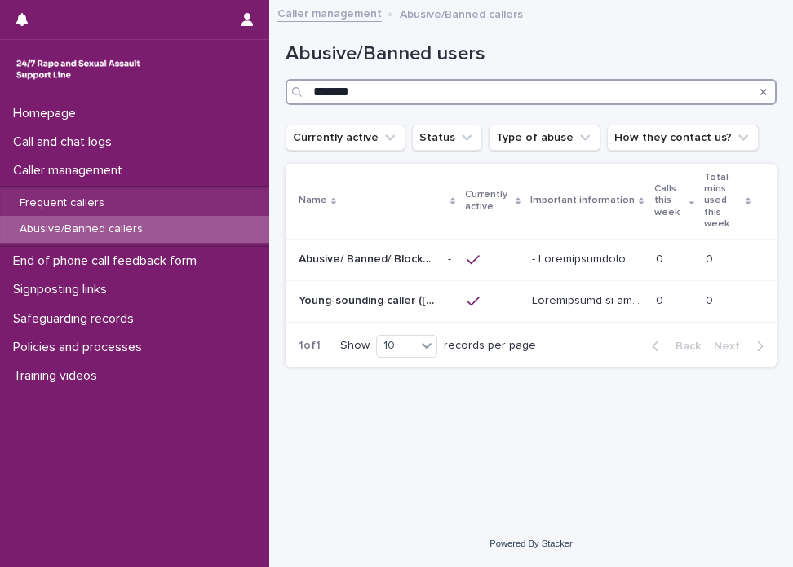
drag, startPoint x: 395, startPoint y: 99, endPoint x: 173, endPoint y: 84, distance: 222.3
click at [269, 84] on div "Homepage Call and chat logs Caller management Frequent callers Abusive/Banned c…" at bounding box center [530, 283] width 523 height 567
type input "*****"
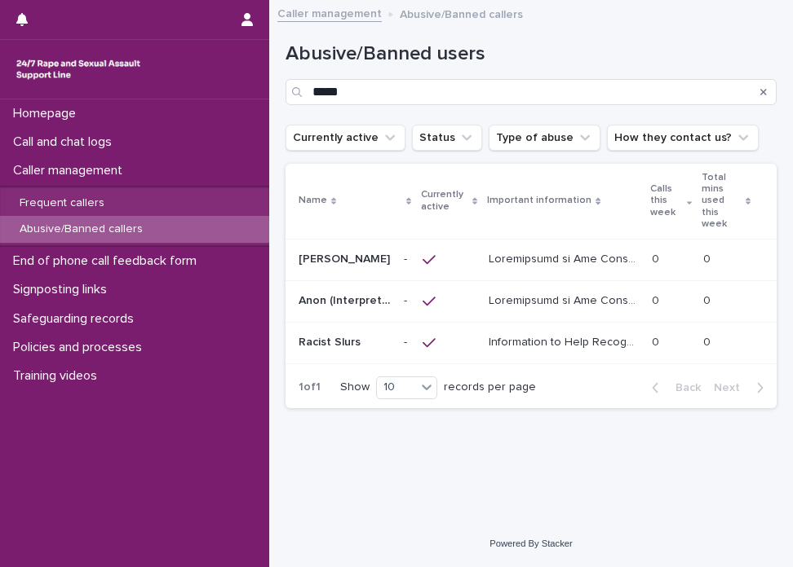
click at [375, 240] on td "Mohammed Mohammed" at bounding box center [341, 260] width 112 height 42
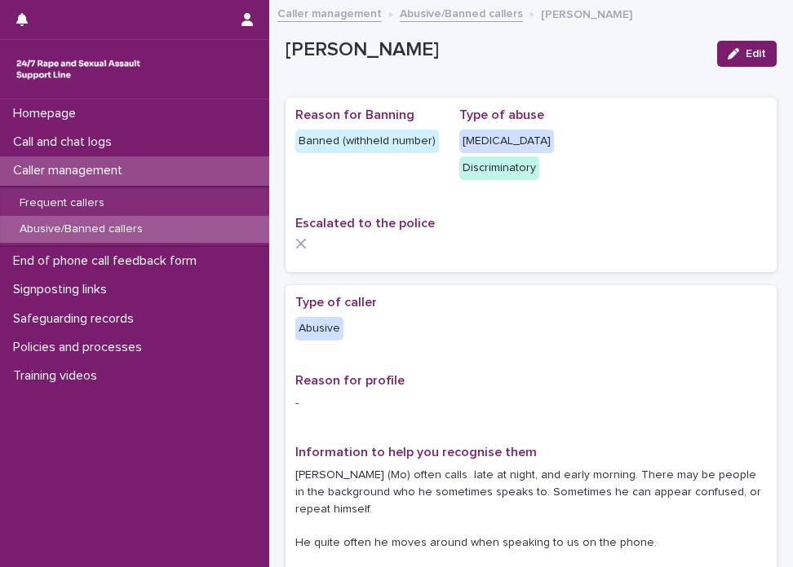
scroll to position [496, 0]
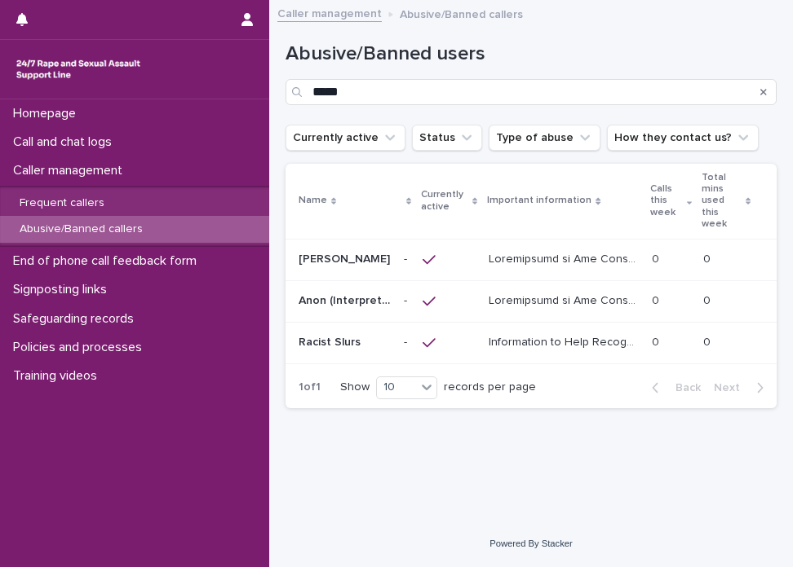
click at [397, 280] on td "- -" at bounding box center [406, 301] width 19 height 42
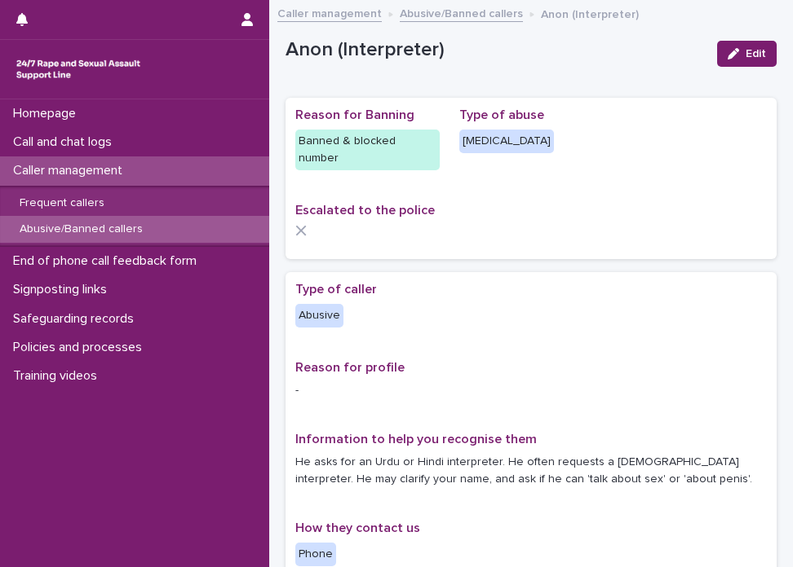
scroll to position [496, 0]
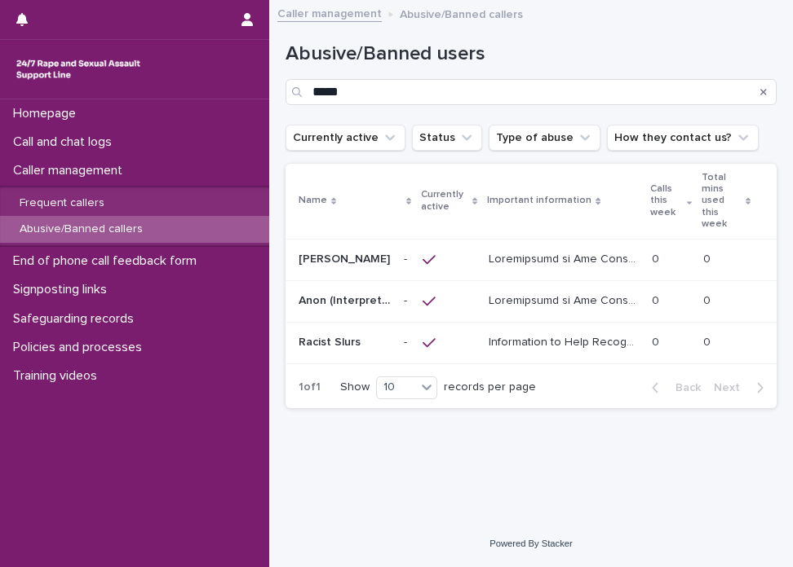
click at [361, 336] on p at bounding box center [344, 343] width 92 height 14
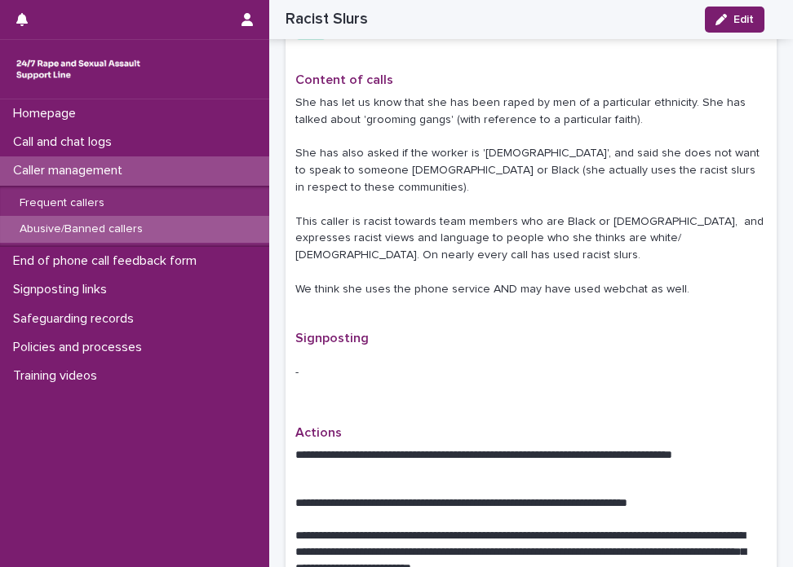
scroll to position [993, 0]
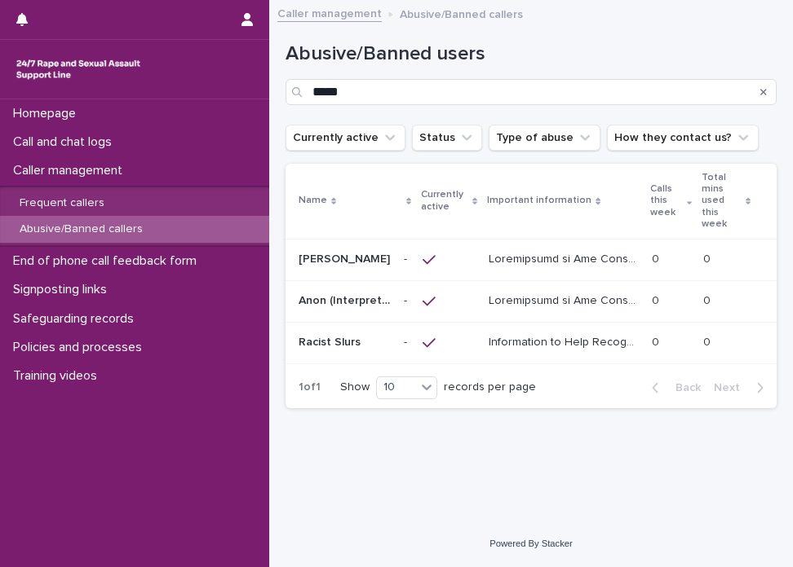
click at [790, 389] on div "Loading... Saving… Loading... Saving… Abusive/Banned users ***** Currently acti…" at bounding box center [530, 265] width 523 height 511
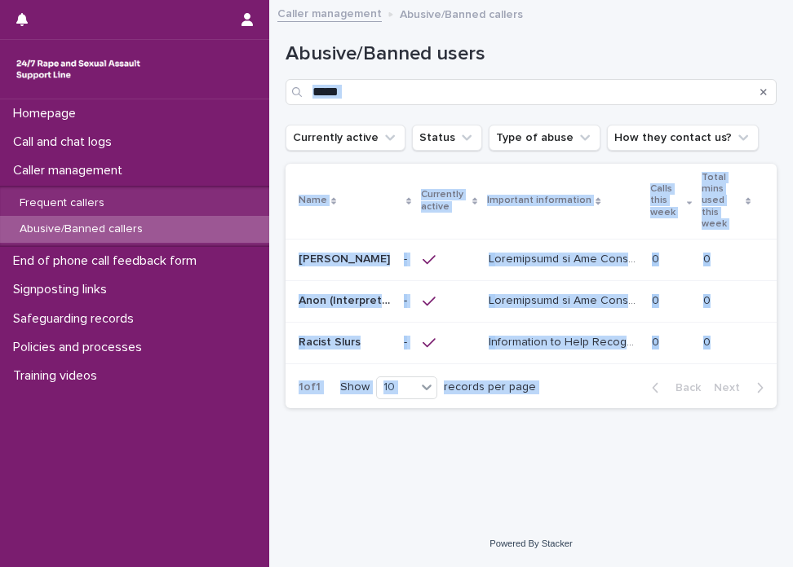
drag, startPoint x: 790, startPoint y: 389, endPoint x: 751, endPoint y: 110, distance: 281.6
click at [751, 110] on div "Loading... Saving… Loading... Saving… Abusive/Banned users ***** Currently acti…" at bounding box center [530, 265] width 523 height 511
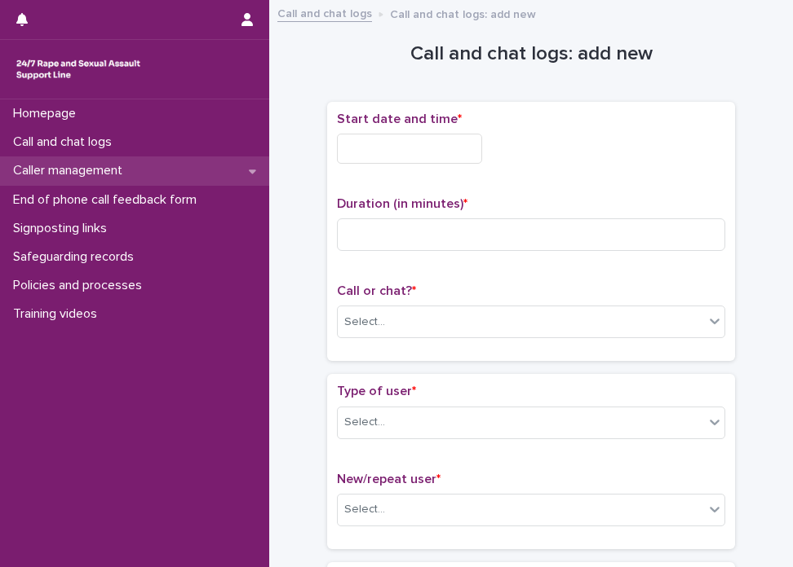
click at [236, 166] on div "Caller management" at bounding box center [134, 171] width 269 height 29
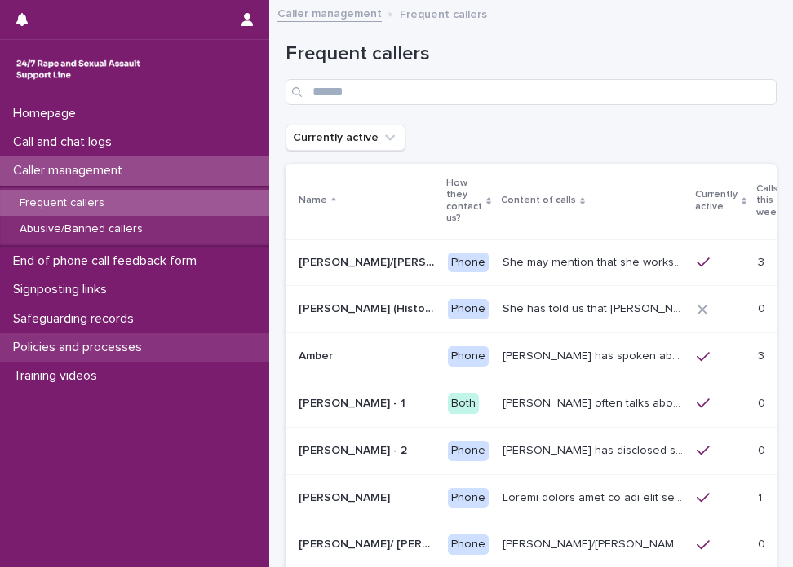
click at [143, 345] on p "Policies and processes" at bounding box center [81, 347] width 148 height 15
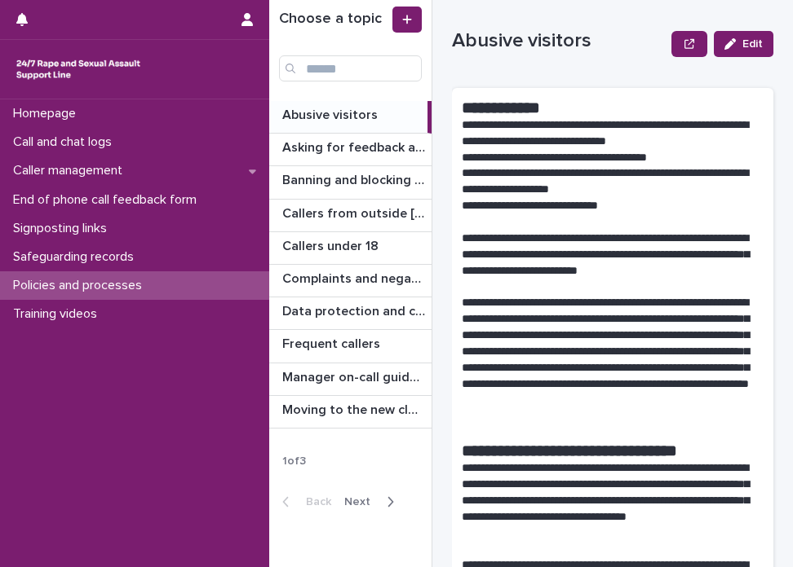
click at [360, 505] on span "Next" at bounding box center [362, 502] width 36 height 11
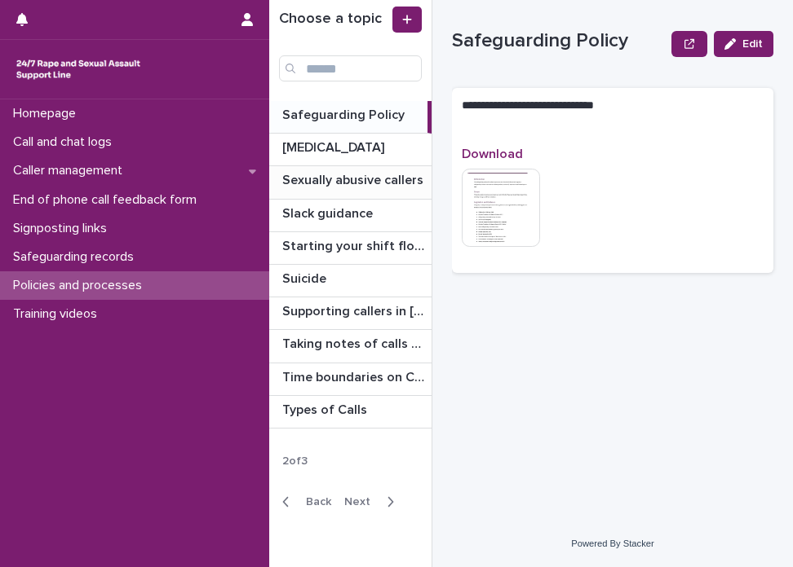
click at [394, 181] on p "Sexually abusive callers" at bounding box center [354, 179] width 144 height 19
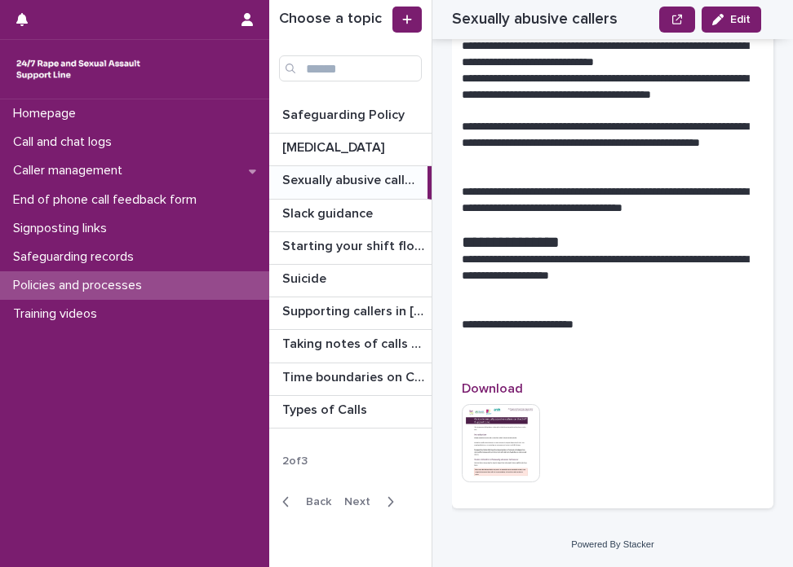
scroll to position [1887, 0]
drag, startPoint x: 454, startPoint y: 208, endPoint x: 598, endPoint y: 218, distance: 144.6
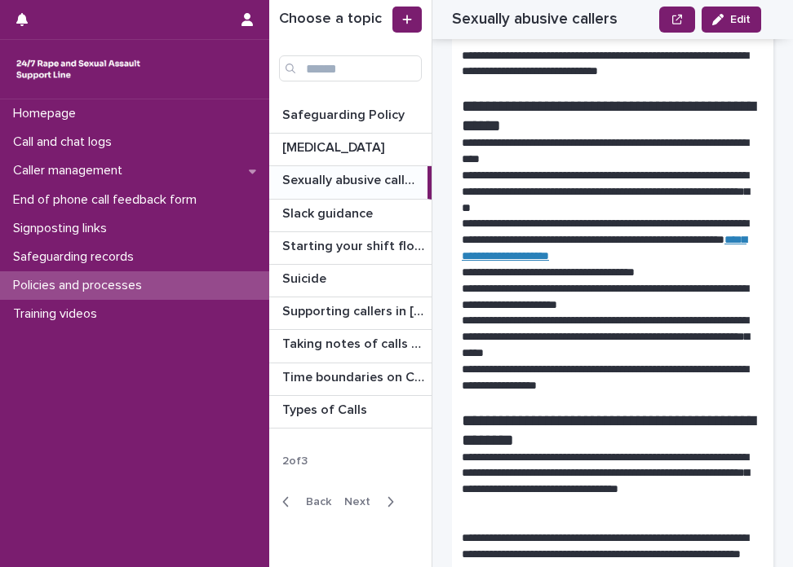
scroll to position [1216, 0]
